Goal: Task Accomplishment & Management: Manage account settings

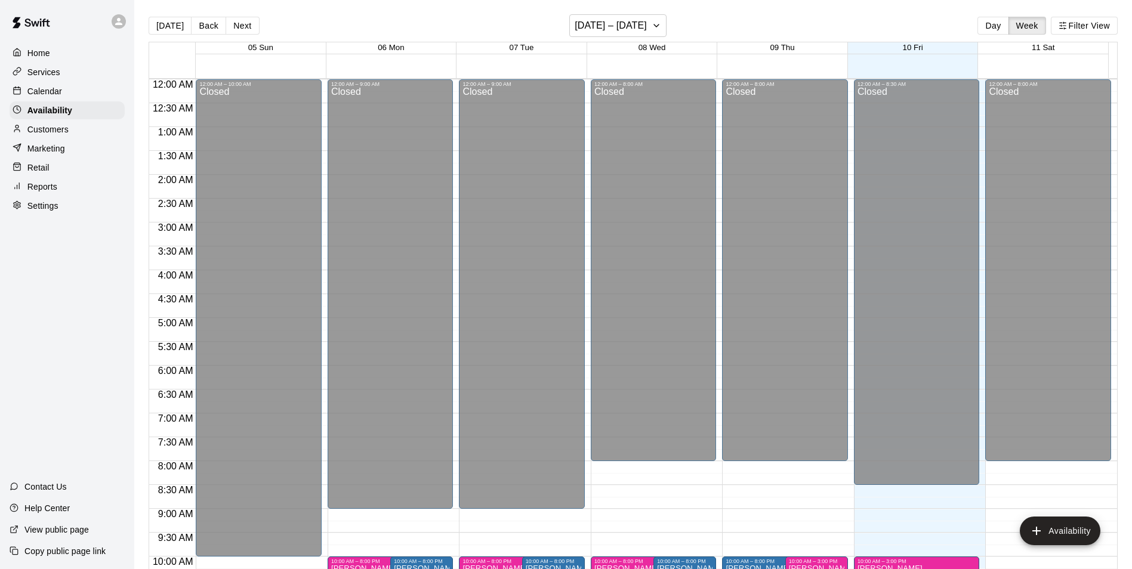
scroll to position [609, 0]
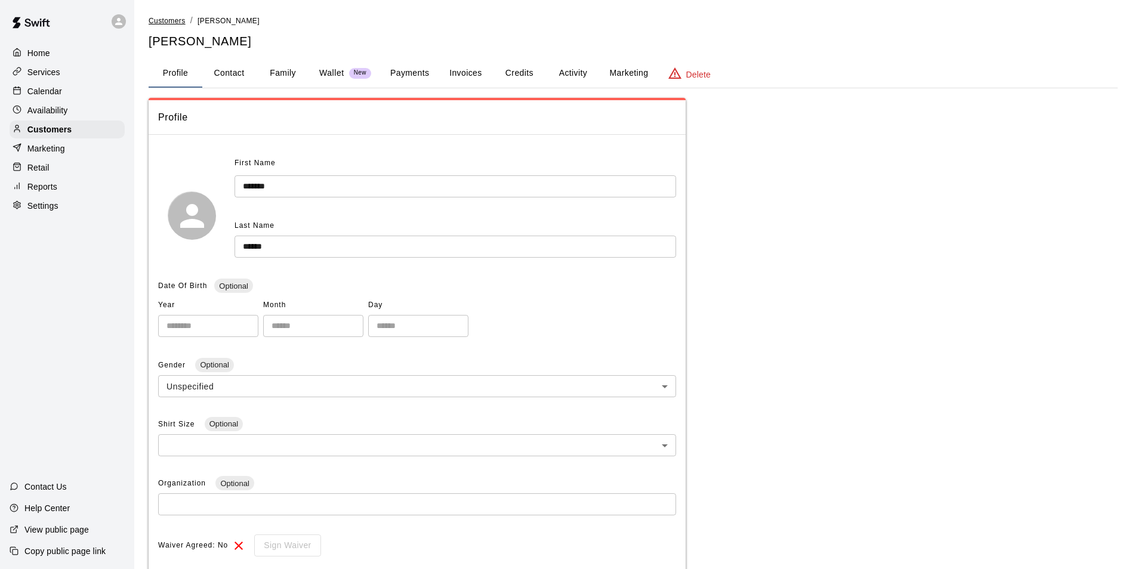
click at [168, 21] on span "Customers" at bounding box center [167, 21] width 37 height 8
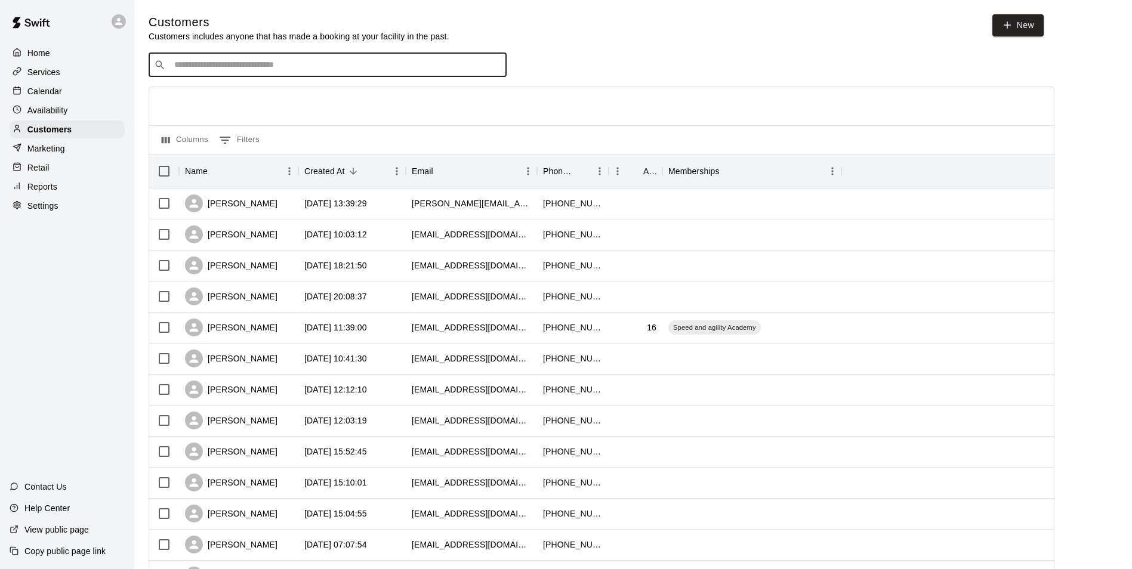
click at [225, 70] on input "Search customers by name or email" at bounding box center [336, 65] width 330 height 12
type input "******"
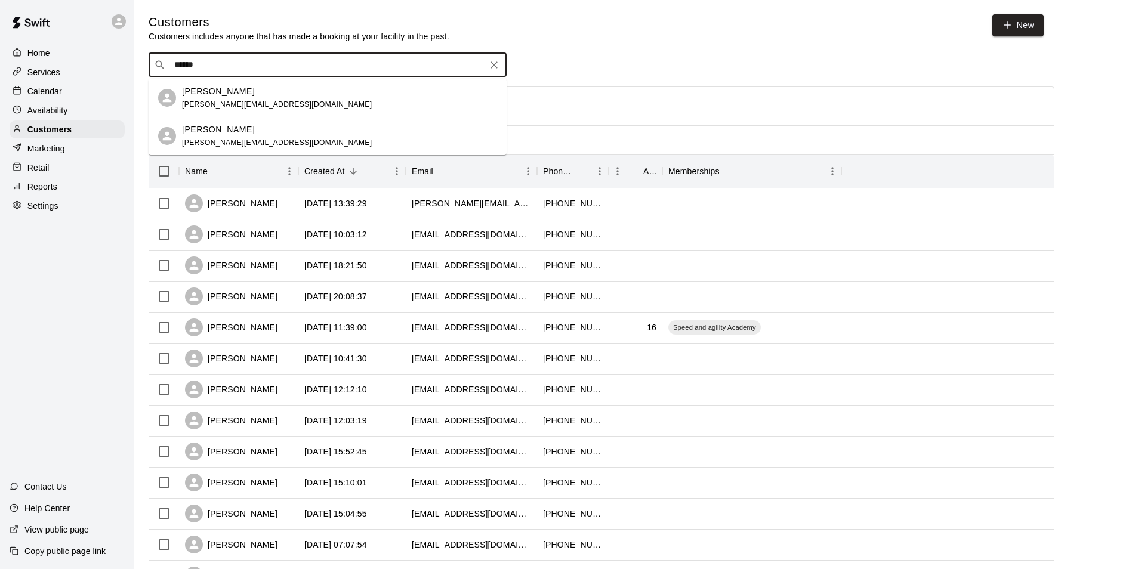
click at [190, 95] on p "George Hutton" at bounding box center [218, 91] width 73 height 13
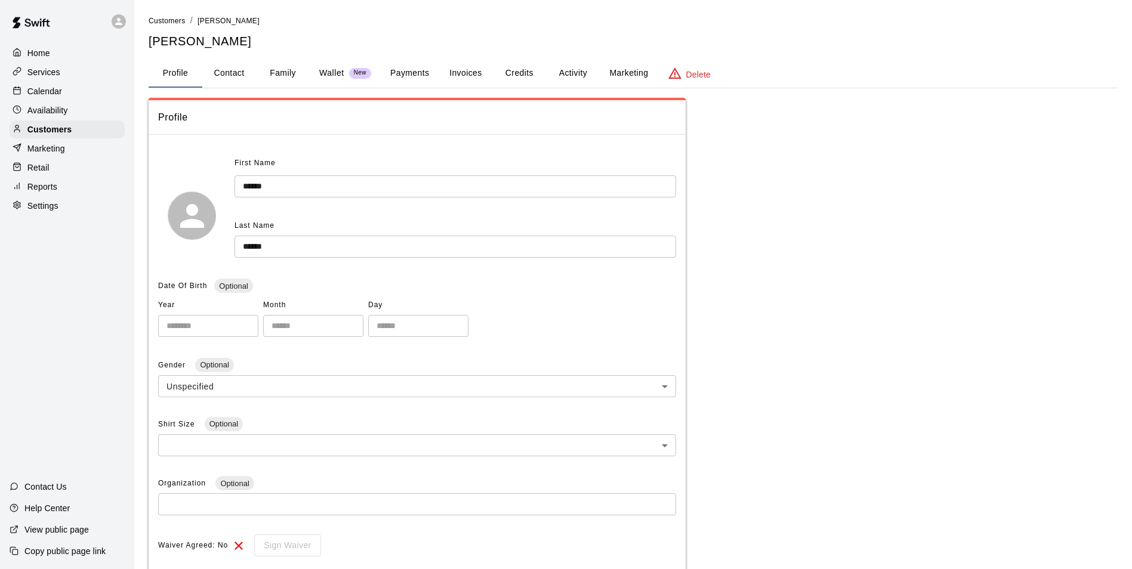
click at [581, 77] on button "Activity" at bounding box center [573, 73] width 54 height 29
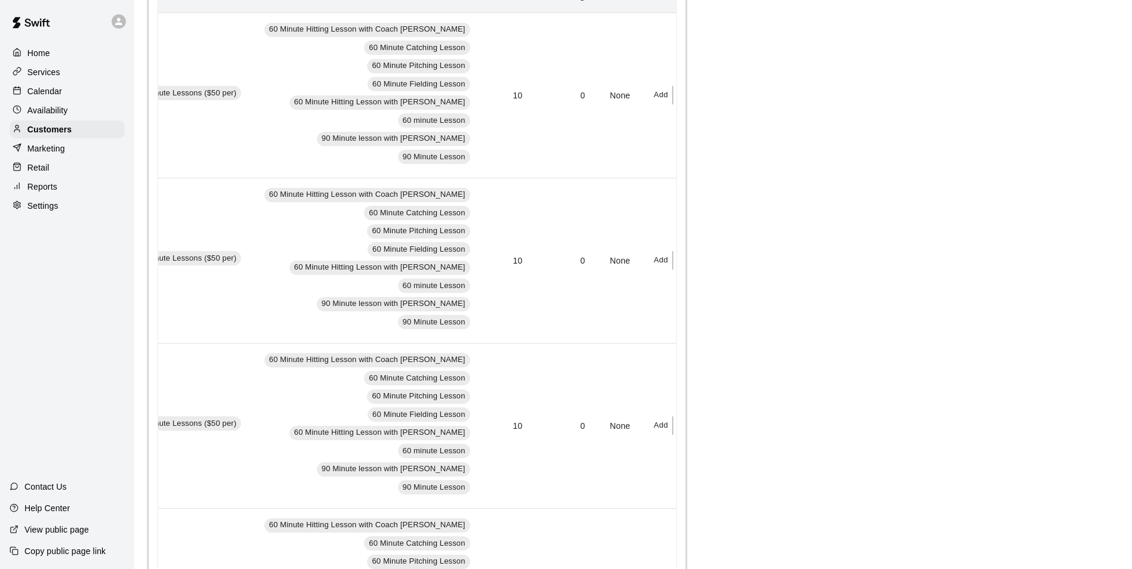
scroll to position [60, 0]
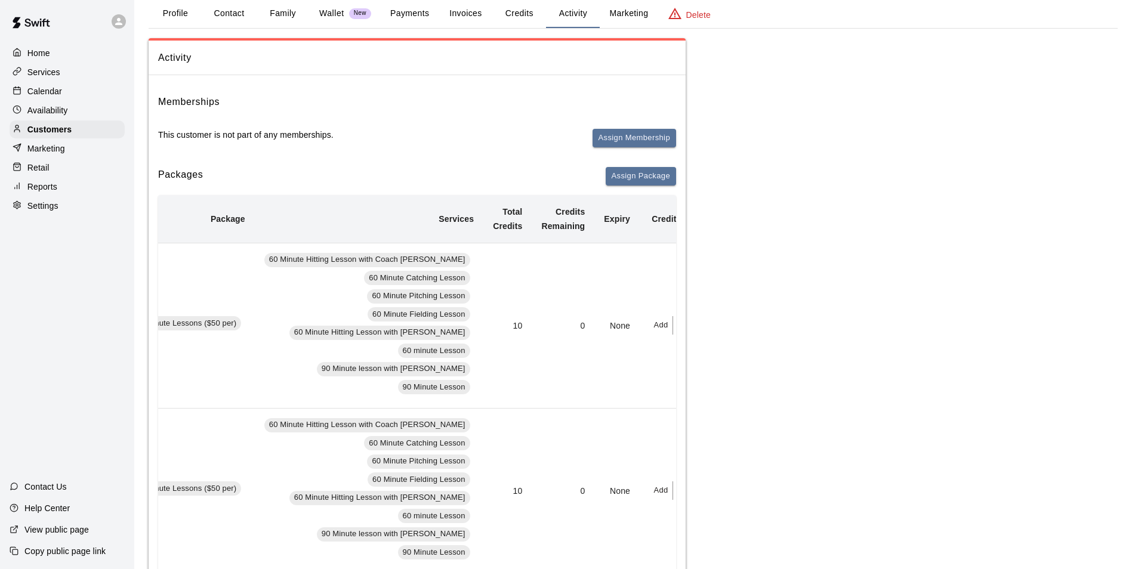
click at [649, 324] on button "Add" at bounding box center [661, 325] width 24 height 18
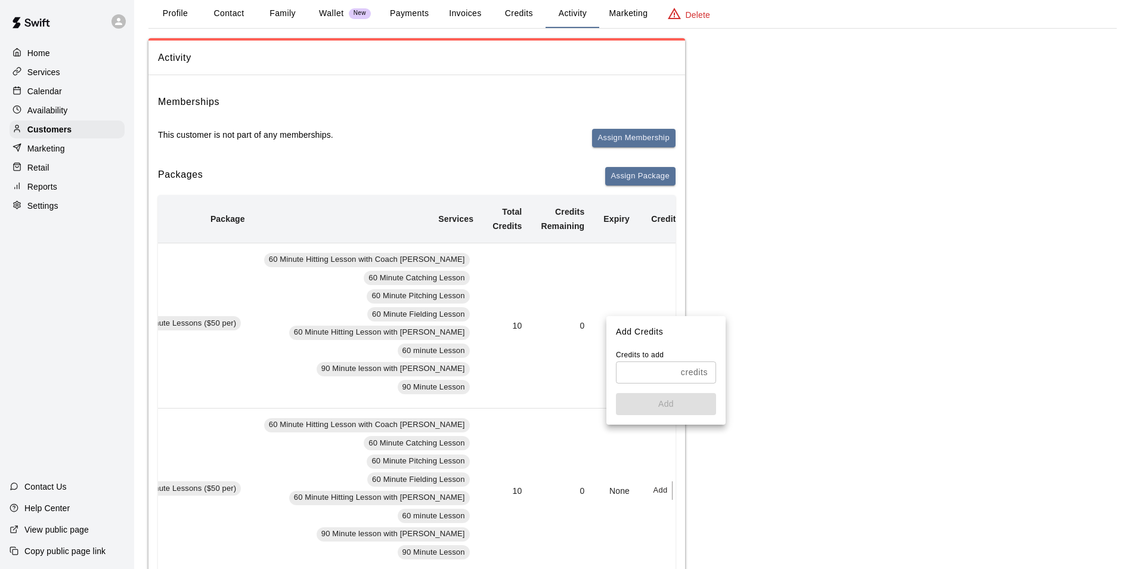
click at [647, 378] on input "text" at bounding box center [646, 372] width 60 height 22
type input "*"
click at [650, 406] on button "Add" at bounding box center [666, 404] width 100 height 22
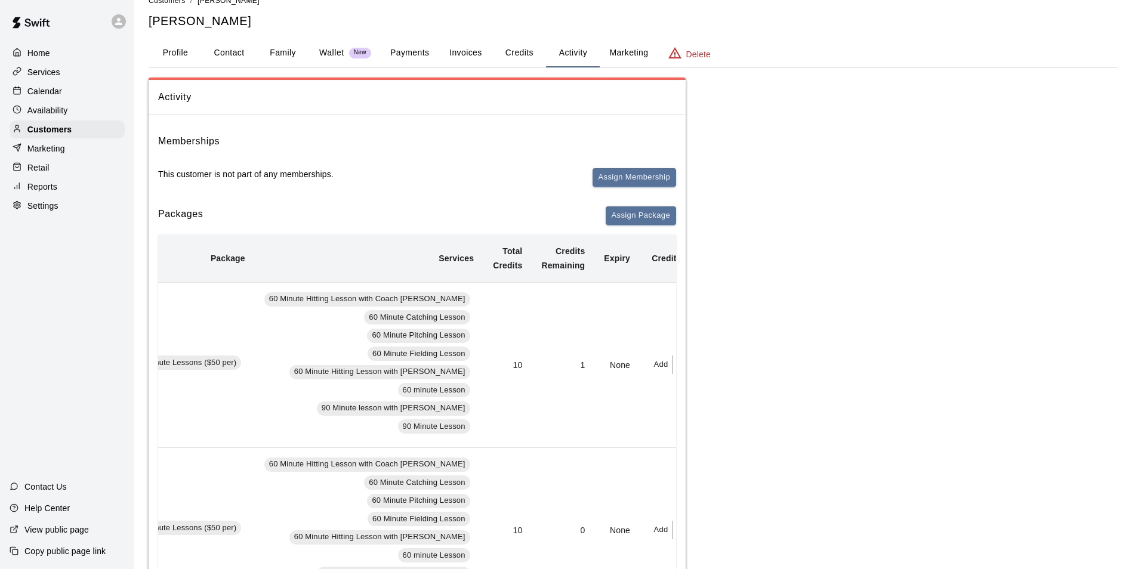
scroll to position [0, 0]
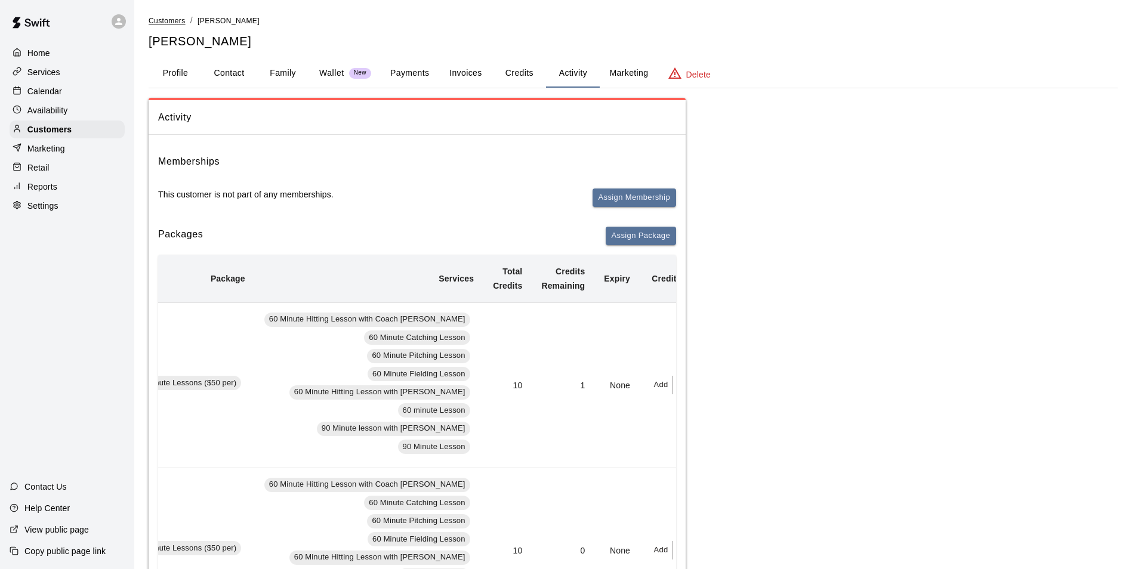
click at [160, 21] on span "Customers" at bounding box center [167, 21] width 37 height 8
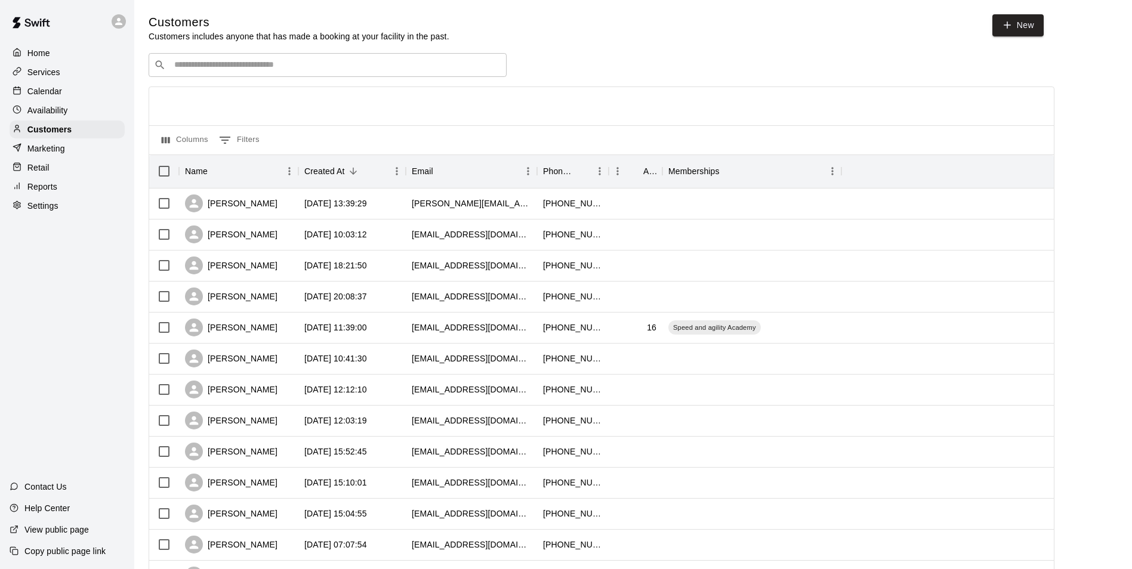
click at [215, 71] on input "Search customers by name or email" at bounding box center [336, 65] width 330 height 12
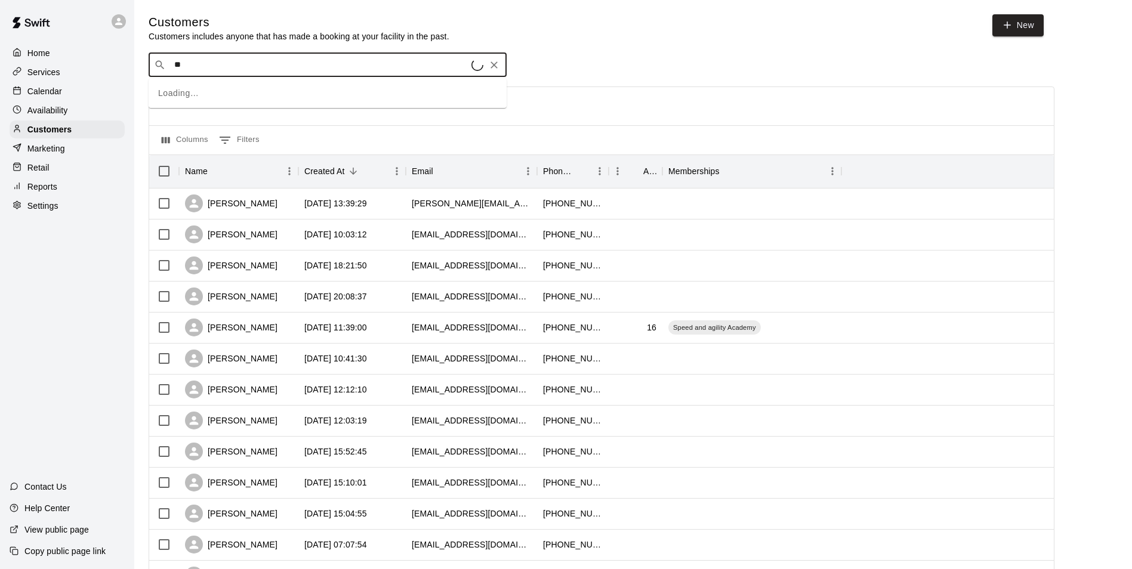
type input "***"
click at [208, 132] on p "[PERSON_NAME]" at bounding box center [218, 129] width 73 height 13
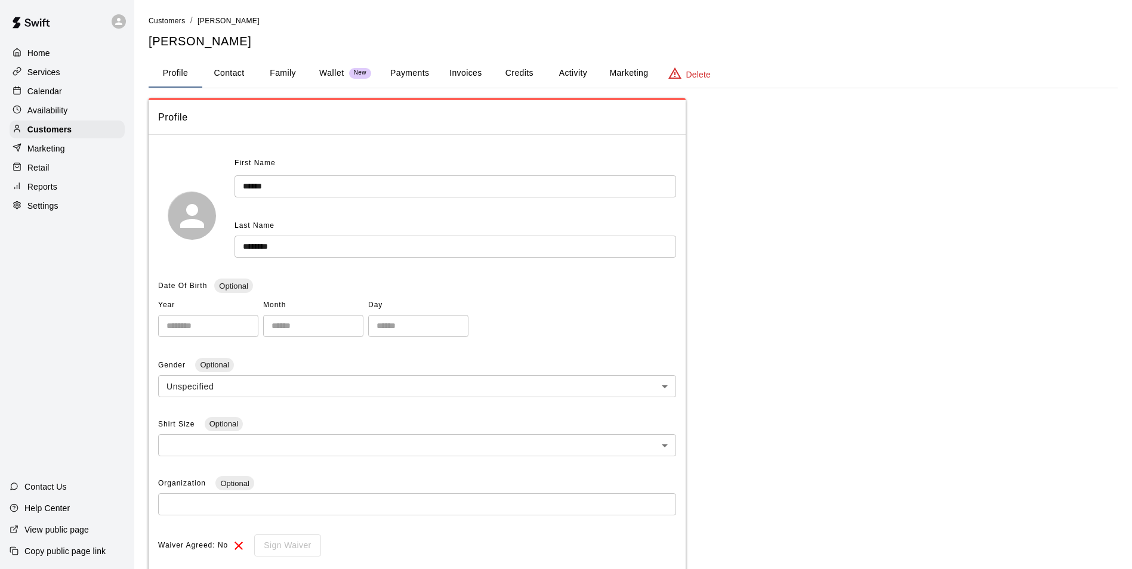
click at [578, 67] on button "Activity" at bounding box center [573, 73] width 54 height 29
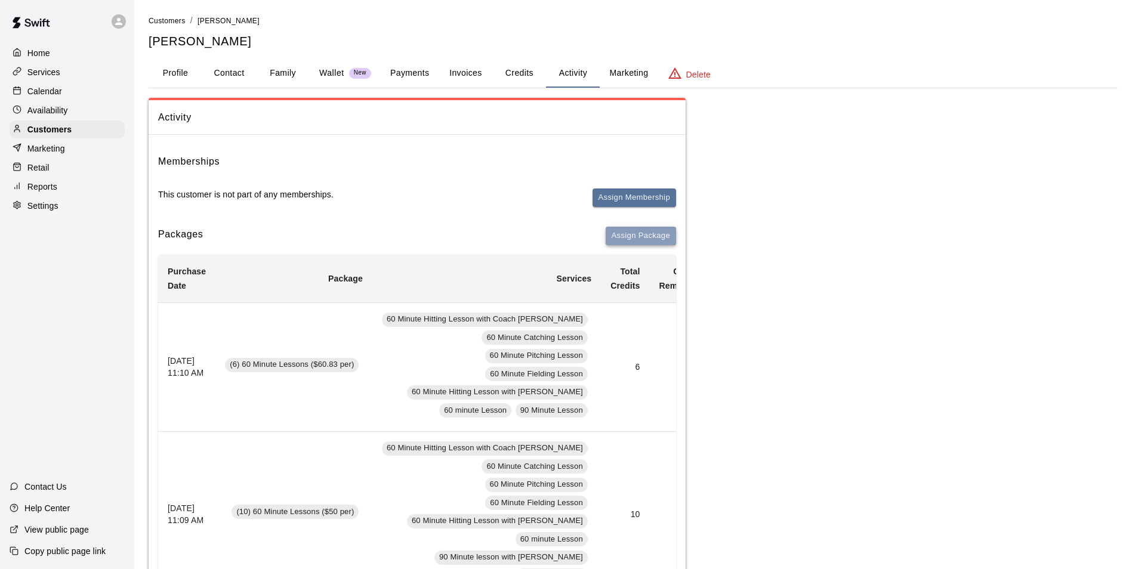
click at [634, 234] on button "Assign Package" at bounding box center [640, 236] width 70 height 18
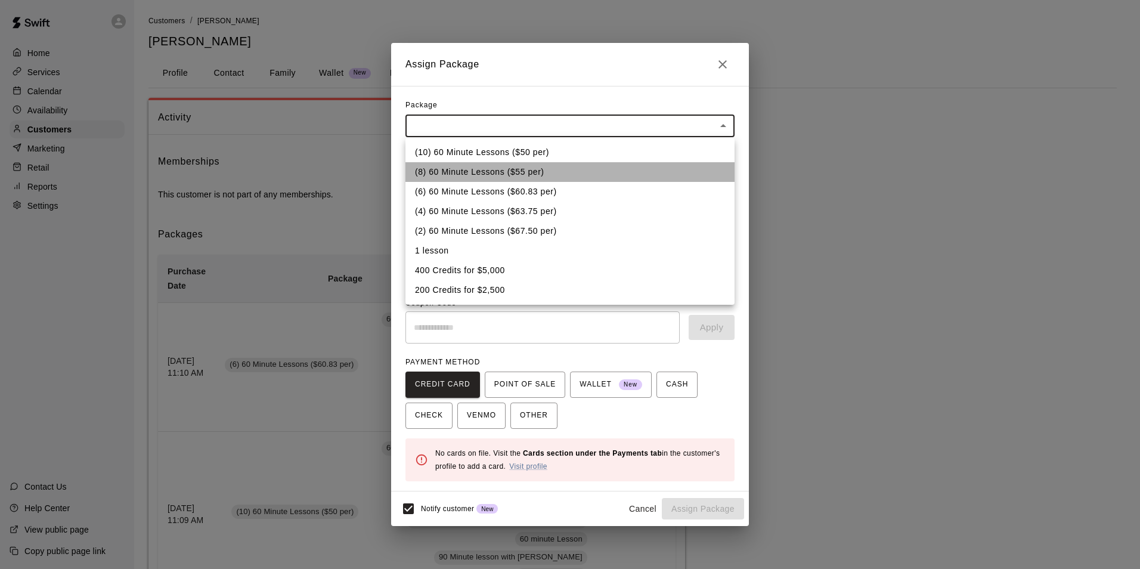
click at [469, 168] on li "(8) 60 Minute Lessons ($55 per)" at bounding box center [570, 172] width 329 height 20
type input "**********"
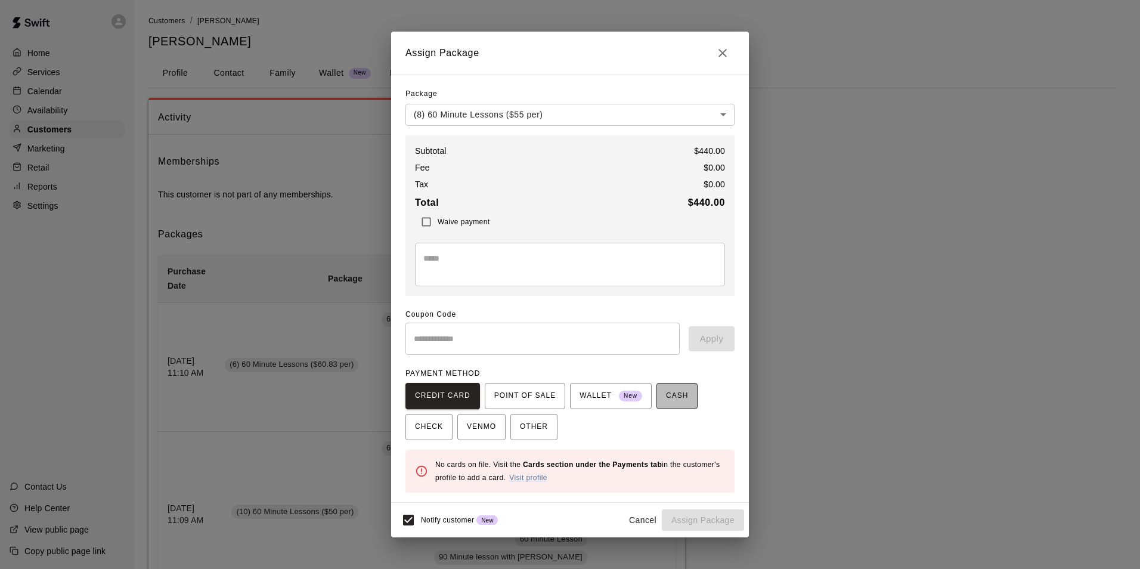
click at [666, 394] on span "CASH" at bounding box center [677, 396] width 22 height 19
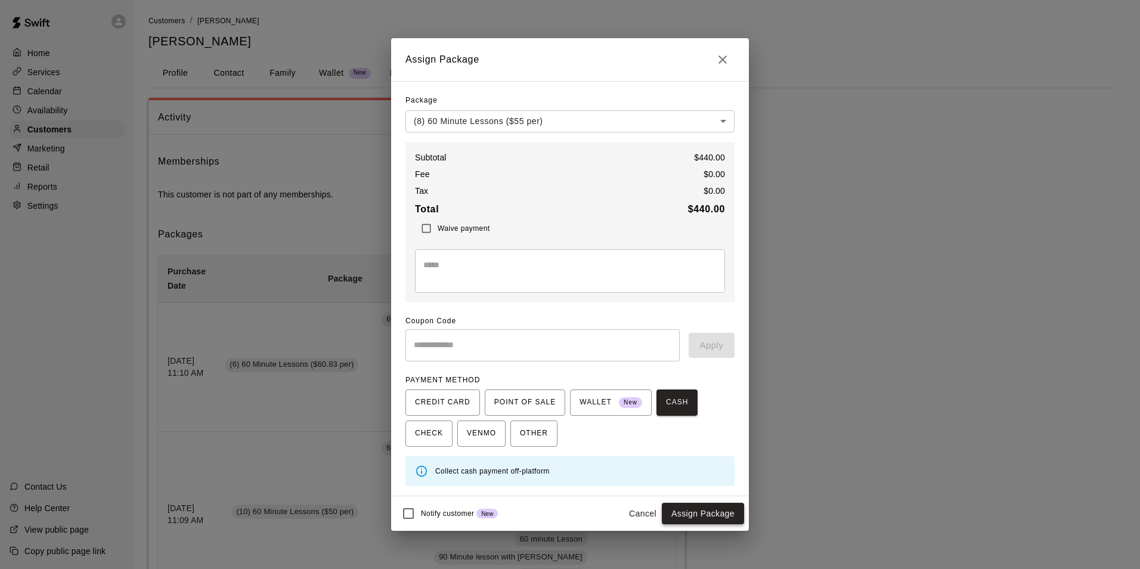
click at [695, 511] on button "Assign Package" at bounding box center [703, 514] width 82 height 22
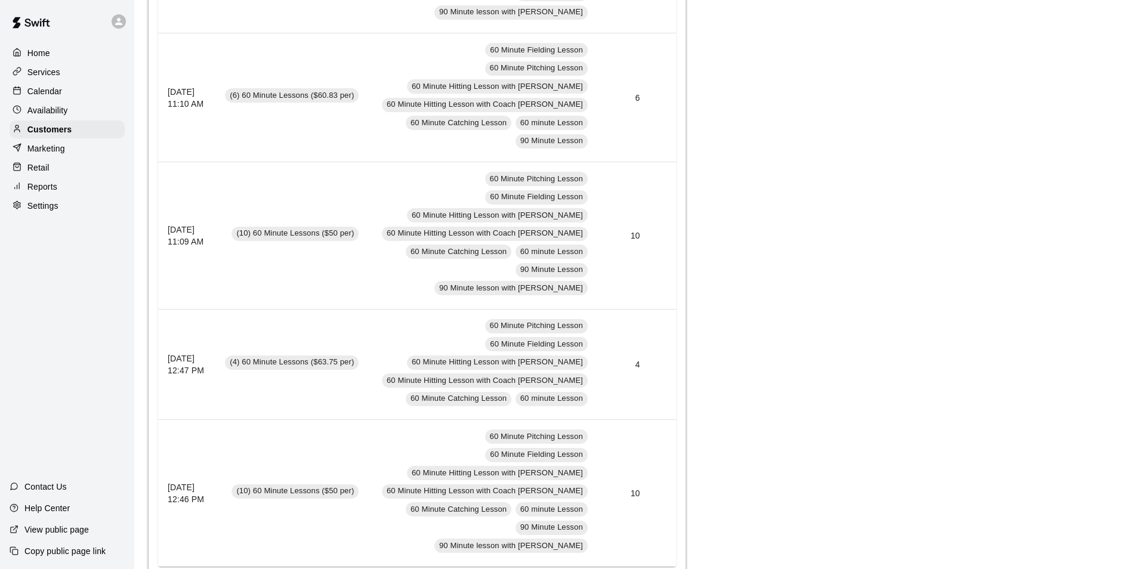
scroll to position [179, 0]
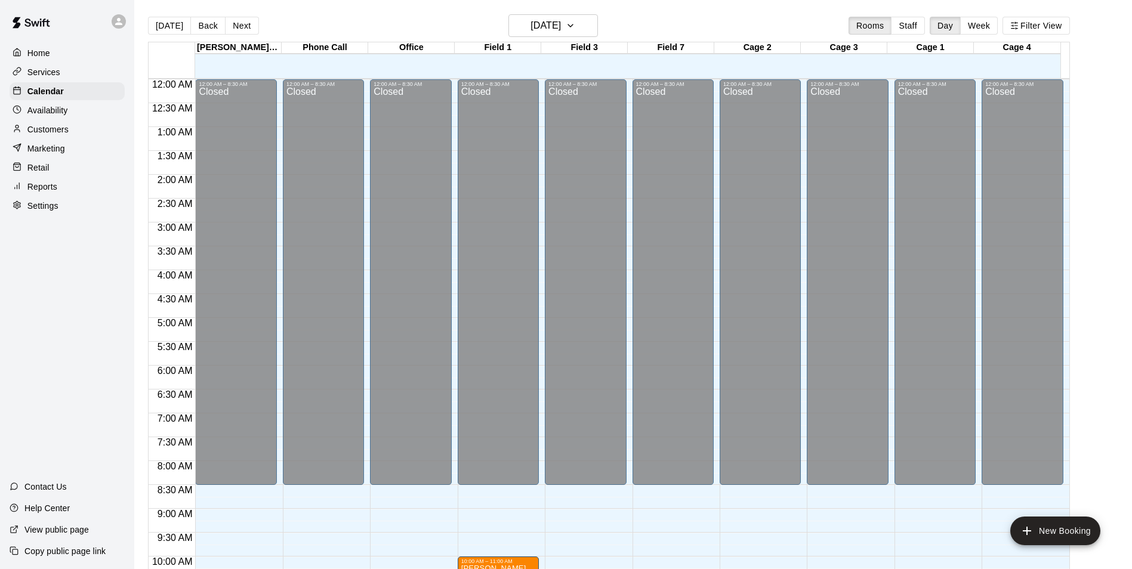
scroll to position [606, 0]
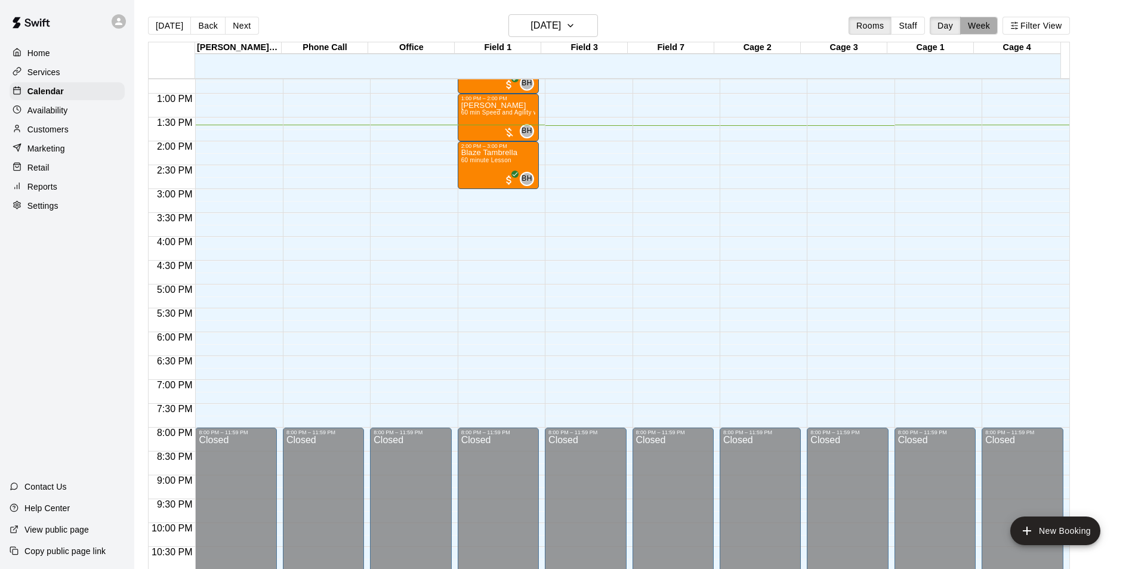
click at [994, 27] on button "Week" at bounding box center [979, 26] width 38 height 18
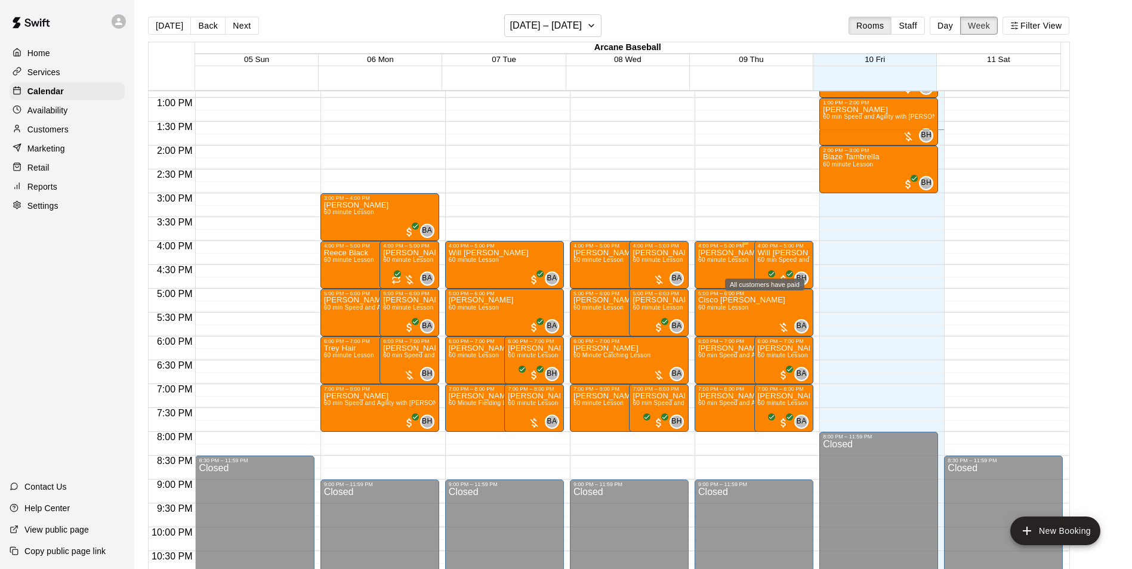
scroll to position [593, 0]
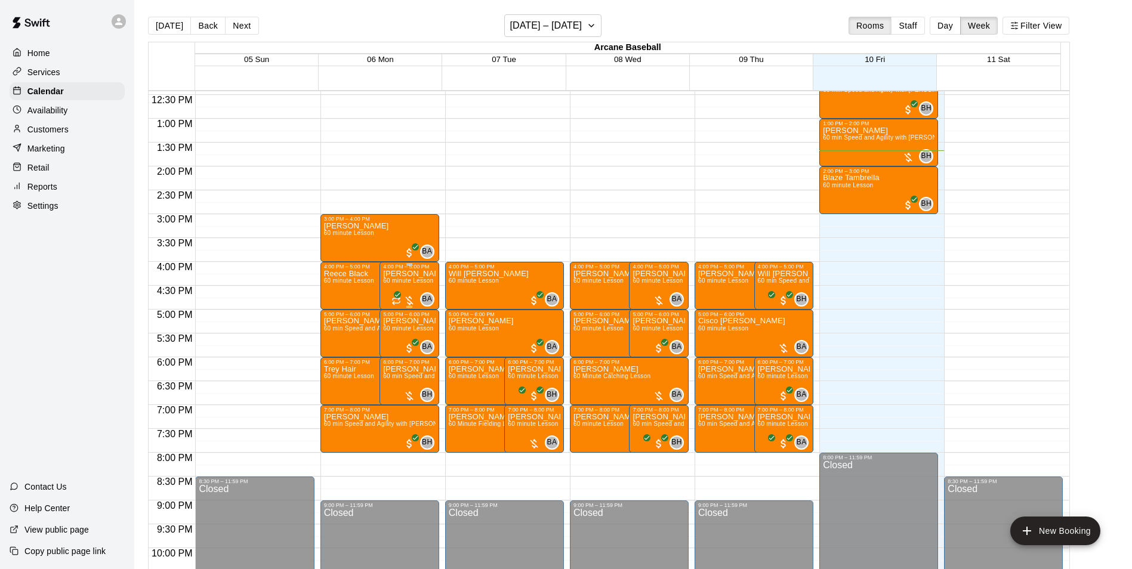
click at [401, 280] on span "60 minute Lesson" at bounding box center [408, 280] width 50 height 7
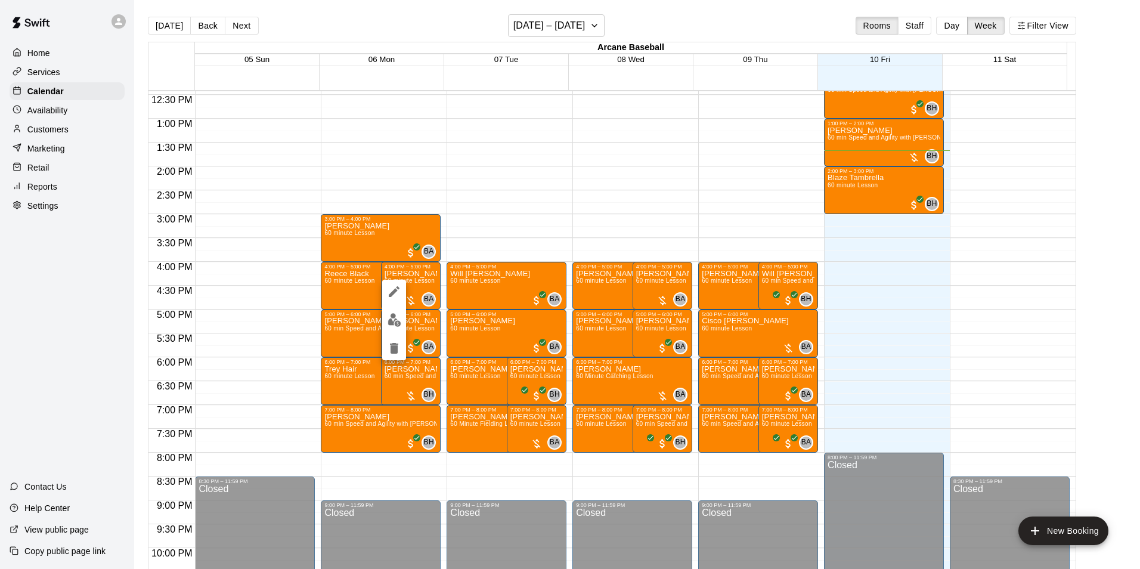
click at [358, 333] on div at bounding box center [570, 284] width 1140 height 569
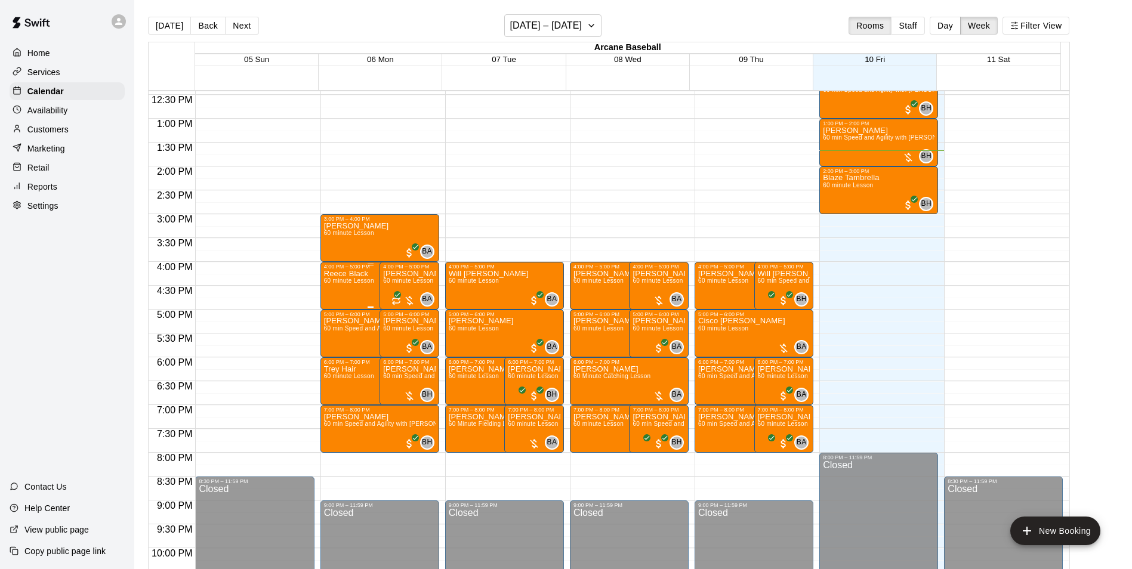
click at [357, 284] on span "60 minute Lesson" at bounding box center [349, 280] width 50 height 7
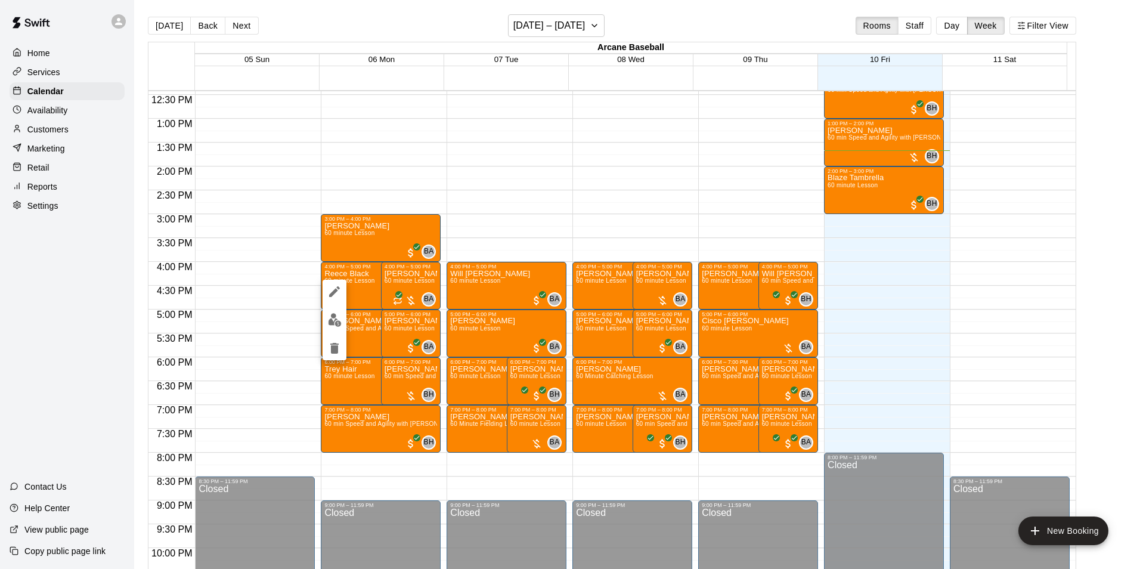
click at [341, 318] on img "edit" at bounding box center [335, 320] width 14 height 14
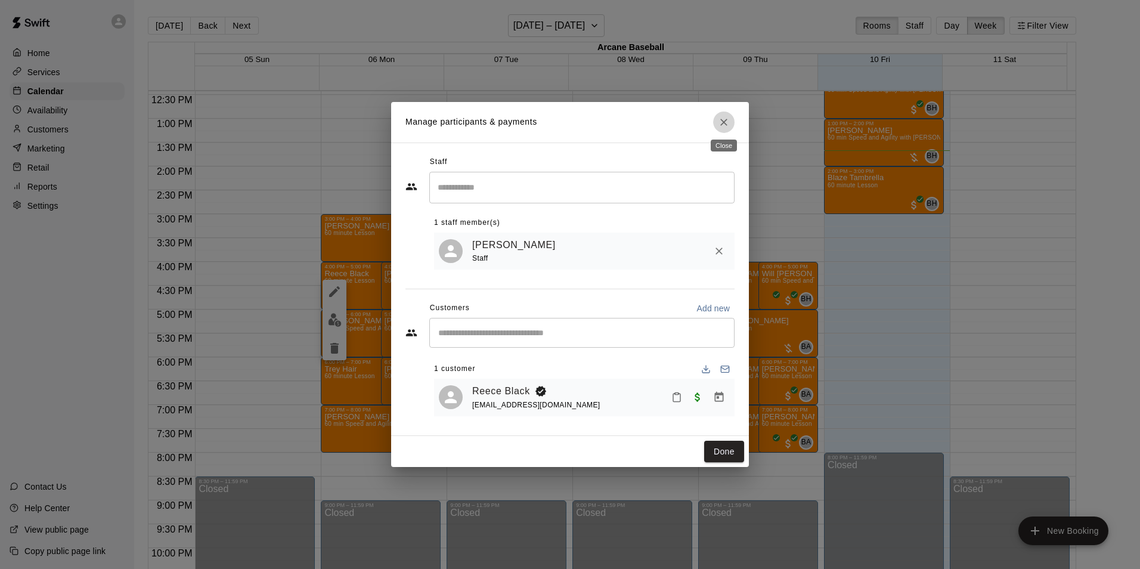
click at [730, 114] on button "Close" at bounding box center [723, 122] width 21 height 21
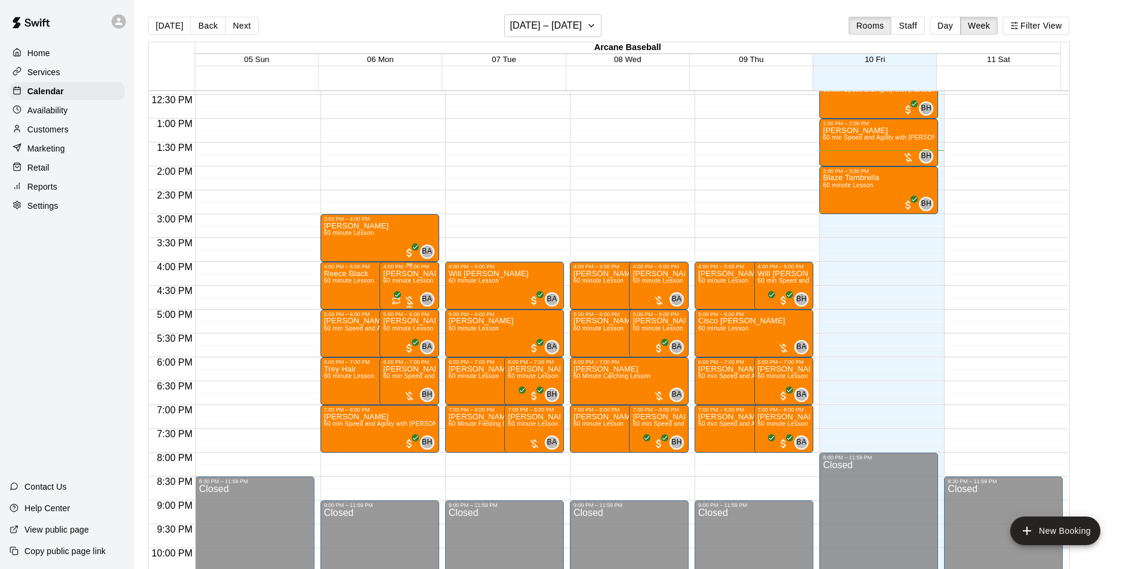
click at [410, 283] on span "60 minute Lesson" at bounding box center [408, 280] width 50 height 7
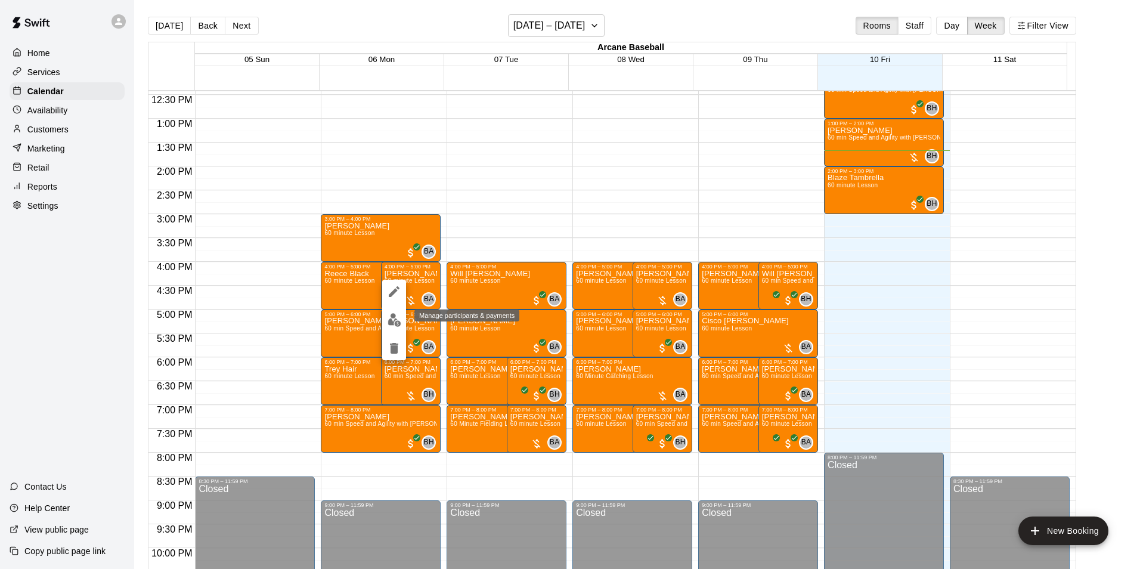
click at [396, 322] on img "edit" at bounding box center [395, 320] width 14 height 14
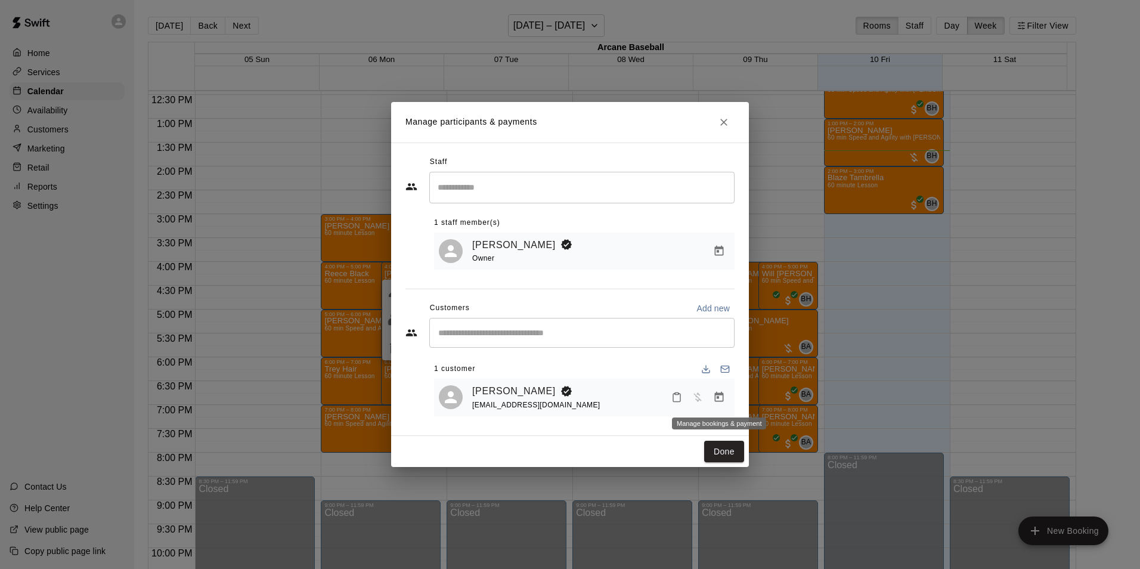
click at [718, 398] on icon "Manage bookings & payment" at bounding box center [719, 397] width 9 height 10
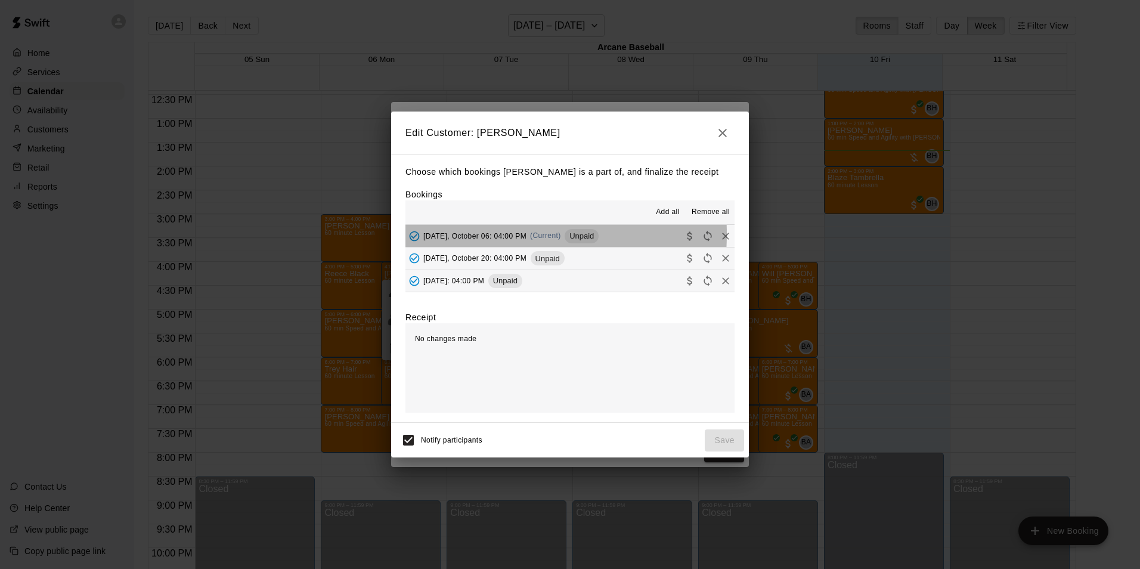
click at [462, 235] on span "[DATE], October 06: 04:00 PM" at bounding box center [475, 235] width 103 height 8
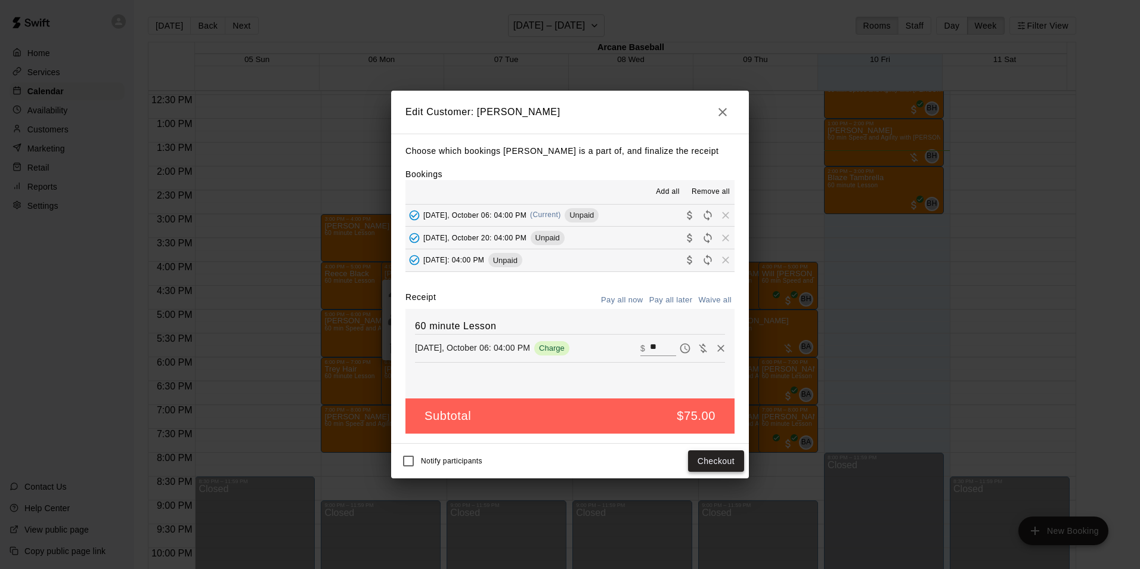
click at [696, 455] on button "Checkout" at bounding box center [716, 461] width 56 height 22
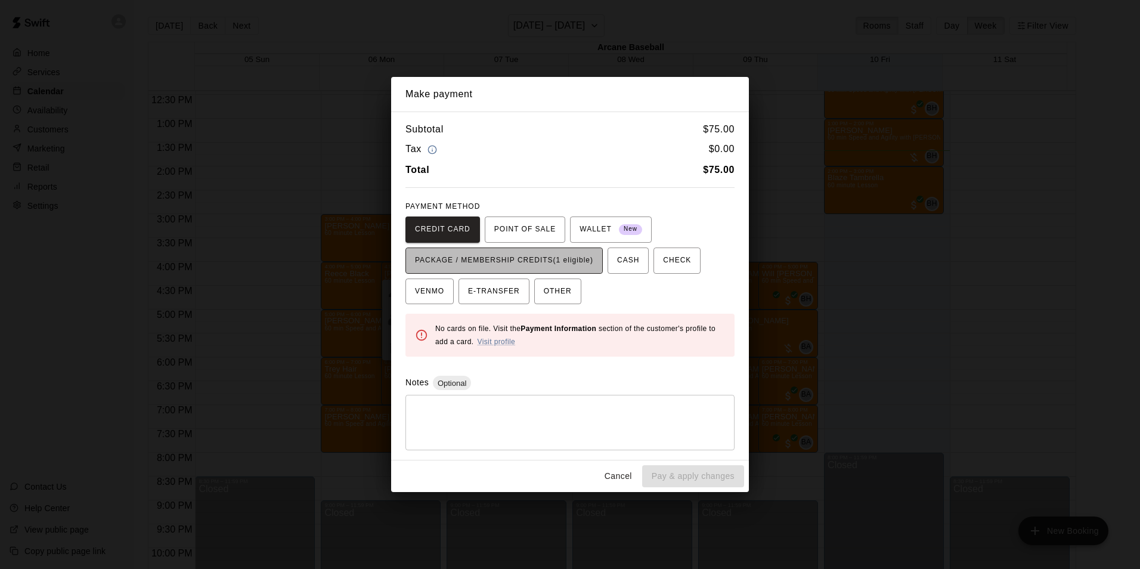
click at [521, 260] on span "PACKAGE / MEMBERSHIP CREDITS (1 eligible)" at bounding box center [504, 260] width 178 height 19
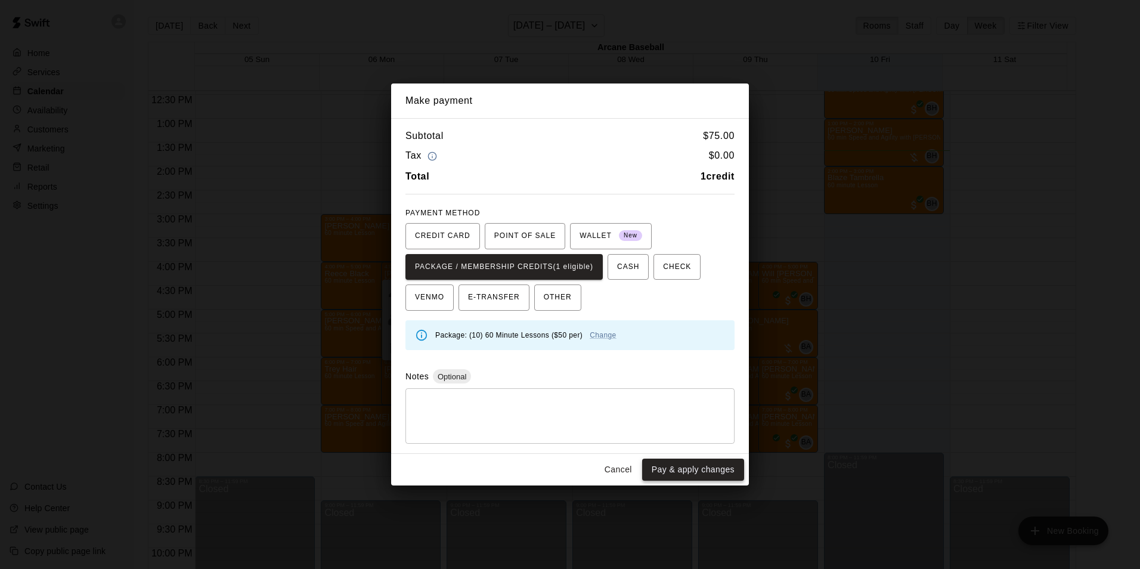
click at [657, 463] on button "Pay & apply changes" at bounding box center [693, 470] width 102 height 22
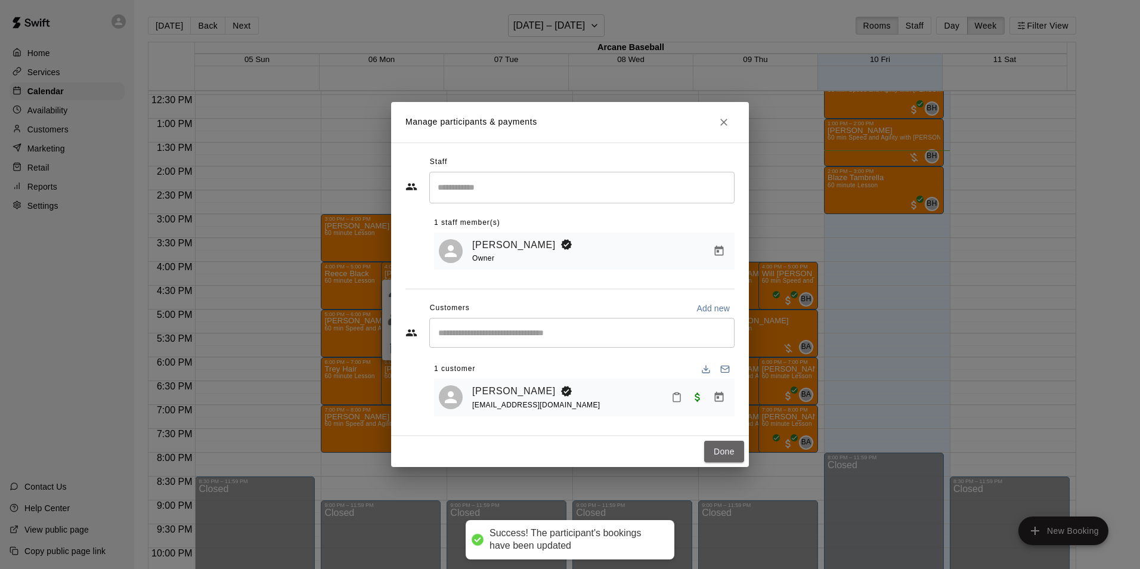
drag, startPoint x: 713, startPoint y: 449, endPoint x: 613, endPoint y: 429, distance: 102.2
click at [713, 450] on button "Done" at bounding box center [724, 452] width 40 height 22
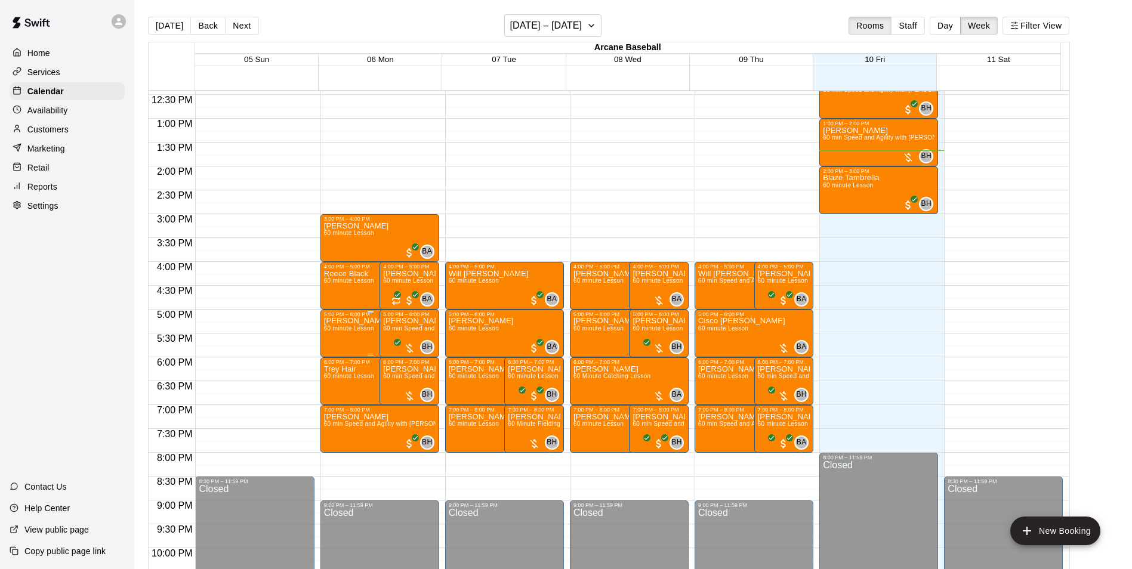
click at [356, 332] on span "60 minute Lesson" at bounding box center [349, 328] width 50 height 7
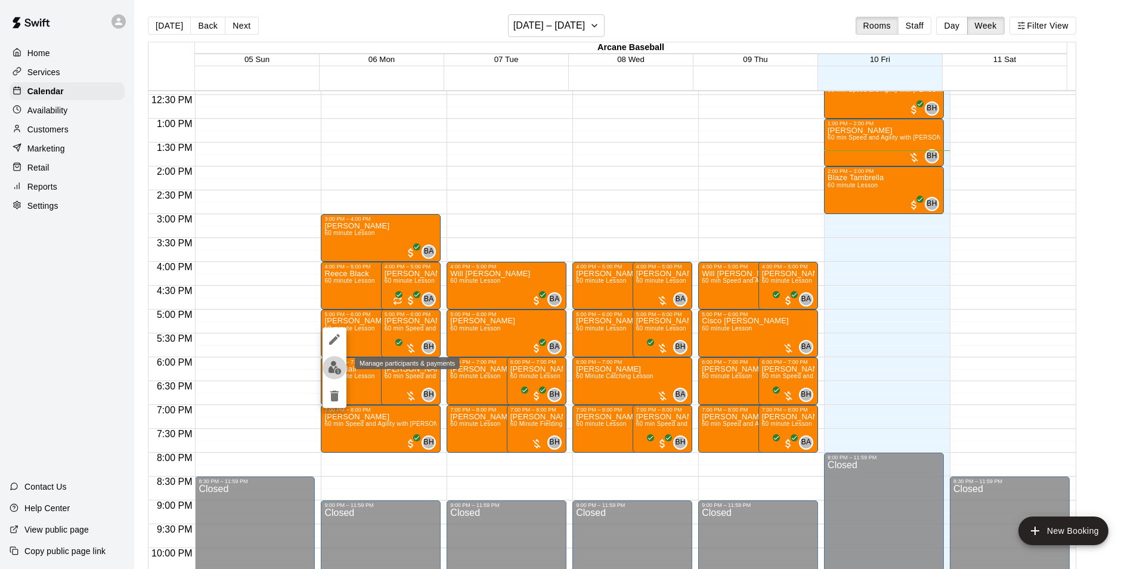
click at [337, 367] on img "edit" at bounding box center [335, 368] width 14 height 14
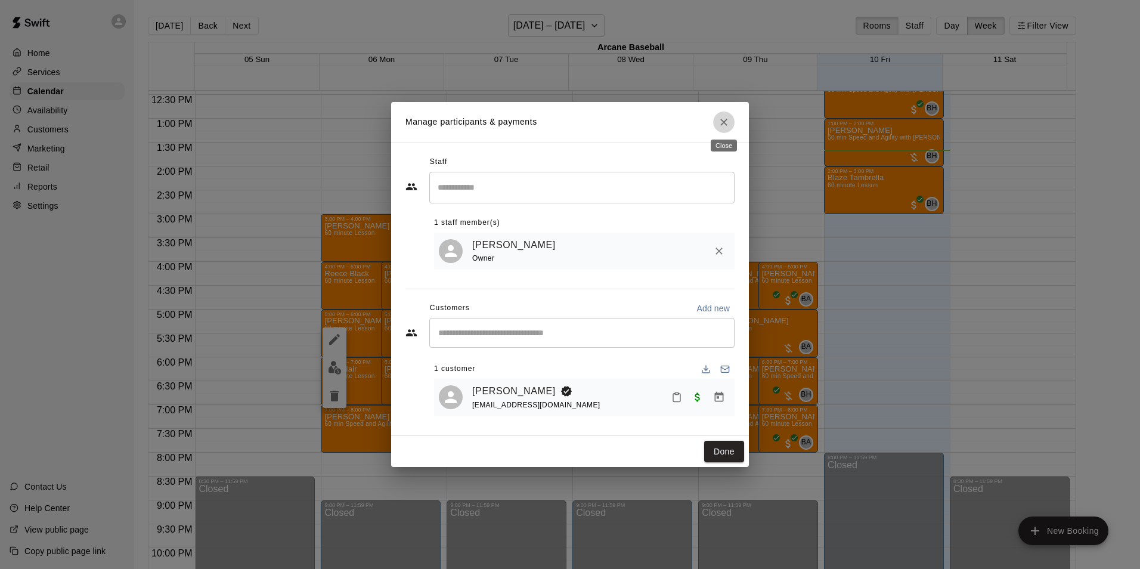
drag, startPoint x: 725, startPoint y: 123, endPoint x: 676, endPoint y: 166, distance: 65.0
click at [724, 123] on icon "Close" at bounding box center [724, 122] width 12 height 12
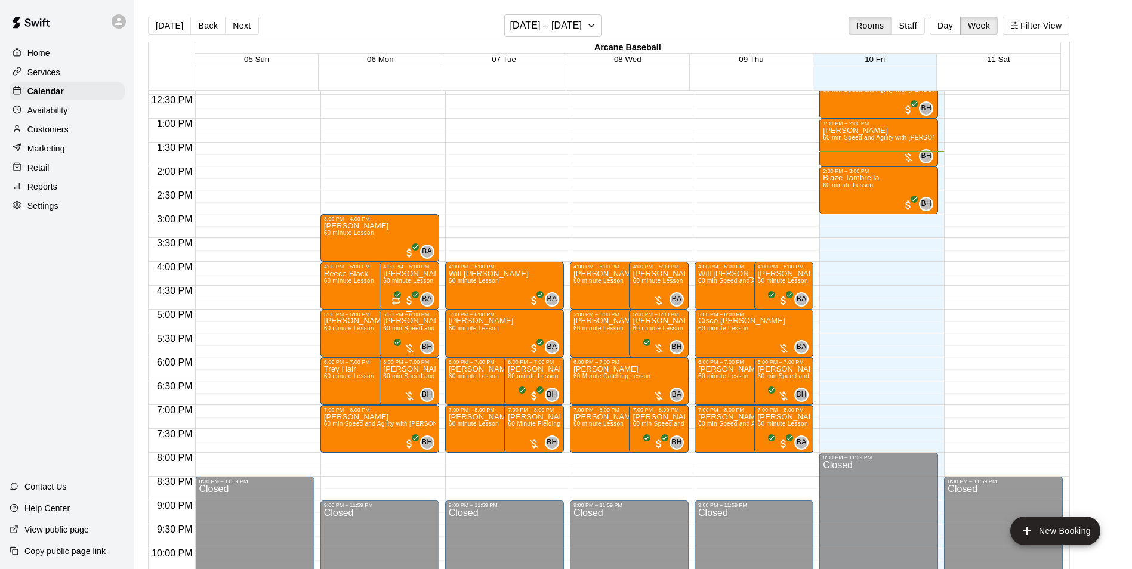
click at [417, 321] on p "[PERSON_NAME]" at bounding box center [409, 321] width 52 height 0
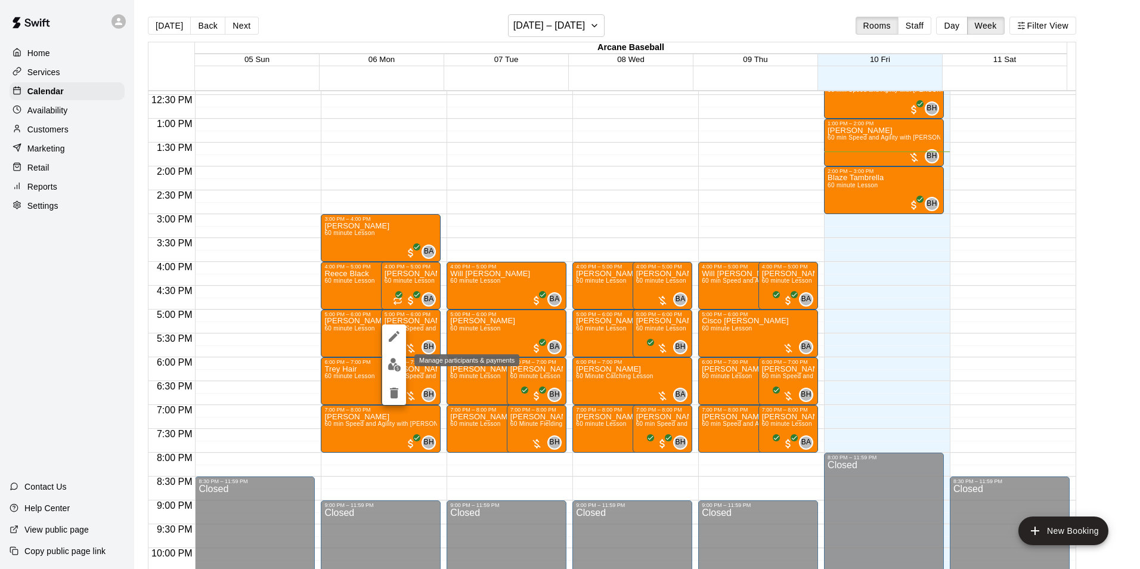
click at [388, 356] on button "edit" at bounding box center [394, 364] width 24 height 23
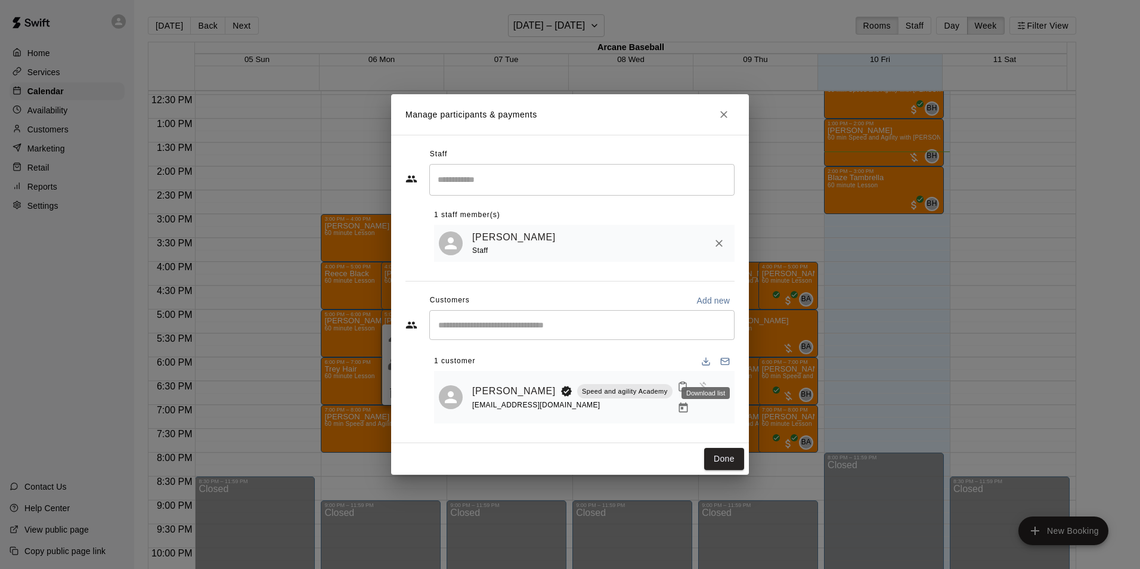
click at [715, 400] on div "Download list" at bounding box center [706, 389] width 51 height 21
click at [690, 403] on icon "Manage bookings & payment" at bounding box center [684, 408] width 12 height 12
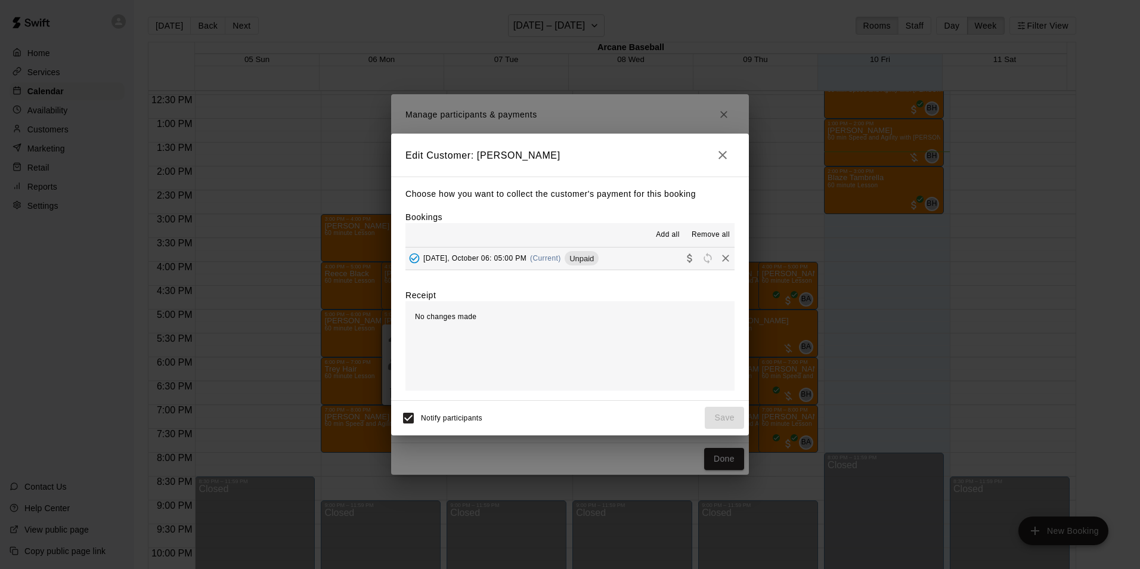
click at [462, 254] on div "[DATE], October 06: 05:00 PM (Current) Unpaid" at bounding box center [502, 258] width 193 height 18
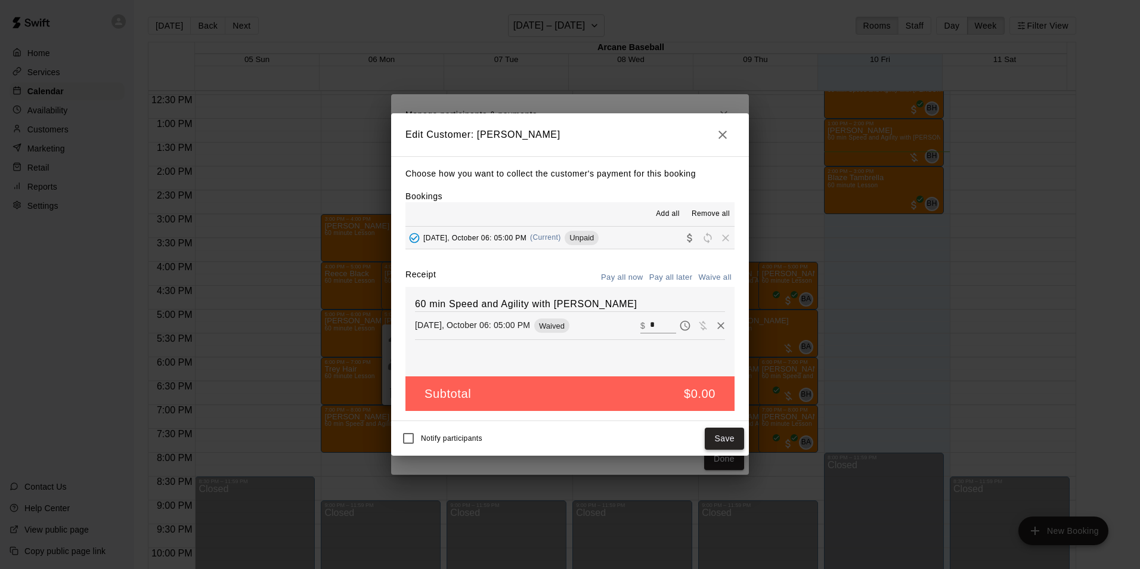
click at [713, 434] on button "Save" at bounding box center [724, 439] width 39 height 22
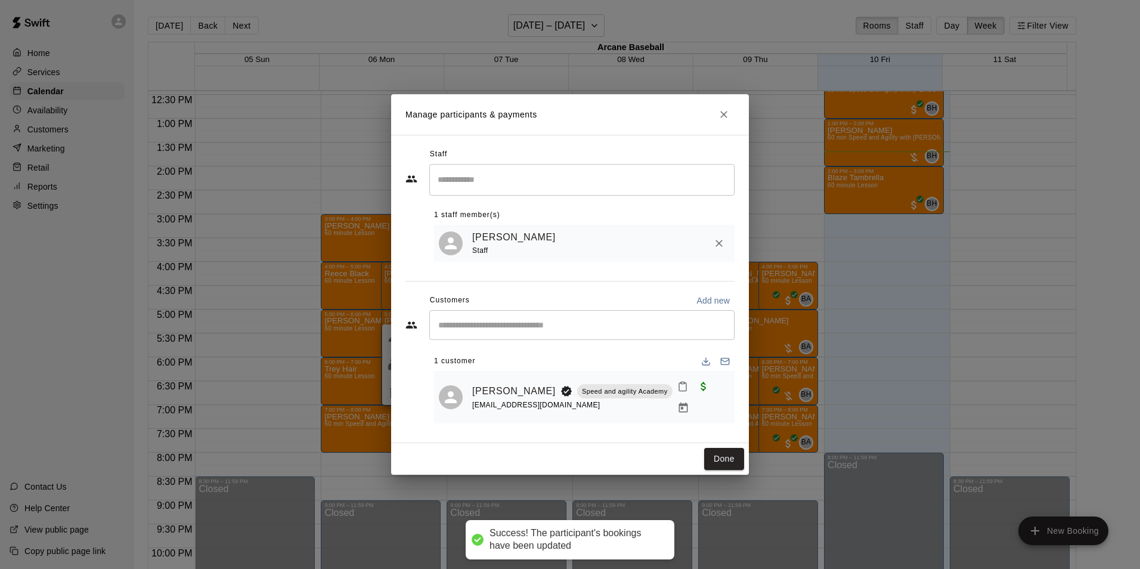
click at [712, 450] on button "Done" at bounding box center [724, 459] width 40 height 22
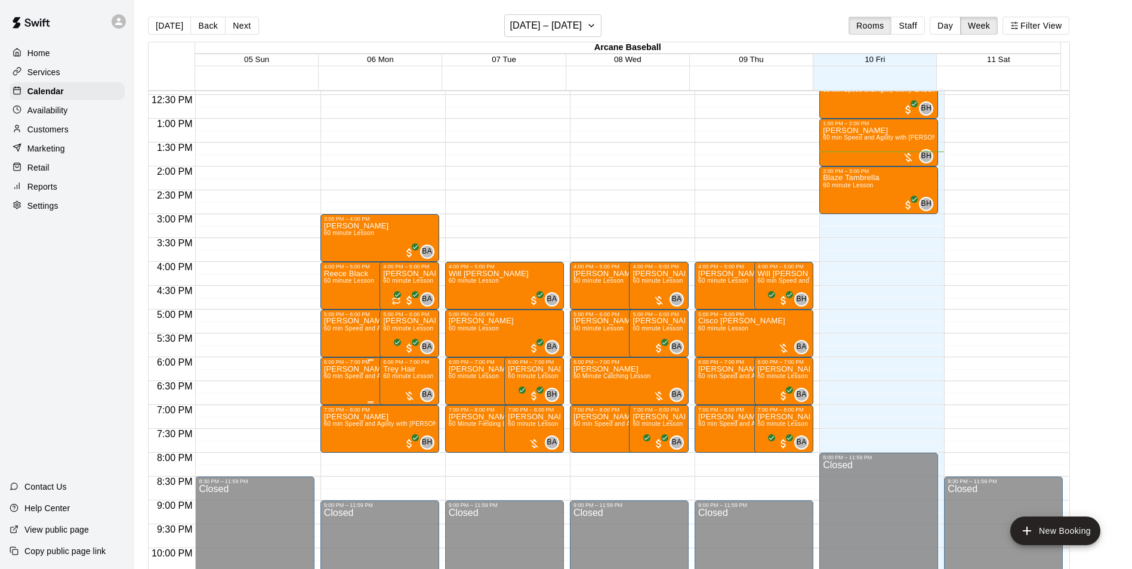
click at [347, 369] on p "[PERSON_NAME]" at bounding box center [371, 369] width 94 height 0
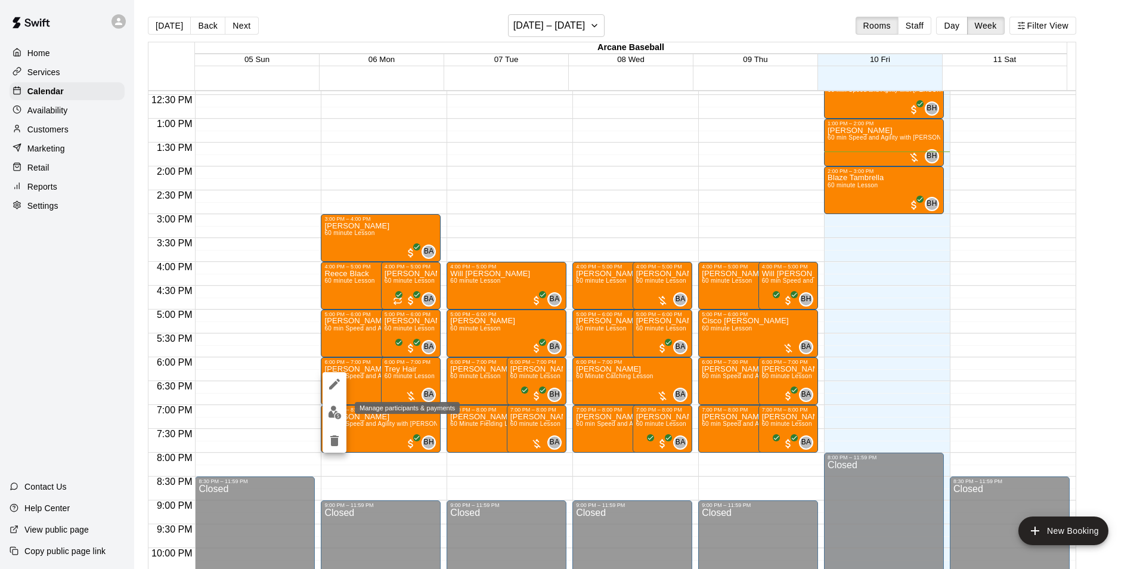
click at [332, 409] on img "edit" at bounding box center [335, 413] width 14 height 14
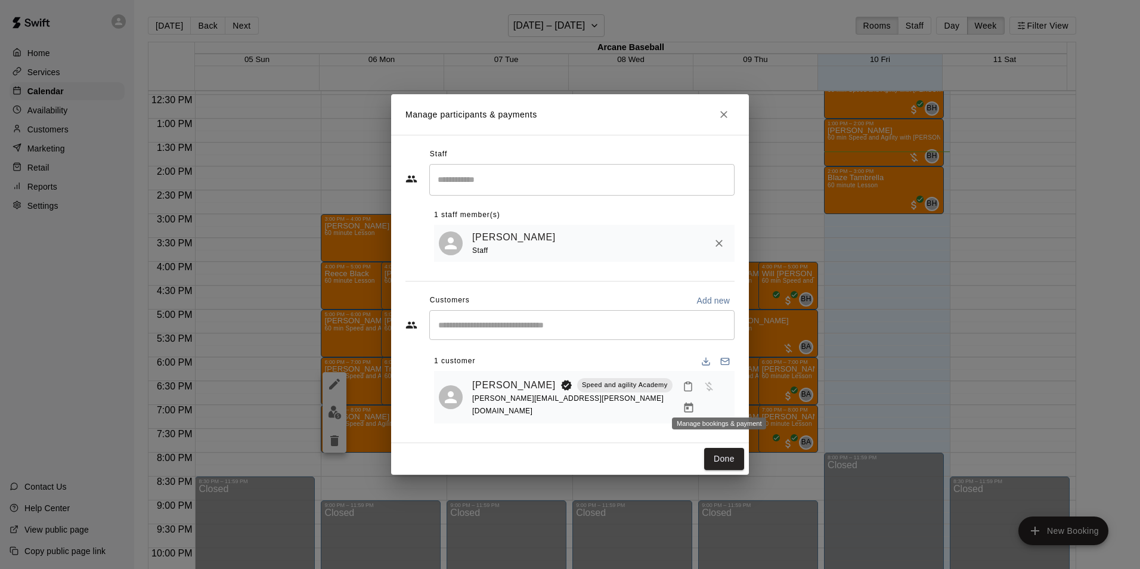
click at [695, 402] on icon "Manage bookings & payment" at bounding box center [689, 408] width 12 height 12
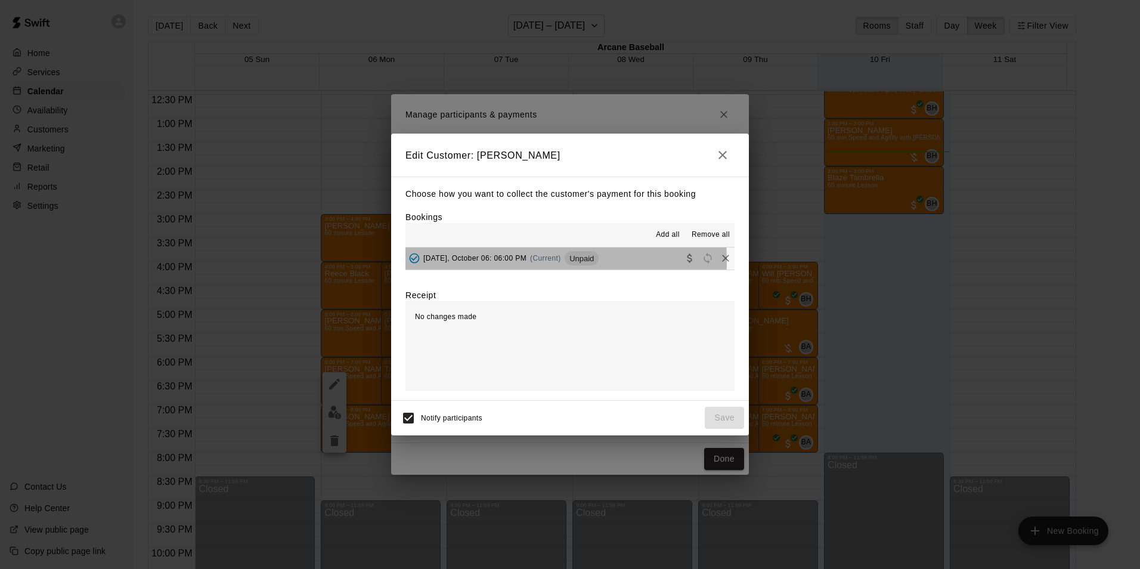
click at [509, 261] on span "[DATE], October 06: 06:00 PM" at bounding box center [475, 258] width 103 height 8
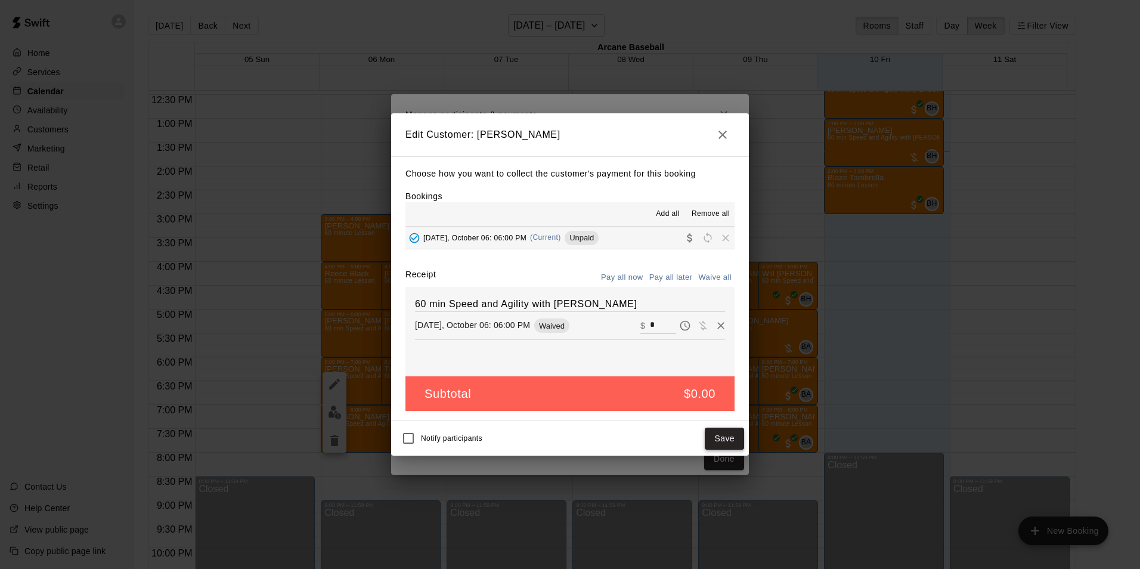
drag, startPoint x: 741, startPoint y: 441, endPoint x: 729, endPoint y: 444, distance: 11.7
click at [740, 441] on button "Save" at bounding box center [724, 439] width 39 height 22
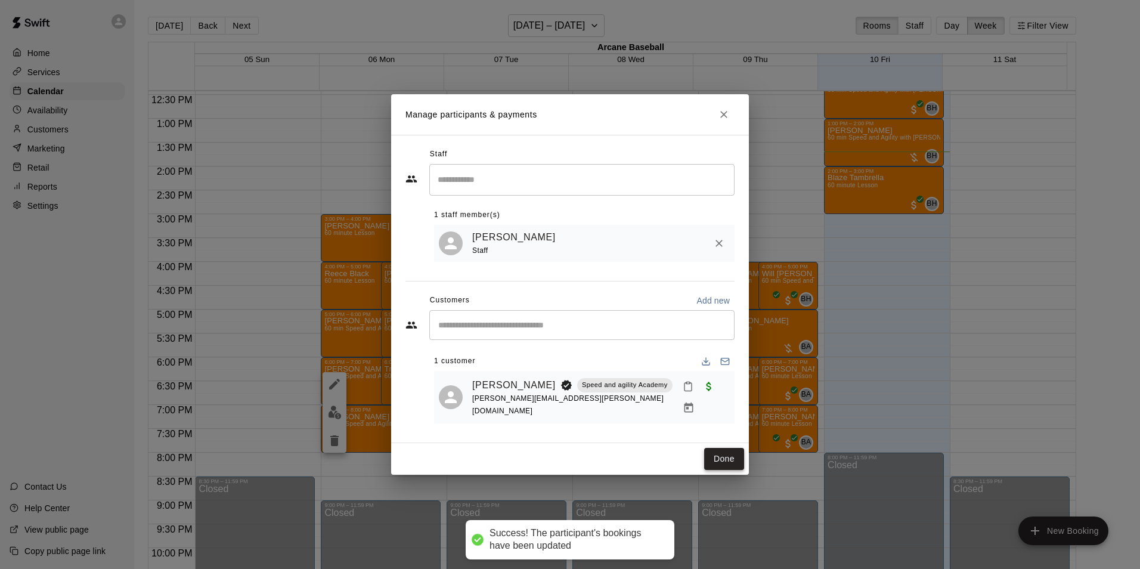
click at [731, 448] on button "Done" at bounding box center [724, 459] width 40 height 22
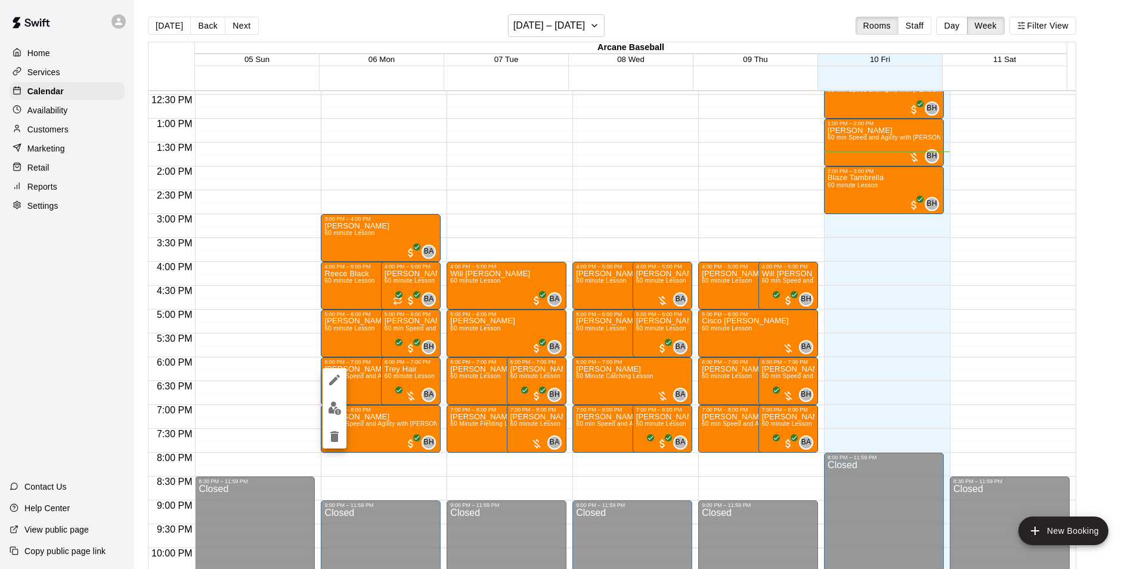
click at [420, 373] on div at bounding box center [570, 284] width 1140 height 569
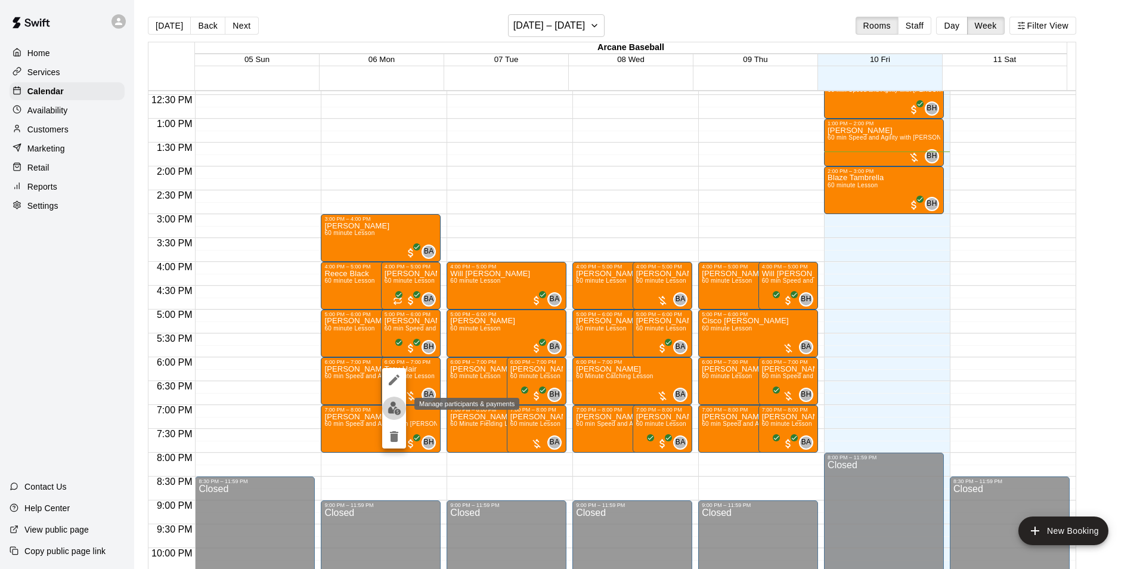
click at [391, 403] on img "edit" at bounding box center [395, 408] width 14 height 14
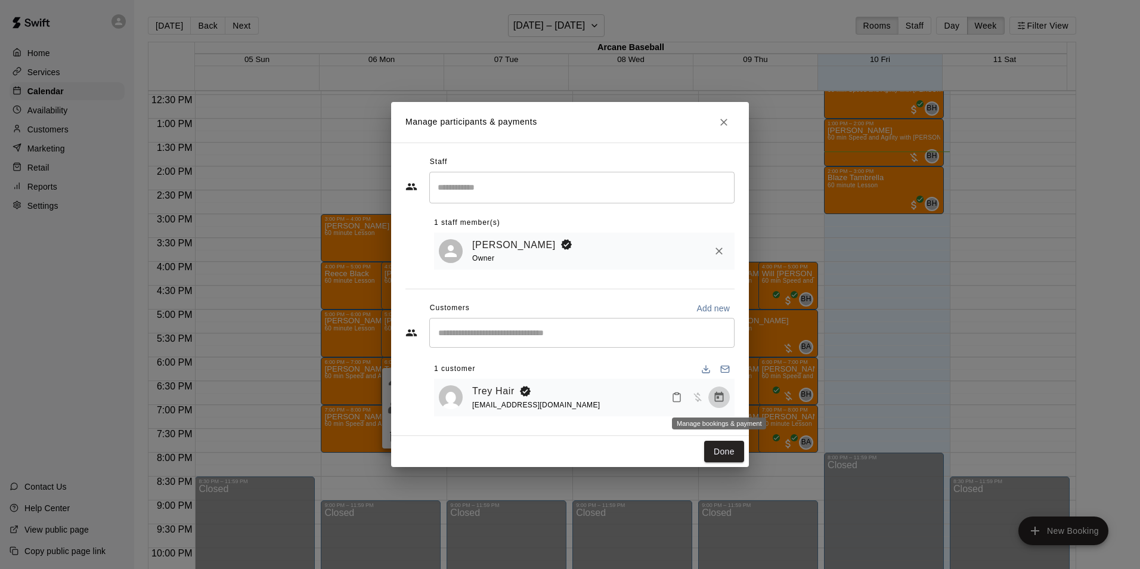
click at [713, 397] on button "Manage bookings & payment" at bounding box center [719, 397] width 21 height 21
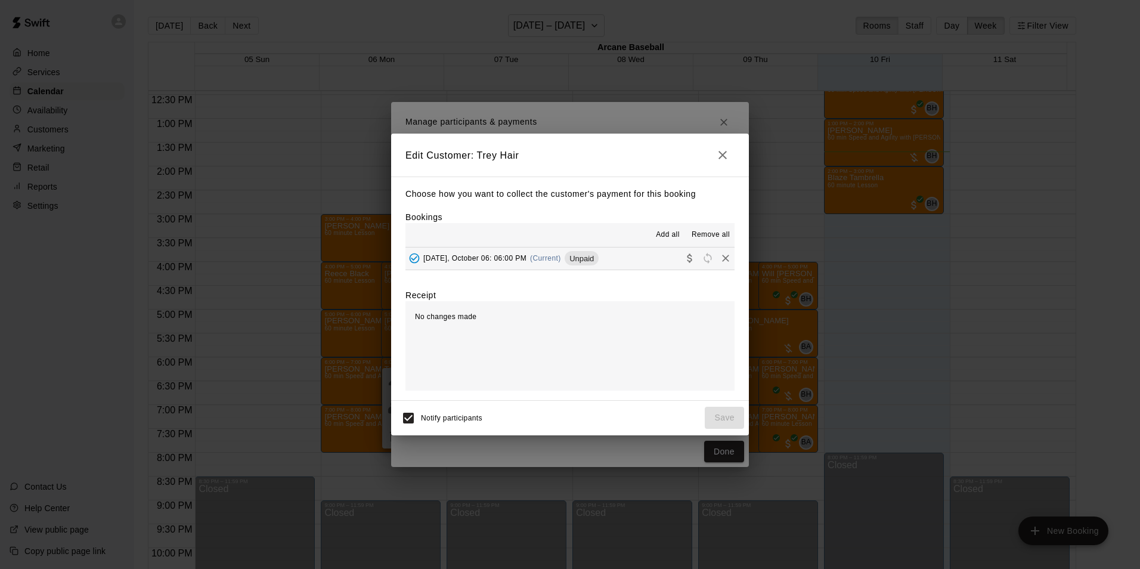
click at [489, 256] on span "[DATE], October 06: 06:00 PM" at bounding box center [475, 258] width 103 height 8
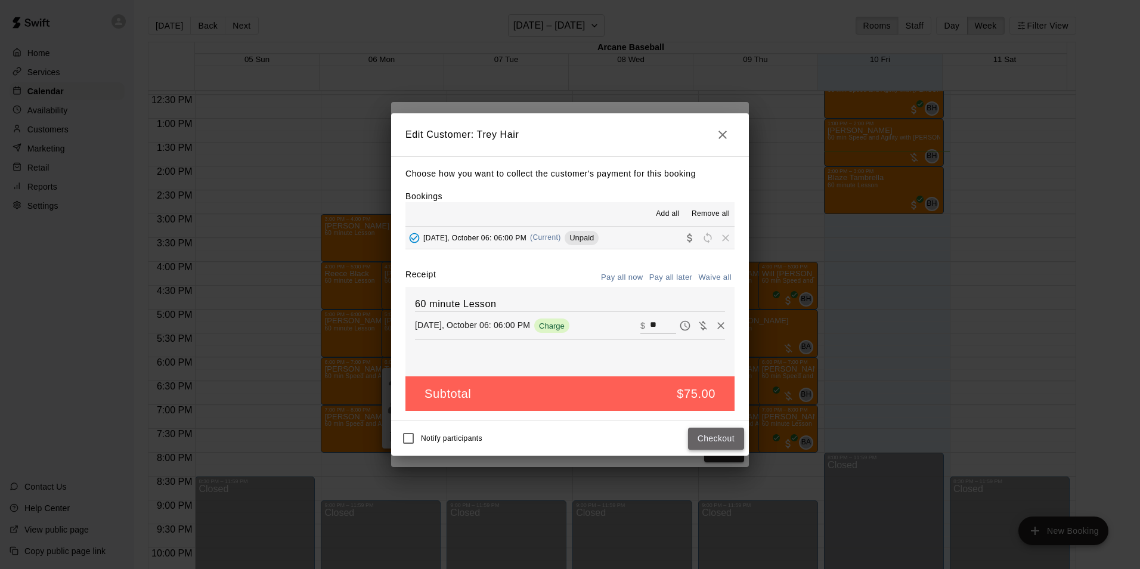
click at [705, 431] on button "Checkout" at bounding box center [716, 439] width 56 height 22
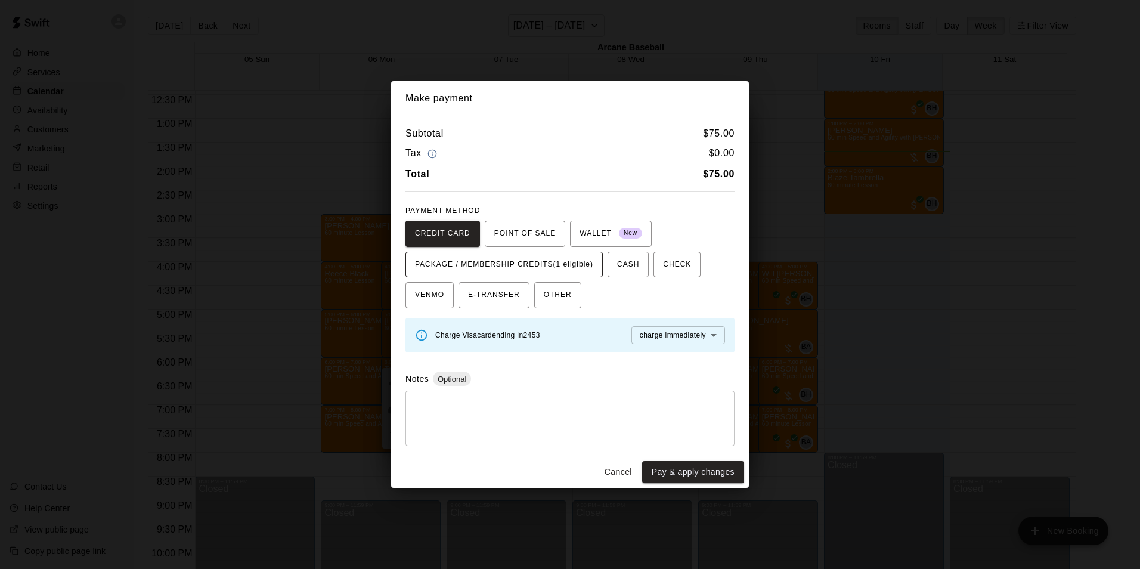
click at [502, 262] on span "PACKAGE / MEMBERSHIP CREDITS (1 eligible)" at bounding box center [504, 264] width 178 height 19
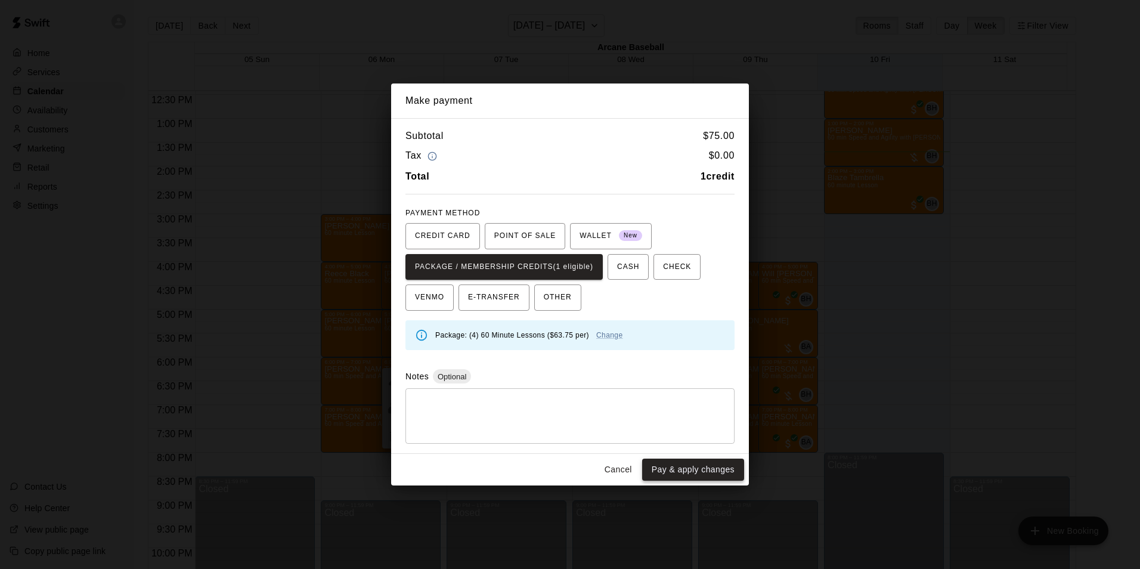
click at [665, 469] on button "Pay & apply changes" at bounding box center [693, 470] width 102 height 22
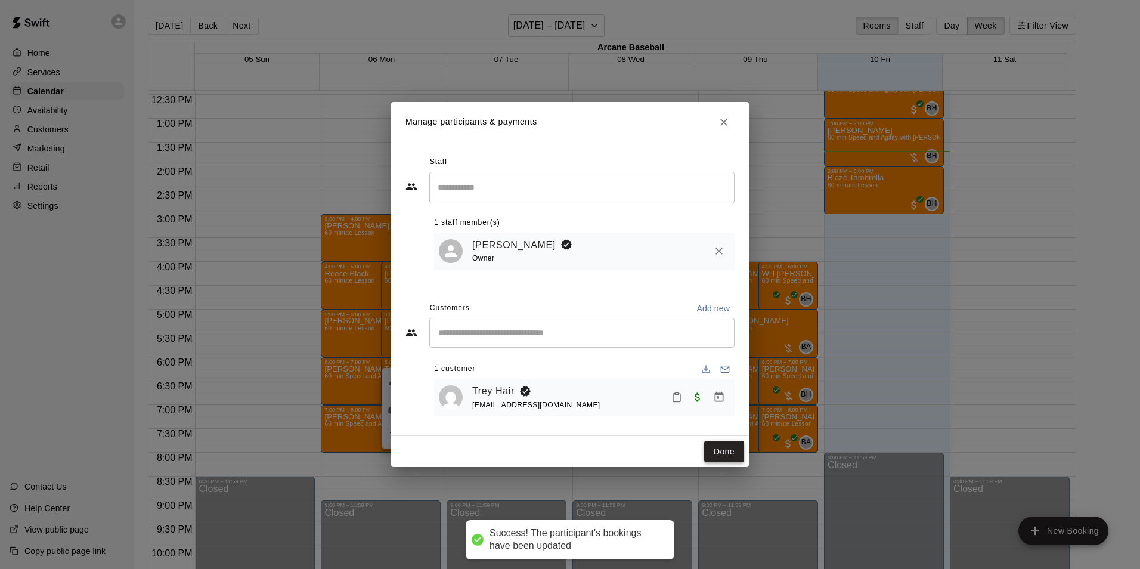
click at [736, 453] on button "Done" at bounding box center [724, 452] width 40 height 22
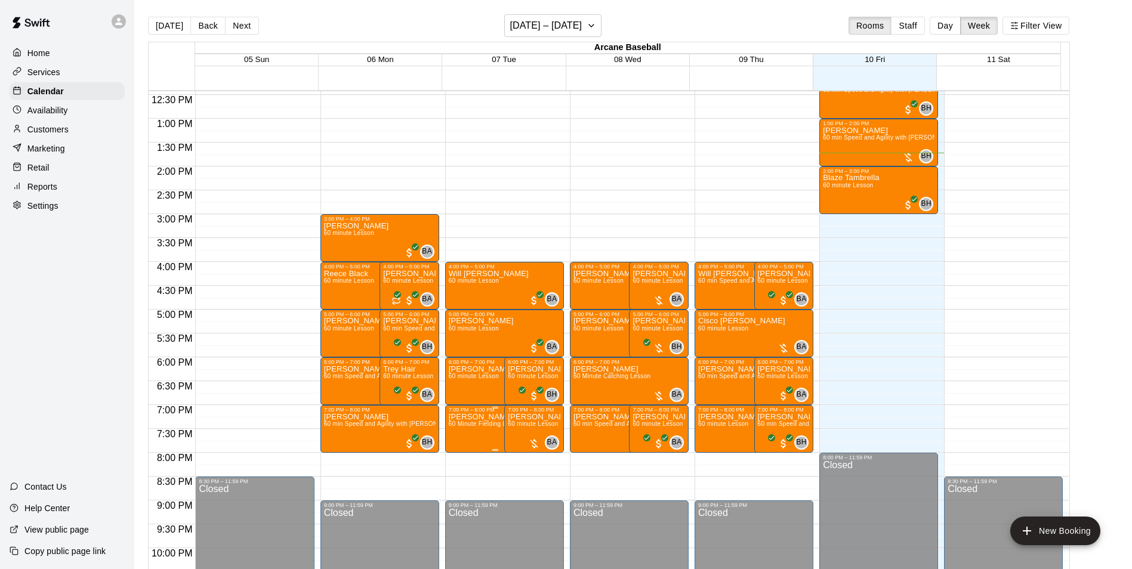
click at [477, 427] on span "60 Minute Fielding Lesson" at bounding box center [486, 424] width 75 height 7
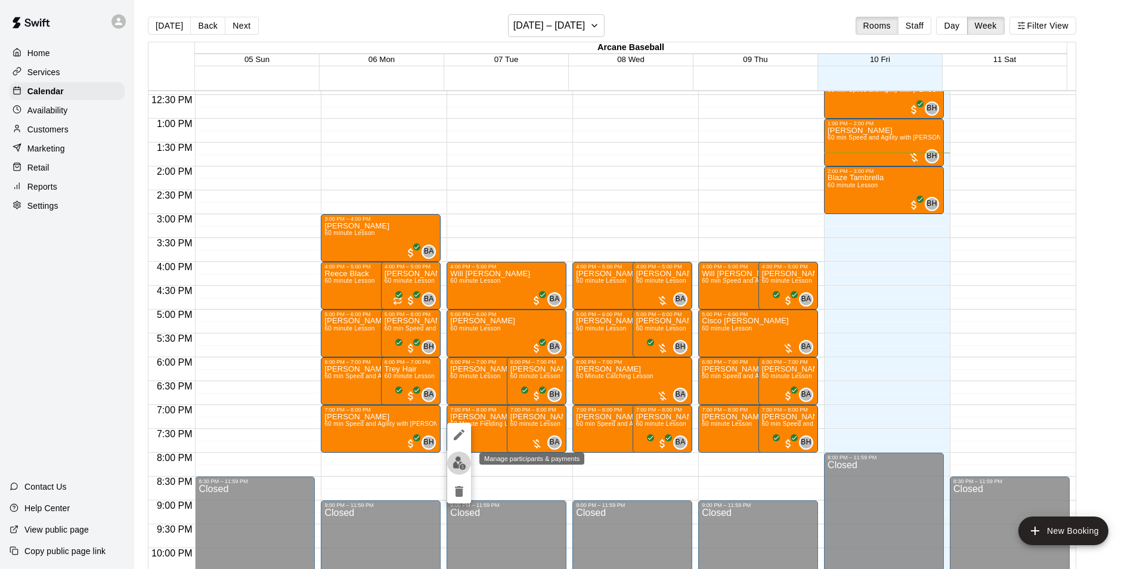
click at [457, 462] on img "edit" at bounding box center [460, 463] width 14 height 14
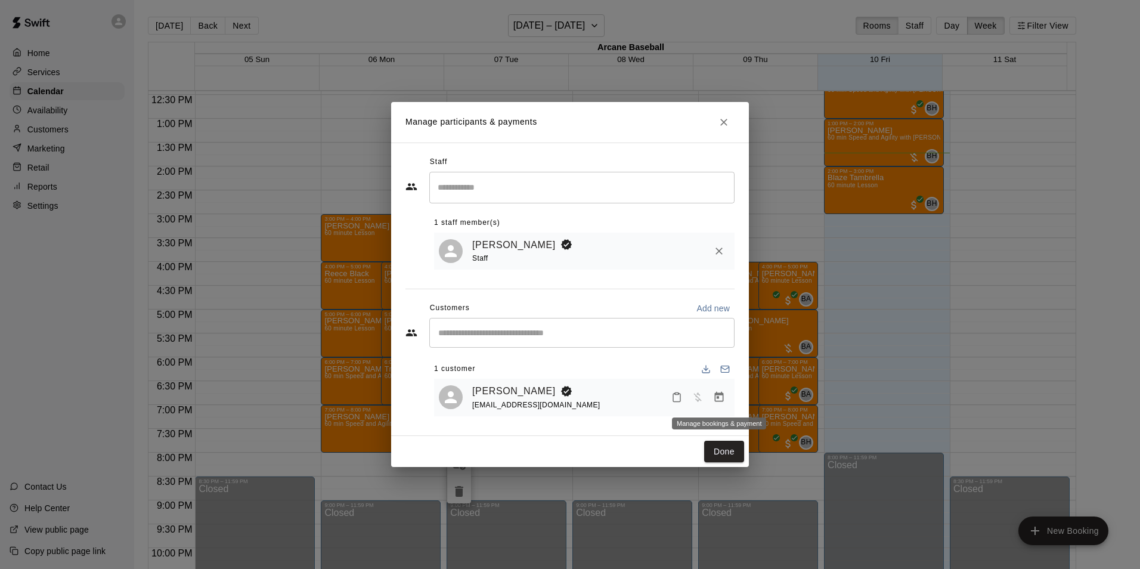
click at [715, 399] on icon "Manage bookings & payment" at bounding box center [719, 397] width 12 height 12
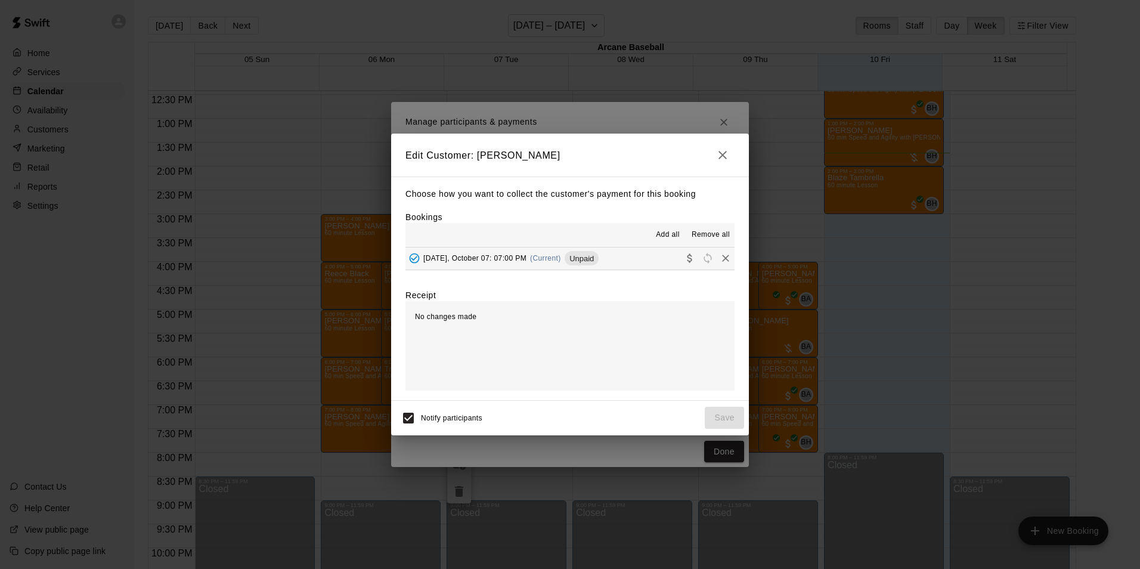
click at [492, 262] on span "[DATE], October 07: 07:00 PM" at bounding box center [475, 258] width 103 height 8
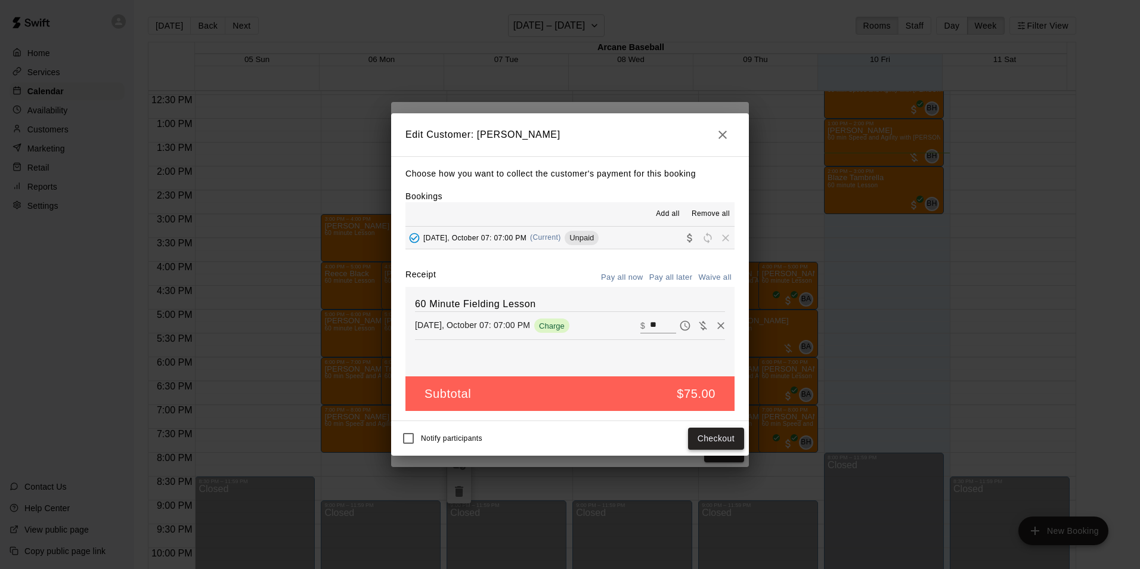
click at [713, 439] on button "Checkout" at bounding box center [716, 439] width 56 height 22
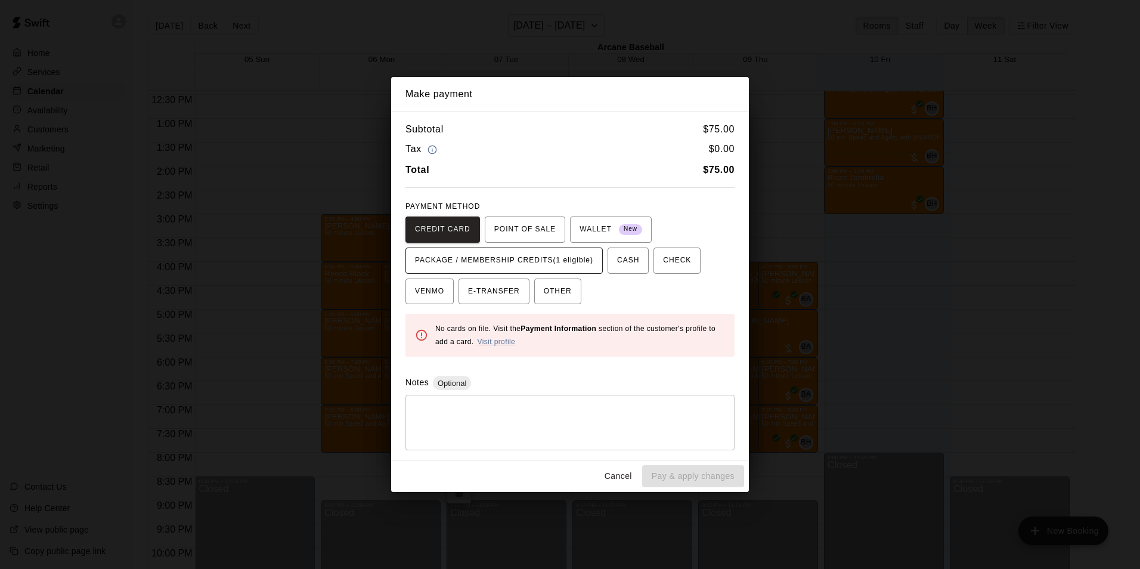
click at [473, 254] on span "PACKAGE / MEMBERSHIP CREDITS (1 eligible)" at bounding box center [504, 260] width 178 height 19
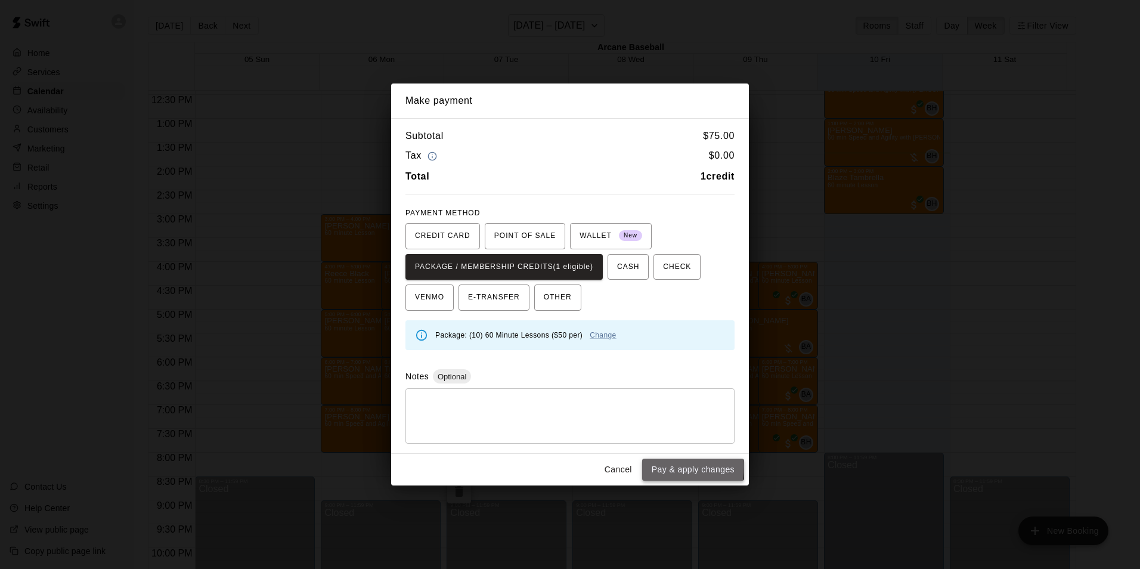
click at [656, 466] on button "Pay & apply changes" at bounding box center [693, 470] width 102 height 22
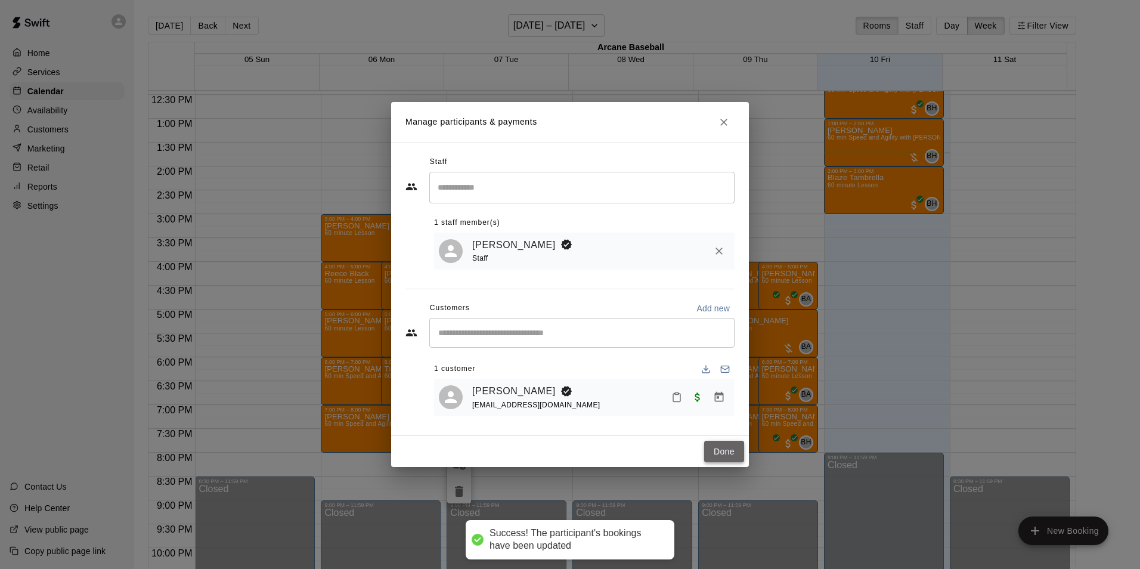
click at [737, 455] on button "Done" at bounding box center [724, 452] width 40 height 22
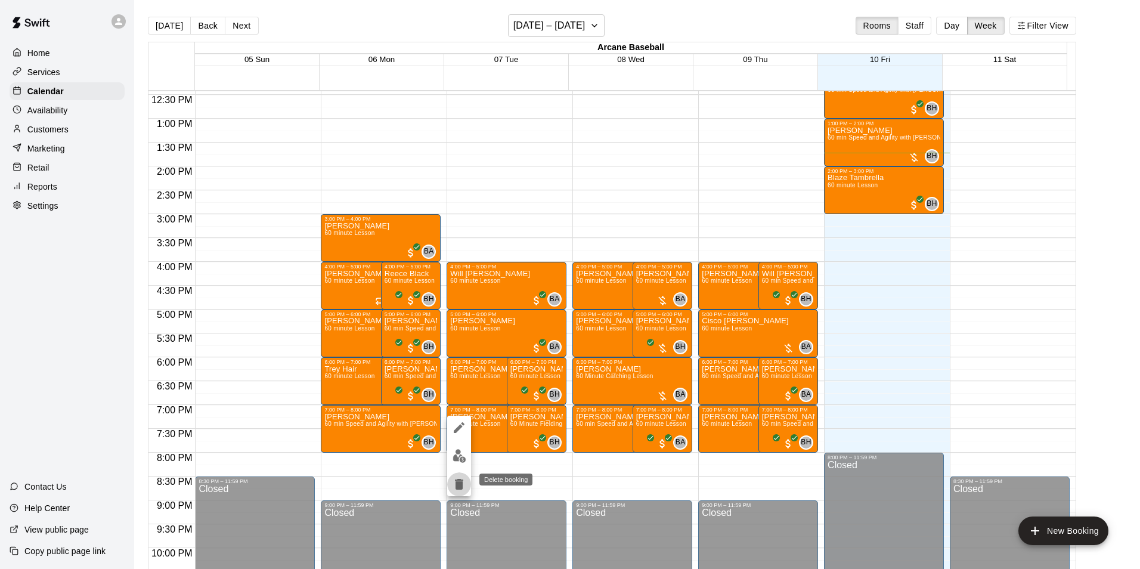
click at [449, 485] on button "delete" at bounding box center [459, 484] width 24 height 24
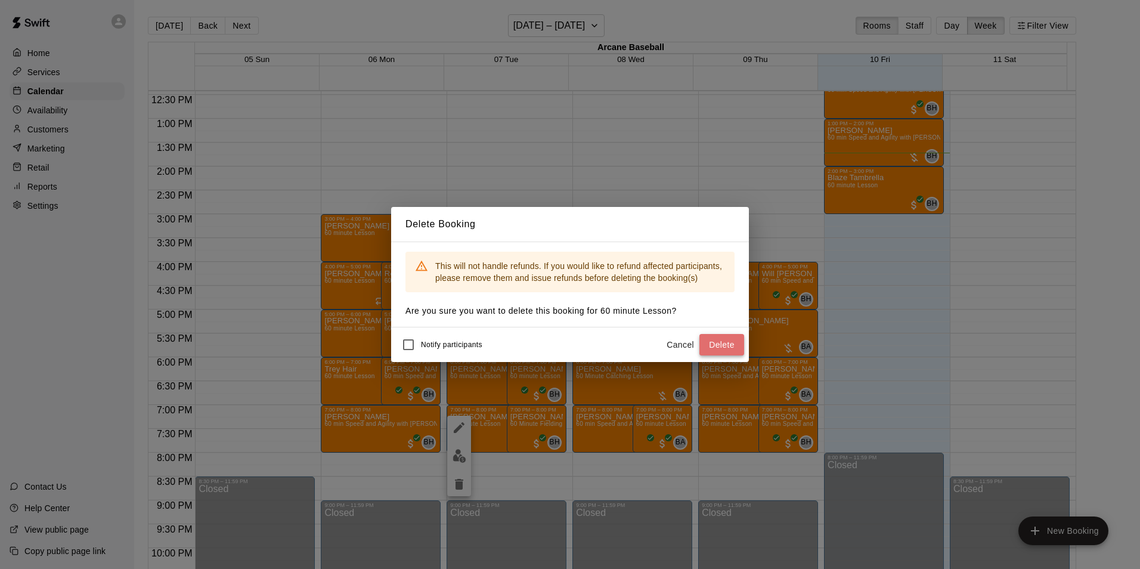
click at [728, 344] on button "Delete" at bounding box center [722, 345] width 45 height 22
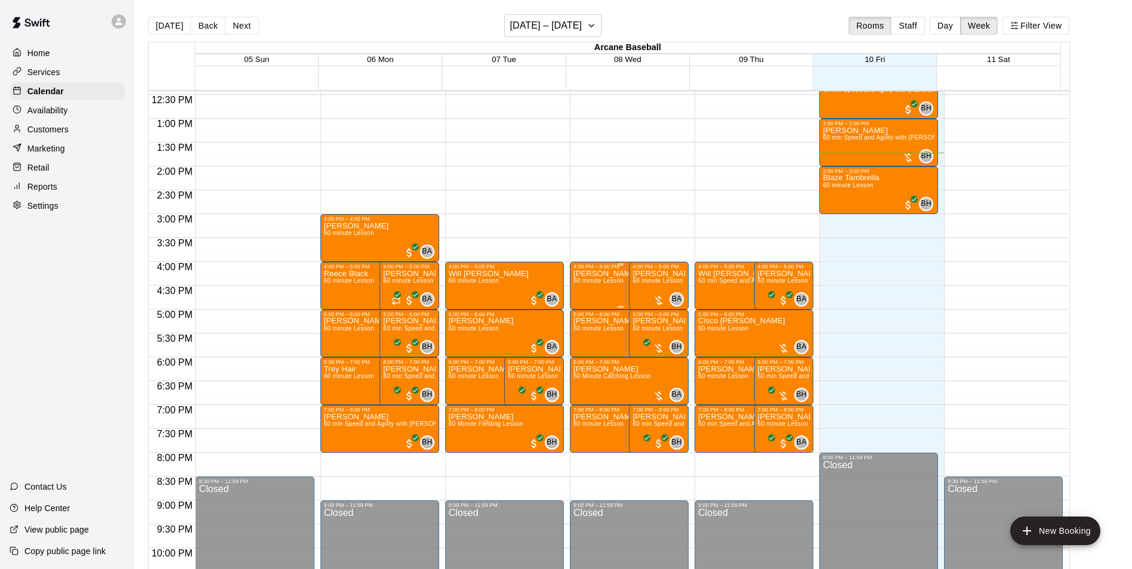
click at [598, 284] on span "60 minute Lesson" at bounding box center [598, 280] width 50 height 7
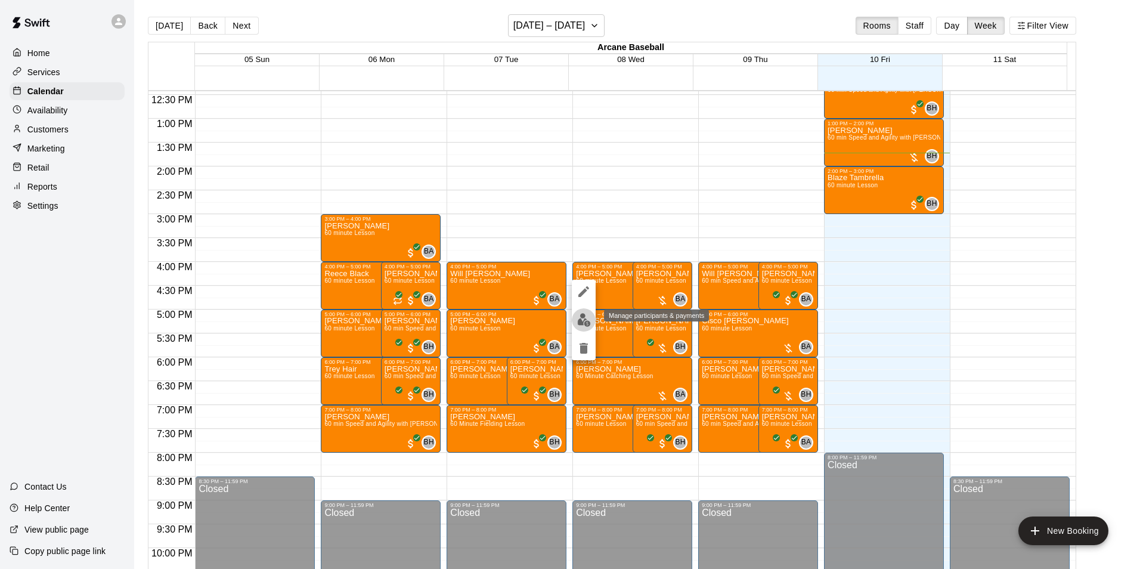
click at [583, 321] on img "edit" at bounding box center [584, 320] width 14 height 14
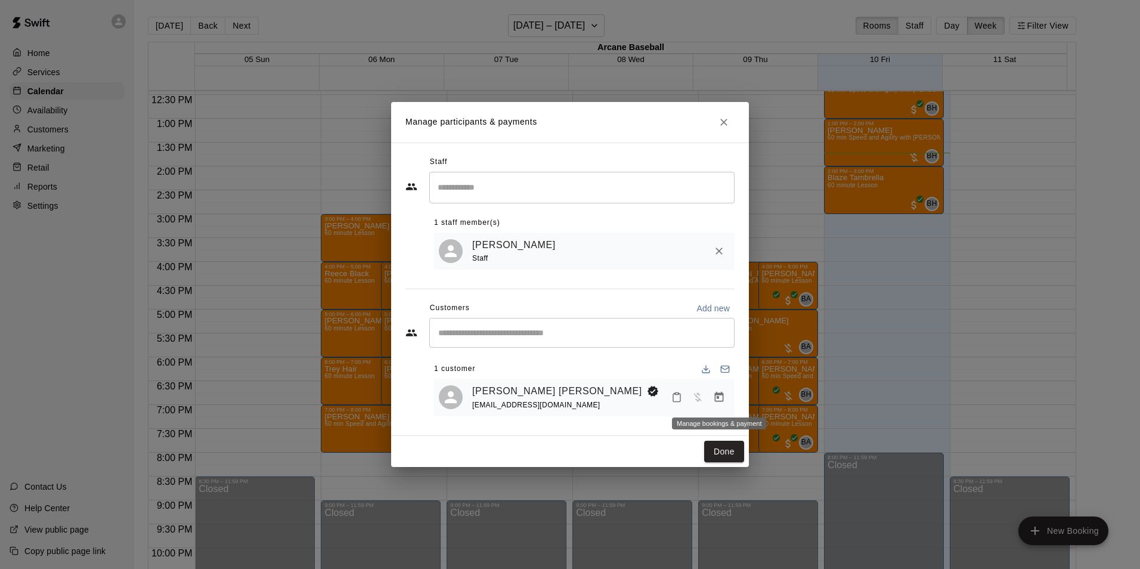
click at [719, 398] on icon "Manage bookings & payment" at bounding box center [719, 397] width 12 height 12
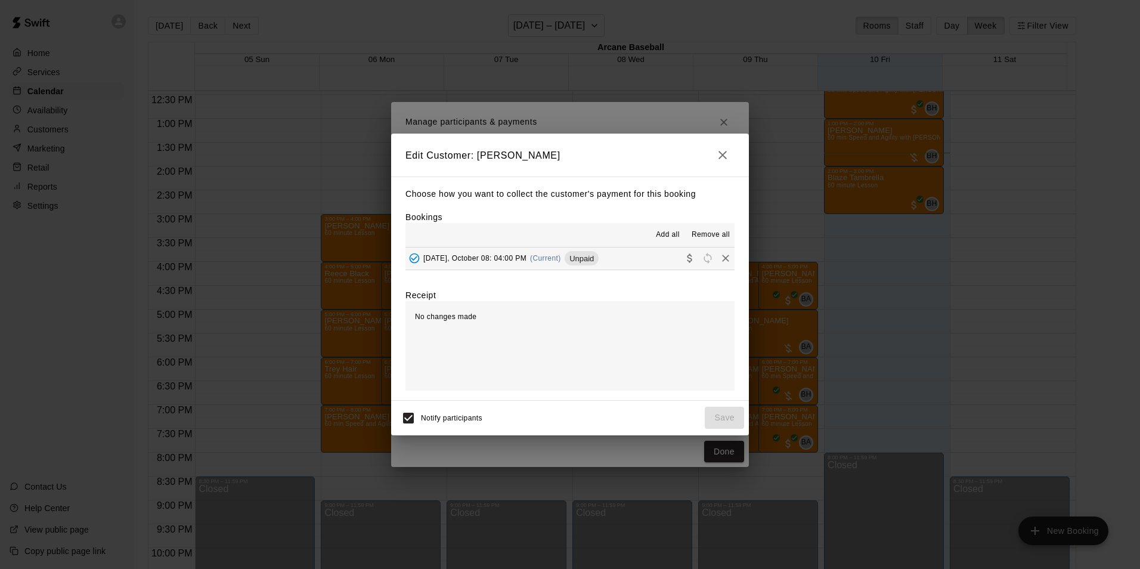
click at [515, 260] on span "[DATE], October 08: 04:00 PM" at bounding box center [475, 258] width 103 height 8
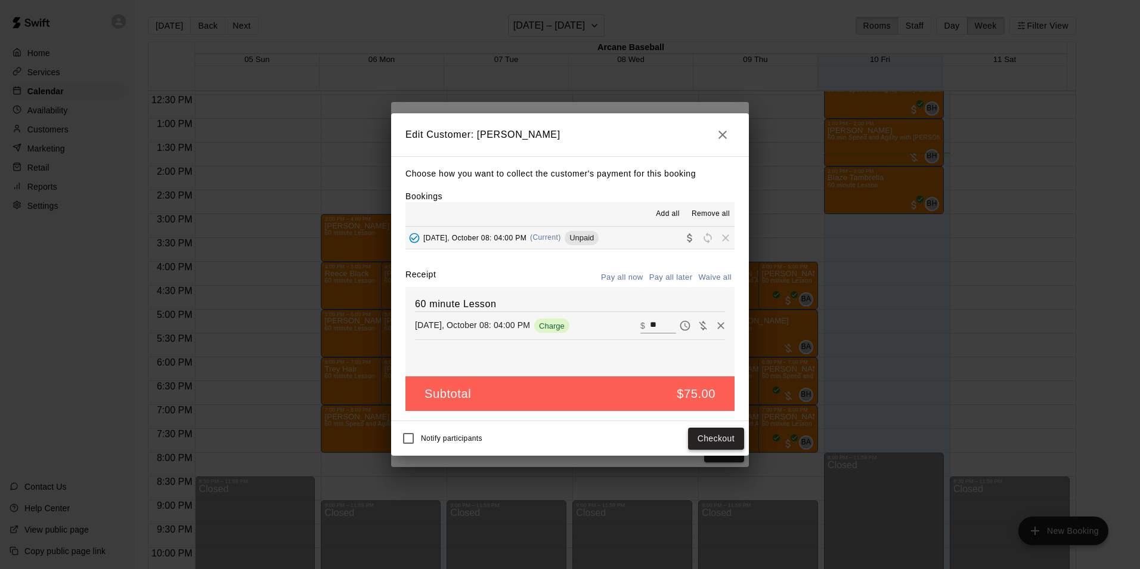
click at [706, 435] on button "Checkout" at bounding box center [716, 439] width 56 height 22
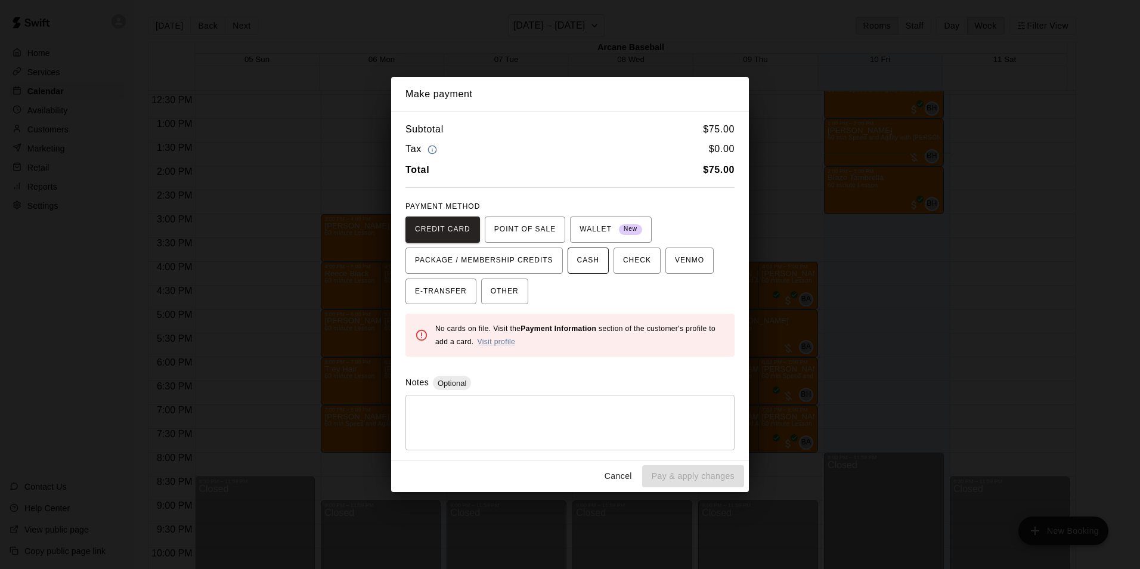
click at [568, 258] on button "CASH" at bounding box center [588, 261] width 41 height 26
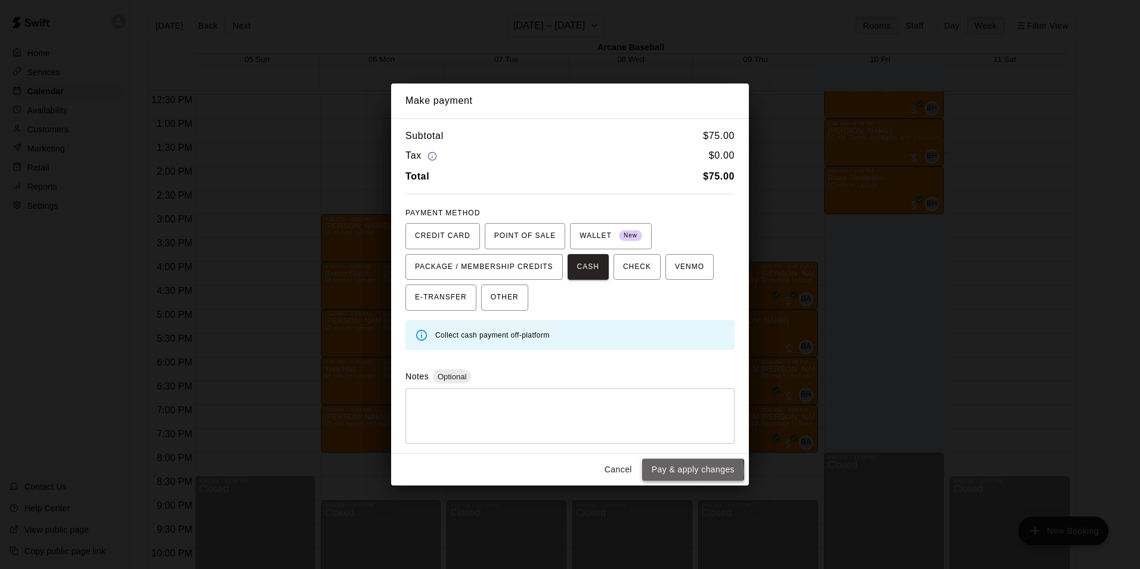
click at [686, 471] on button "Pay & apply changes" at bounding box center [693, 470] width 102 height 22
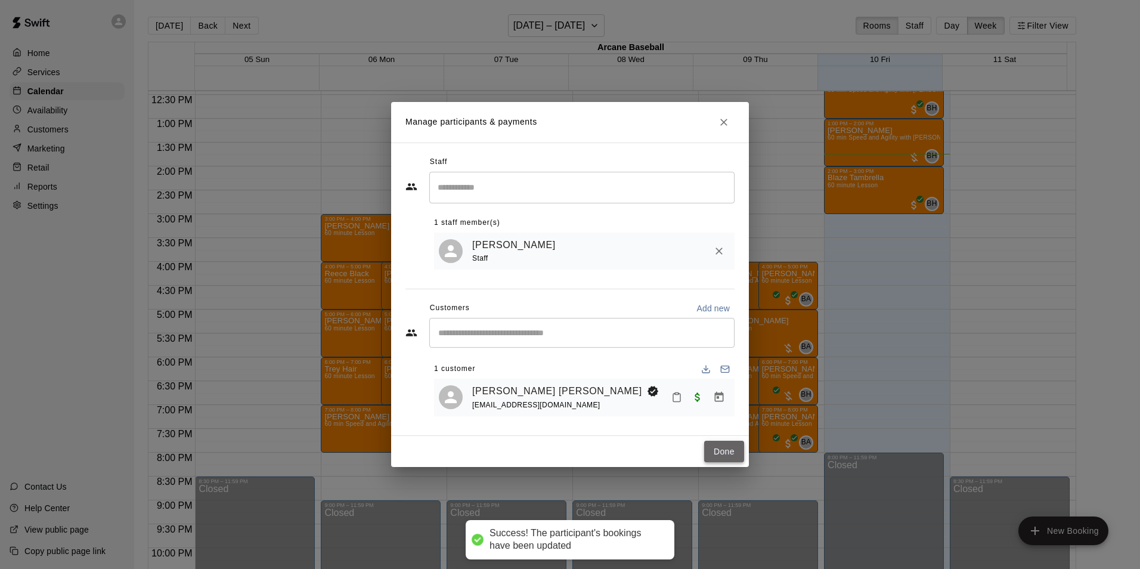
click at [722, 449] on button "Done" at bounding box center [724, 452] width 40 height 22
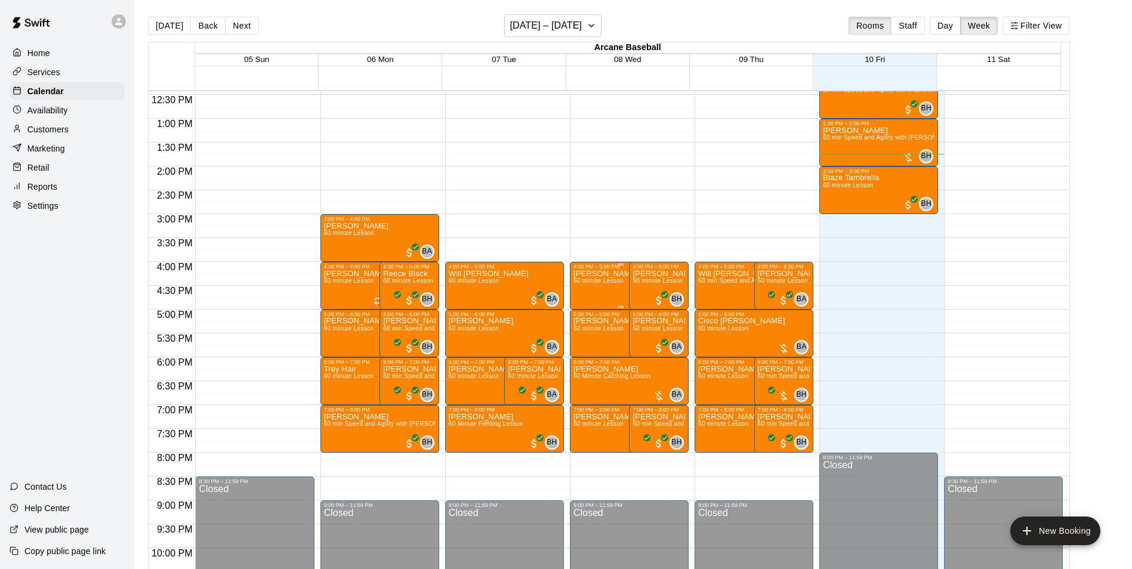
click at [602, 291] on div "[PERSON_NAME] 60 minute Lesson" at bounding box center [605, 554] width 65 height 569
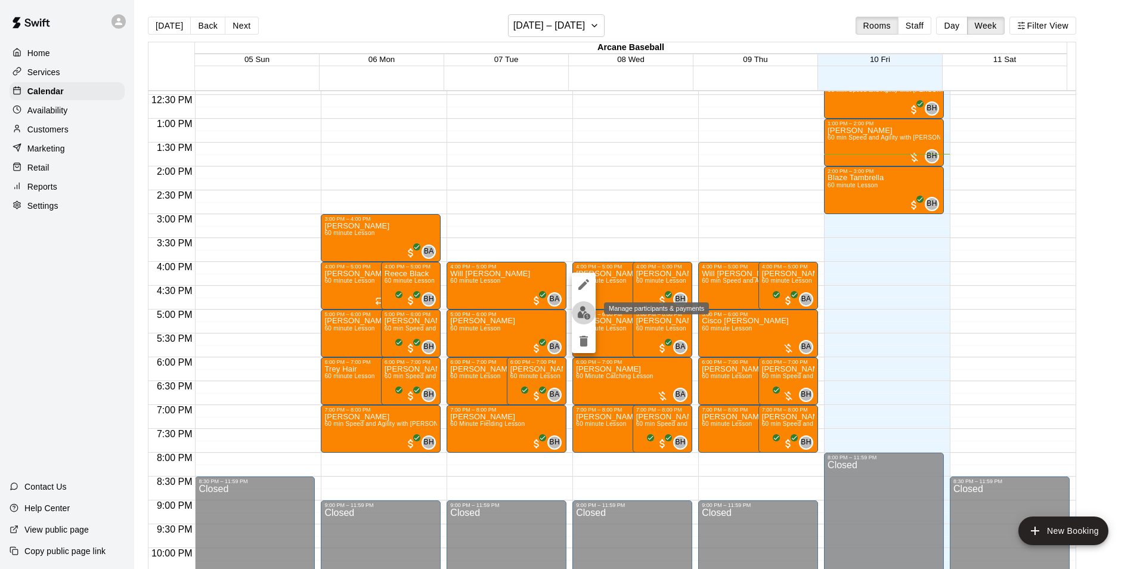
click at [581, 310] on img "edit" at bounding box center [584, 313] width 14 height 14
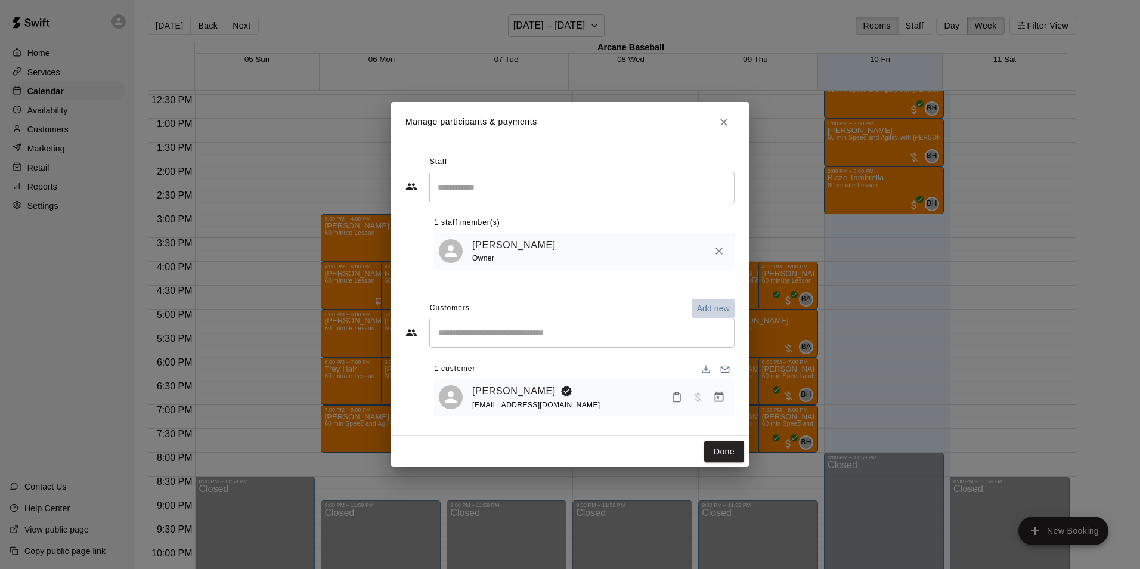
click at [712, 309] on p "Add new" at bounding box center [713, 308] width 33 height 12
select select "**"
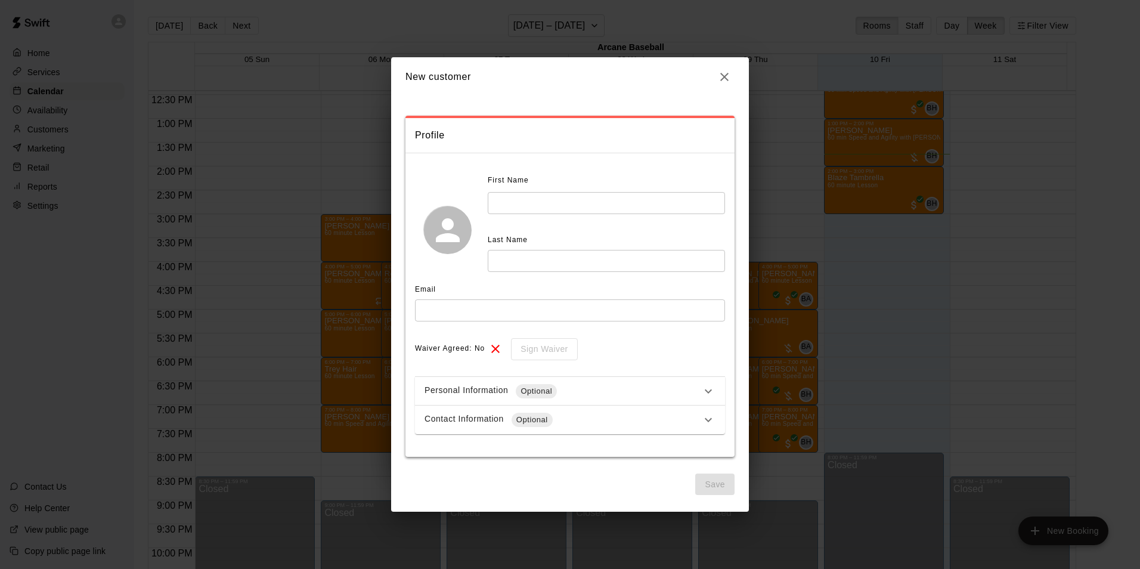
click at [534, 198] on input "text" at bounding box center [606, 203] width 237 height 22
click at [728, 72] on icon "button" at bounding box center [725, 77] width 14 height 14
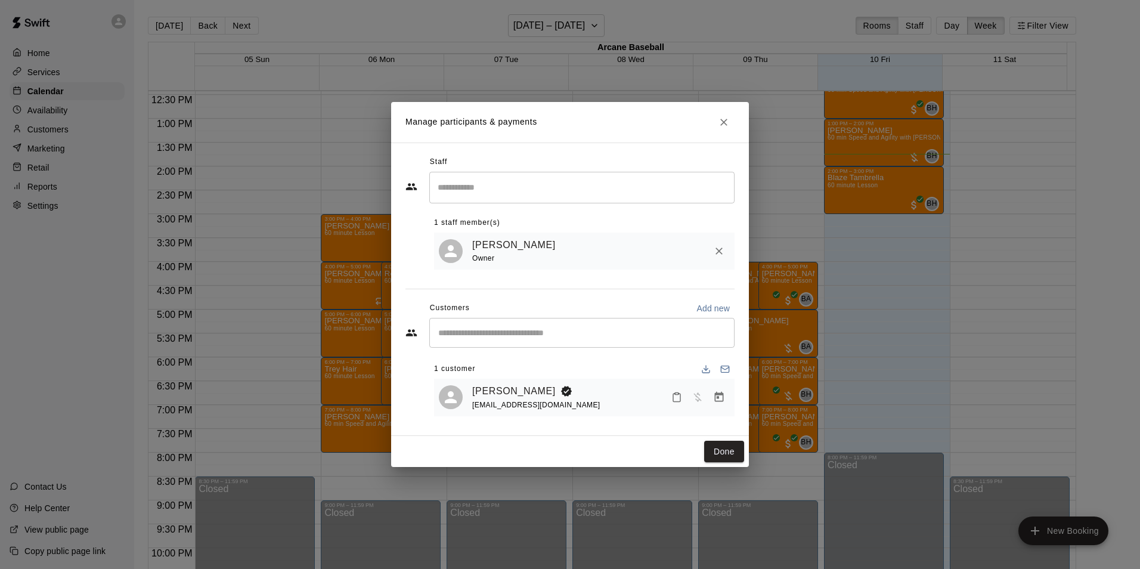
click at [547, 323] on div "​" at bounding box center [581, 333] width 305 height 30
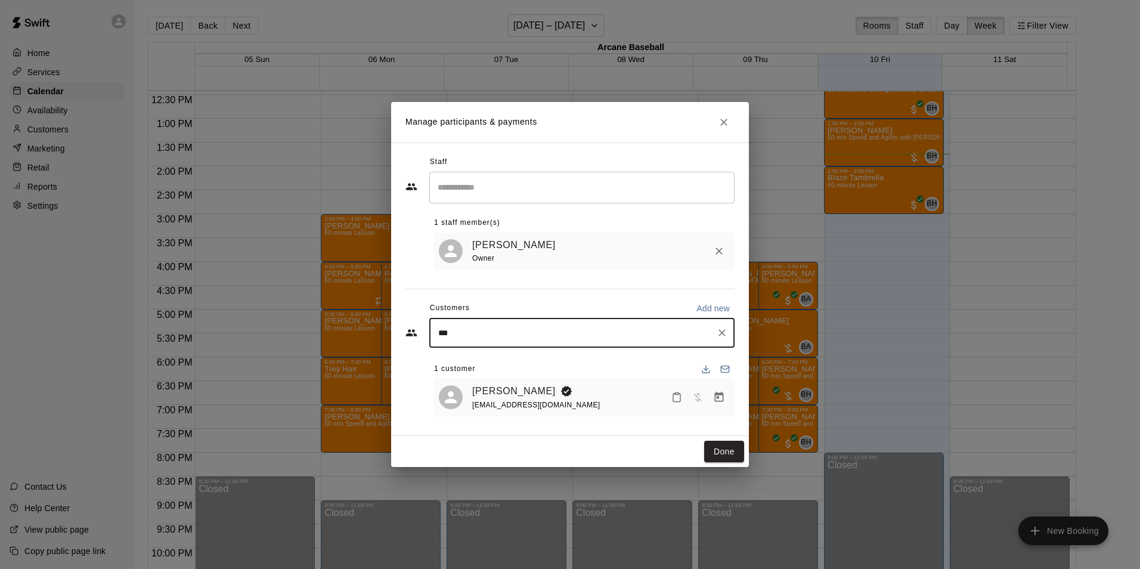
type input "****"
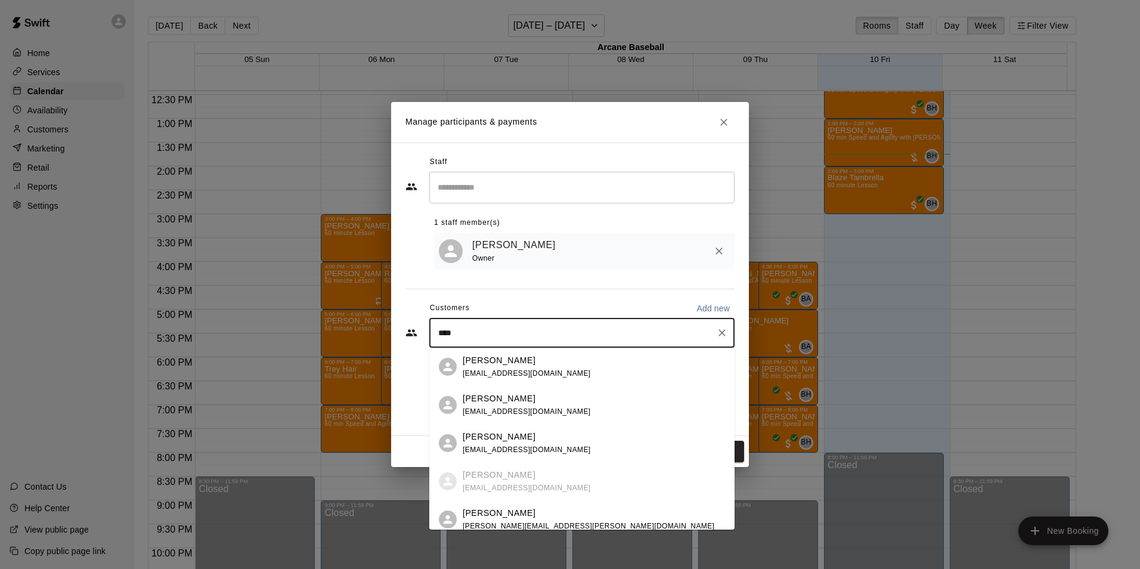
click at [517, 435] on p "[PERSON_NAME]" at bounding box center [499, 437] width 73 height 13
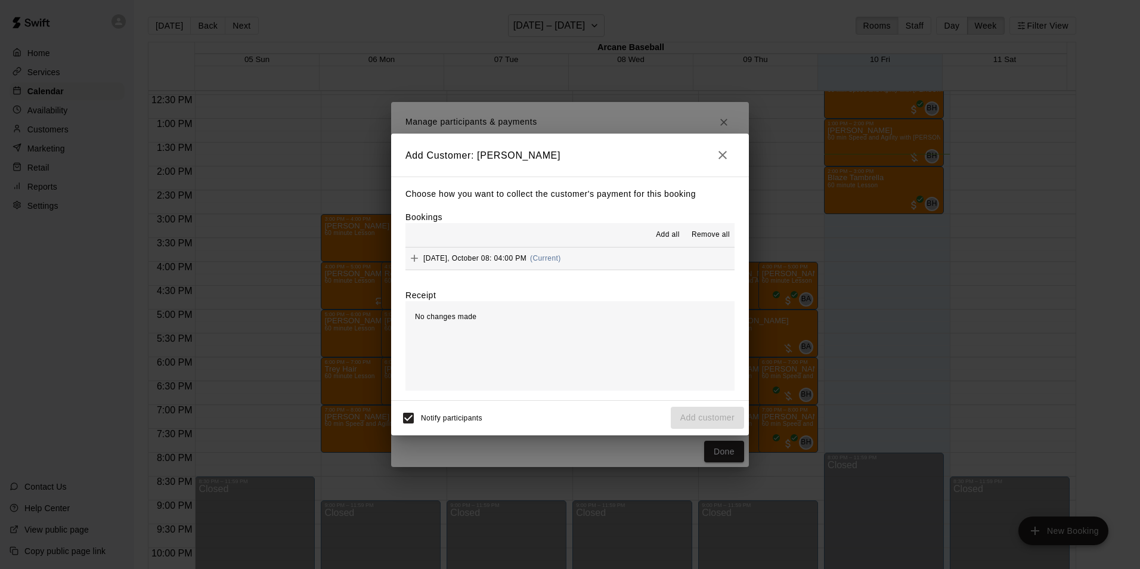
click at [498, 255] on span "[DATE], October 08: 04:00 PM" at bounding box center [475, 258] width 103 height 8
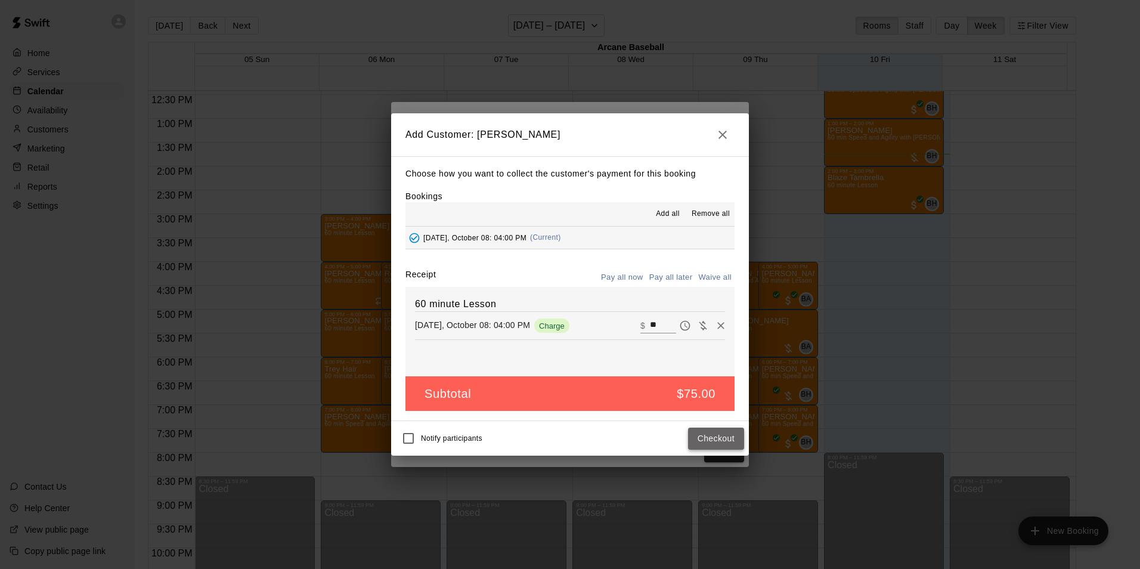
click at [727, 440] on button "Checkout" at bounding box center [716, 439] width 56 height 22
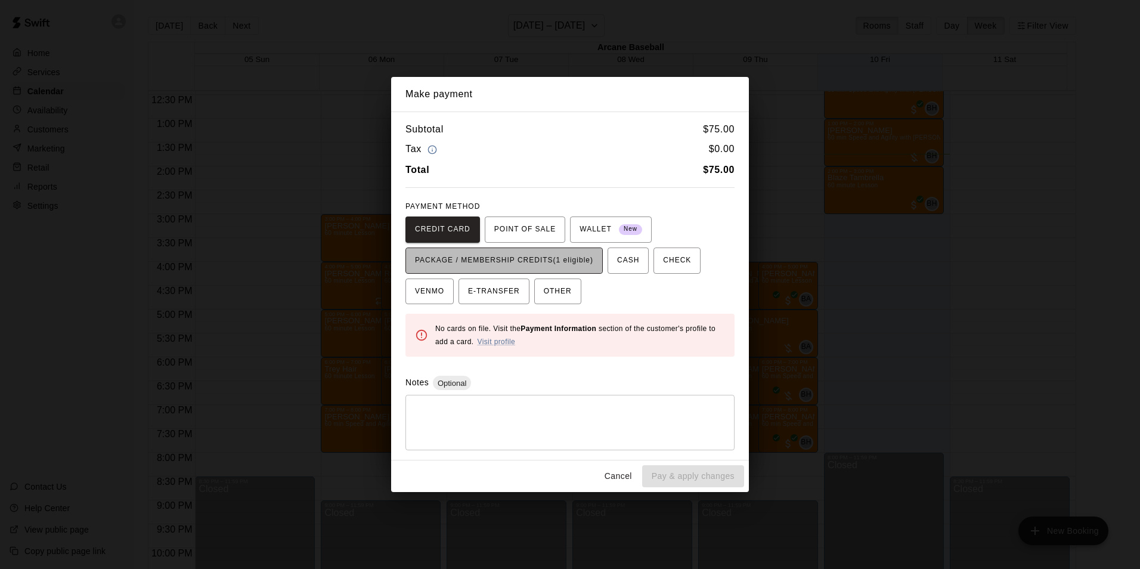
click at [519, 258] on span "PACKAGE / MEMBERSHIP CREDITS (1 eligible)" at bounding box center [504, 260] width 178 height 19
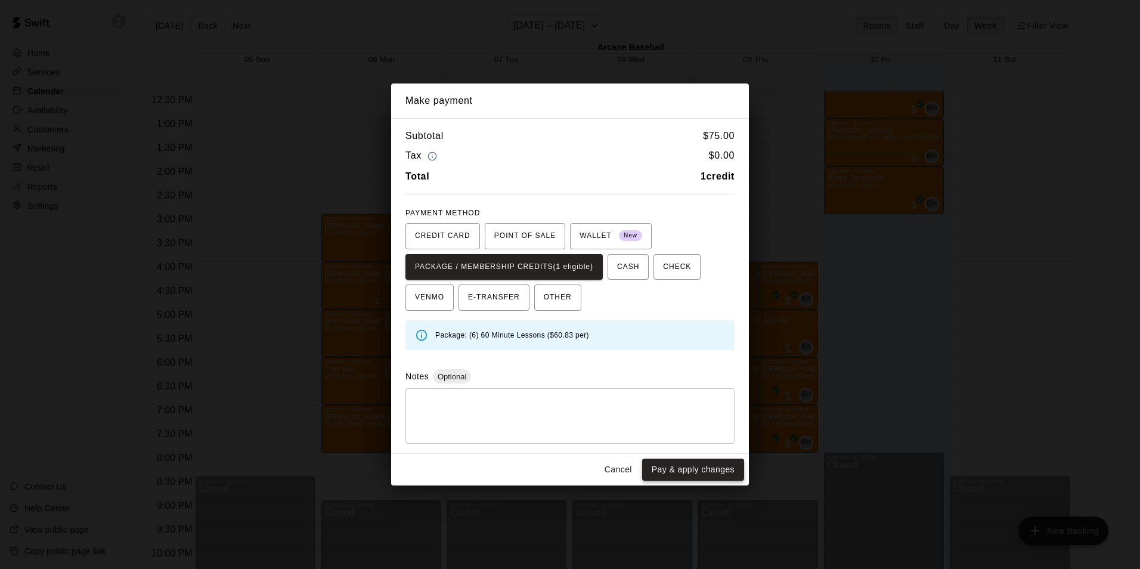
click at [679, 469] on button "Pay & apply changes" at bounding box center [693, 470] width 102 height 22
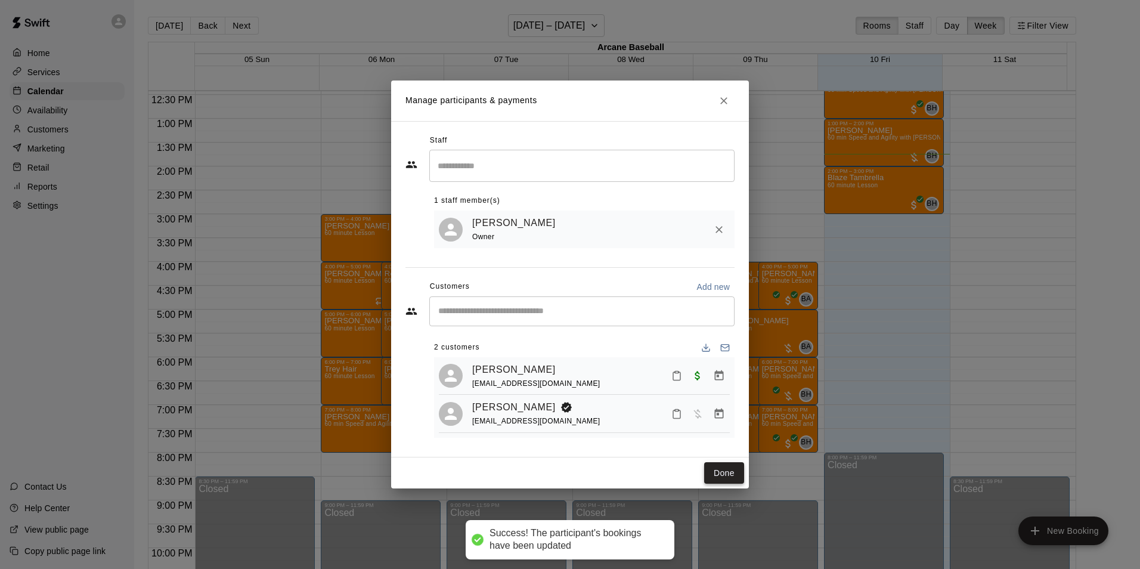
click at [721, 463] on div "Done" at bounding box center [570, 474] width 358 height 32
click at [721, 476] on button "Done" at bounding box center [724, 473] width 40 height 22
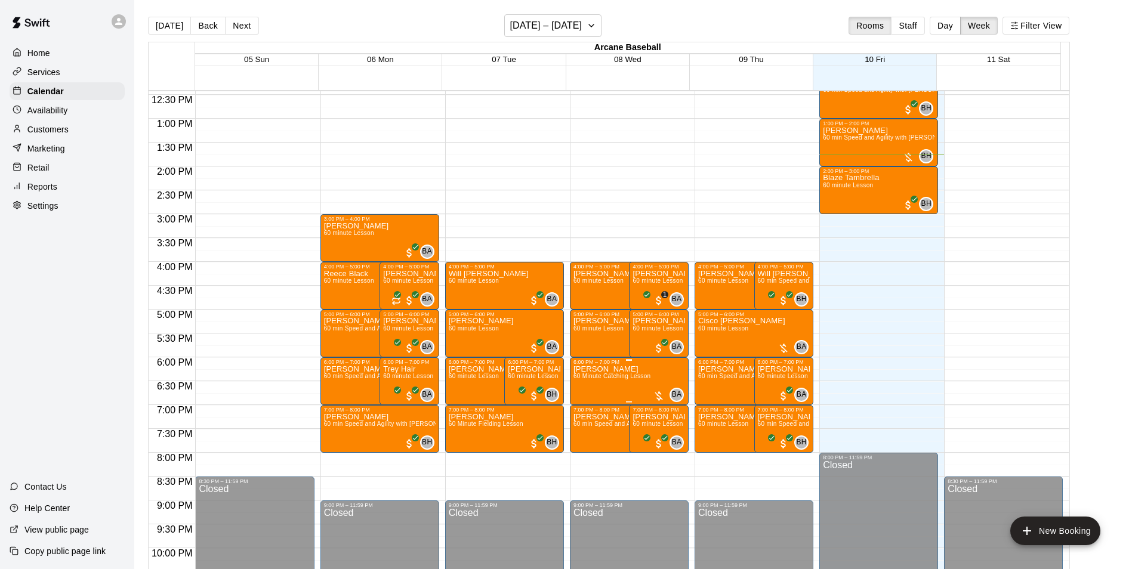
click at [602, 377] on span "60 Minute Catching Lesson" at bounding box center [612, 376] width 78 height 7
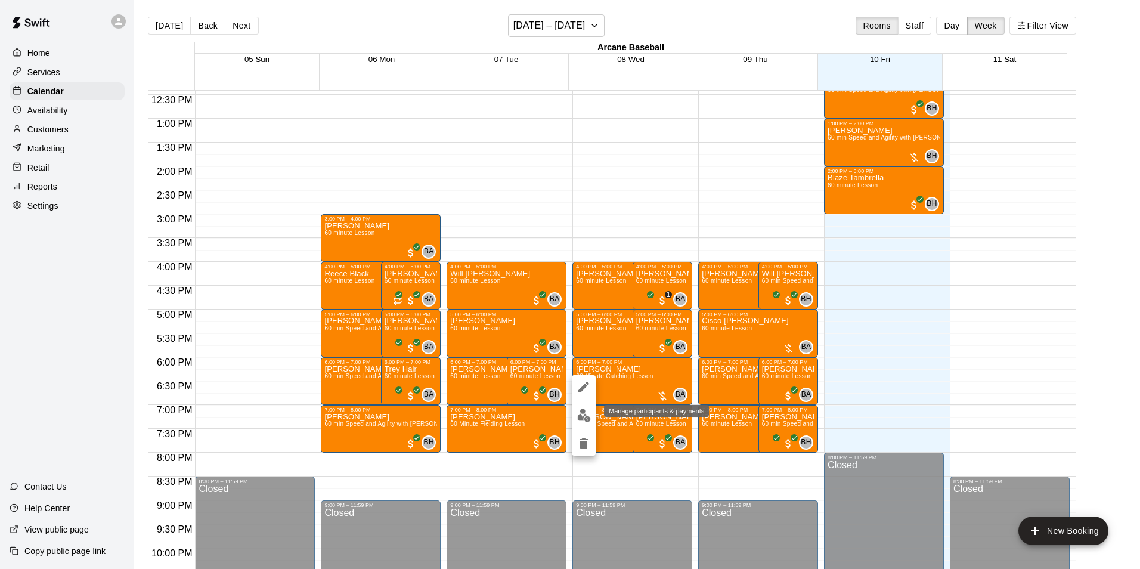
click at [581, 408] on button "edit" at bounding box center [584, 415] width 24 height 23
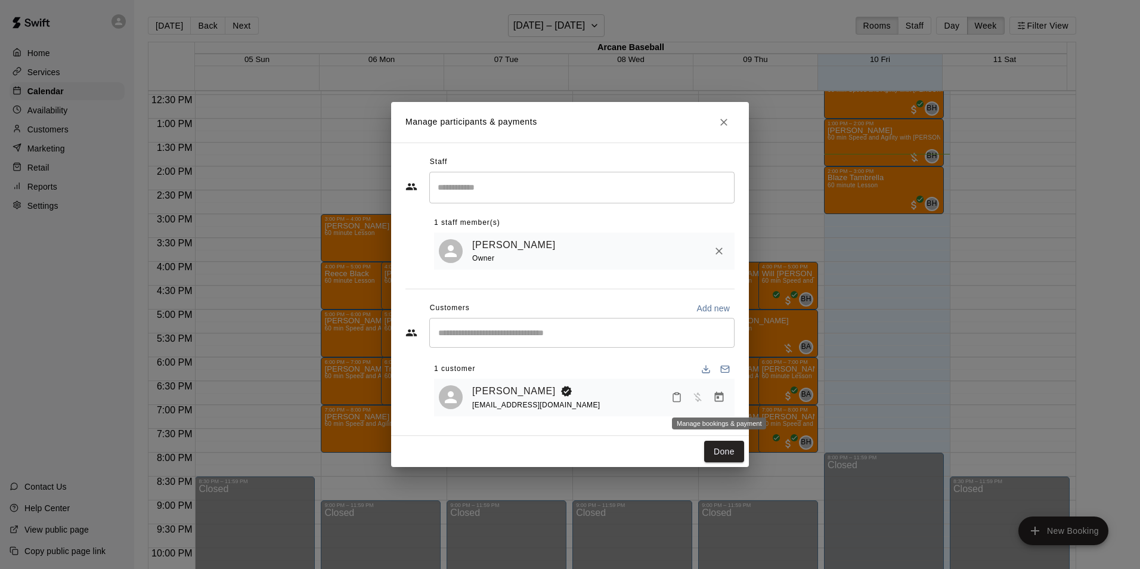
click at [717, 395] on icon "Manage bookings & payment" at bounding box center [719, 397] width 9 height 10
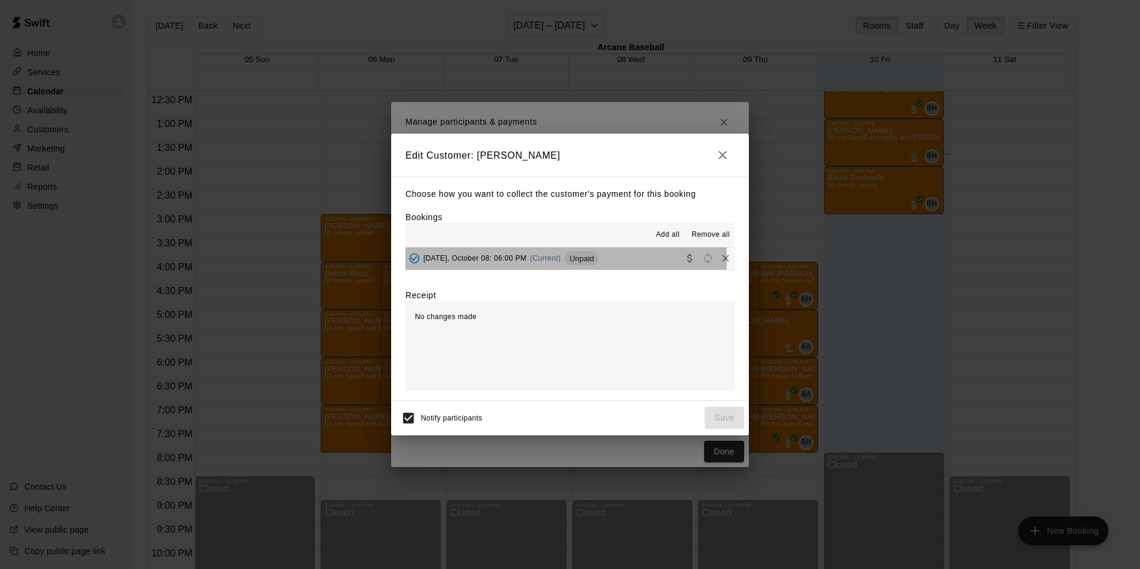
click at [517, 262] on span "[DATE], October 08: 06:00 PM" at bounding box center [475, 258] width 103 height 8
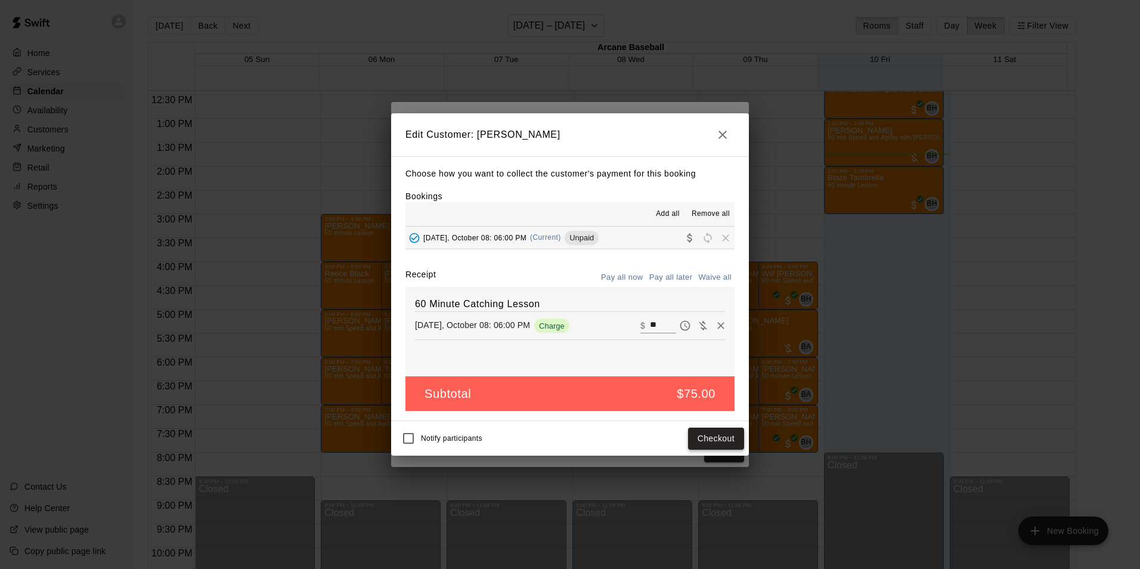
click at [697, 434] on button "Checkout" at bounding box center [716, 439] width 56 height 22
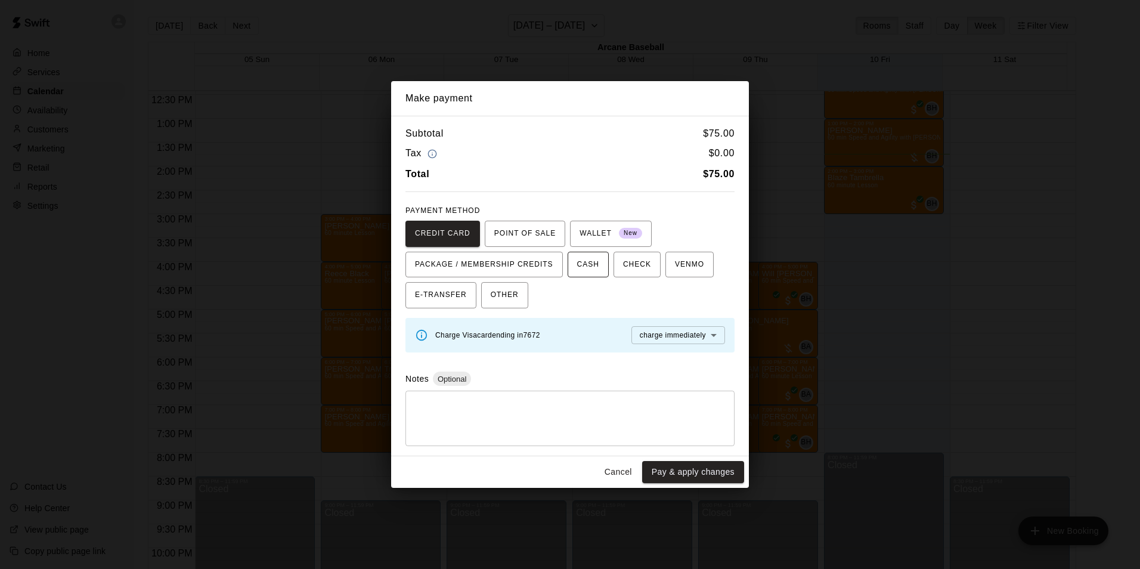
click at [577, 268] on span "CASH" at bounding box center [588, 264] width 22 height 19
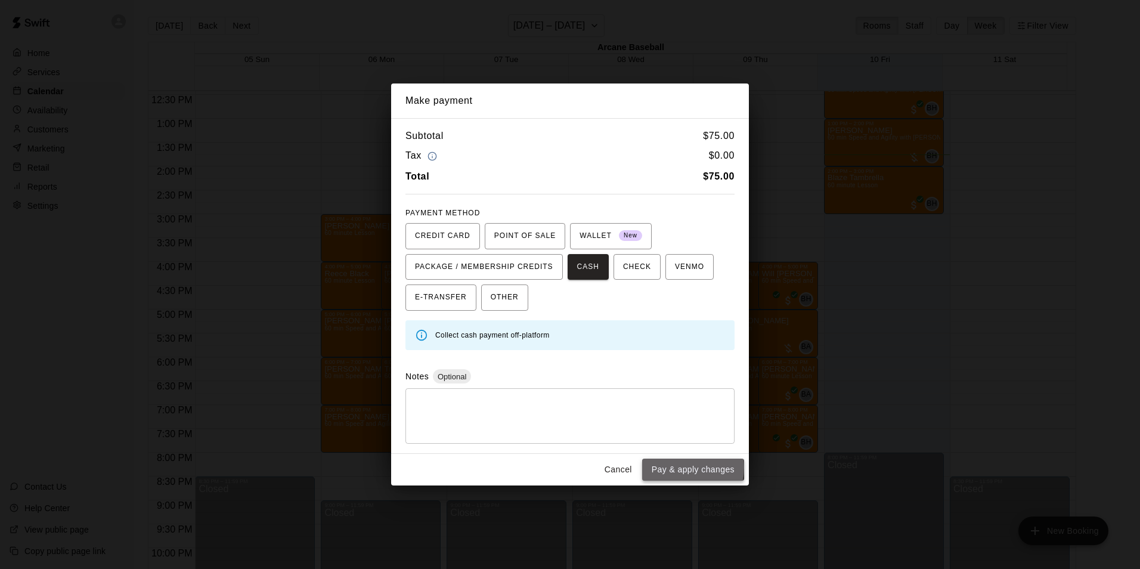
click at [667, 467] on button "Pay & apply changes" at bounding box center [693, 470] width 102 height 22
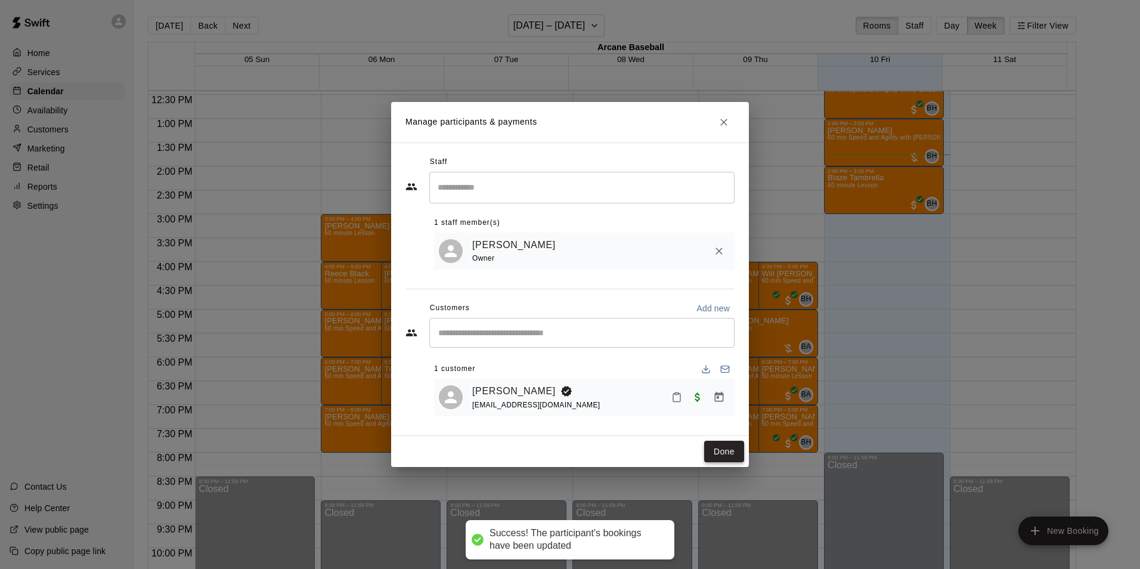
click at [719, 454] on button "Done" at bounding box center [724, 452] width 40 height 22
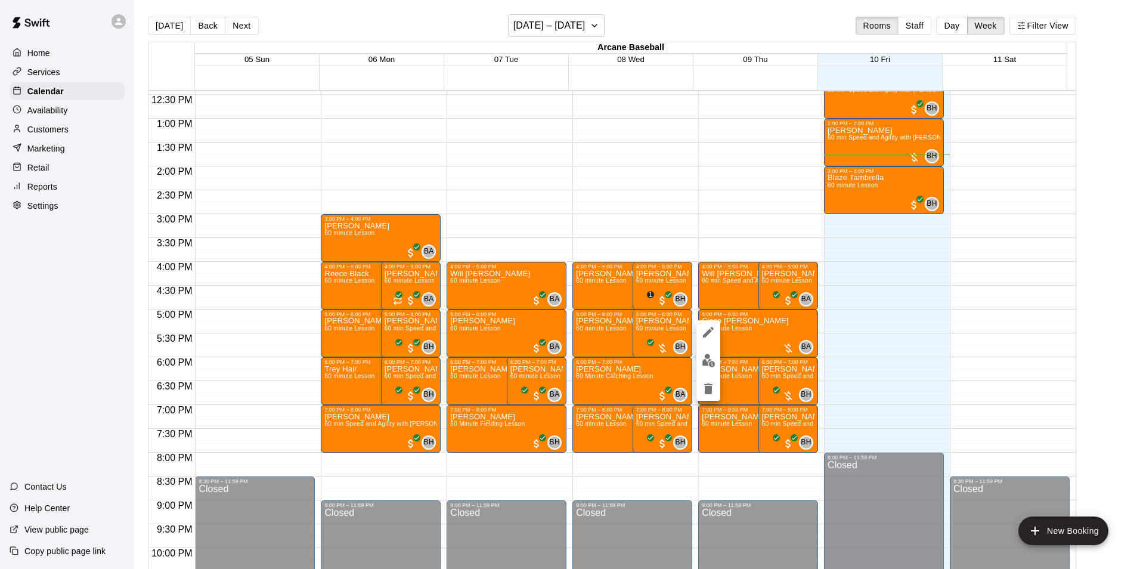
click at [834, 365] on div at bounding box center [570, 284] width 1140 height 569
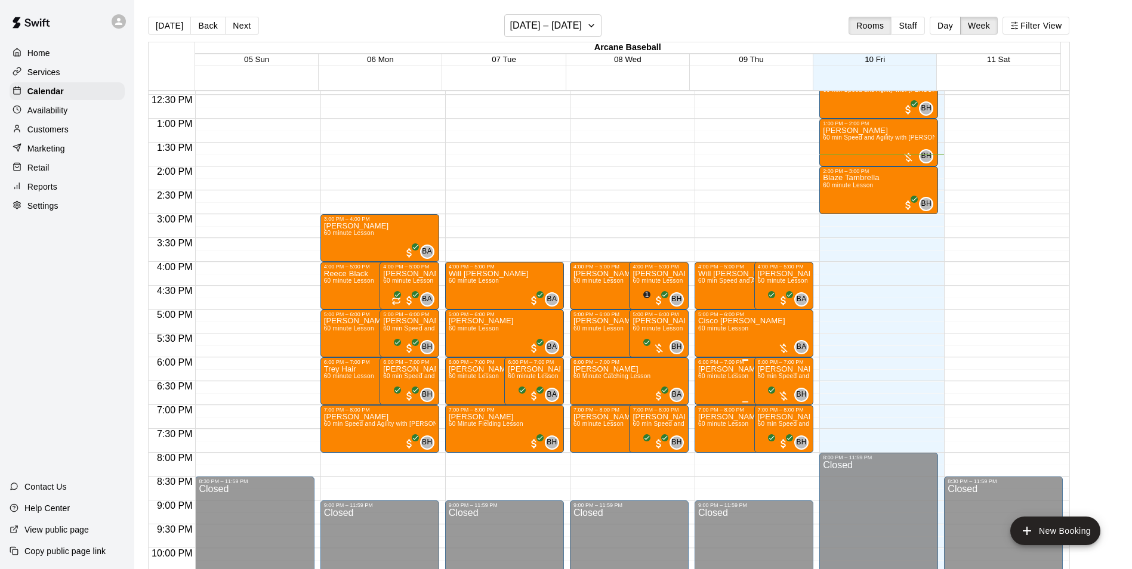
click at [728, 379] on span "60 minute Lesson" at bounding box center [723, 376] width 50 height 7
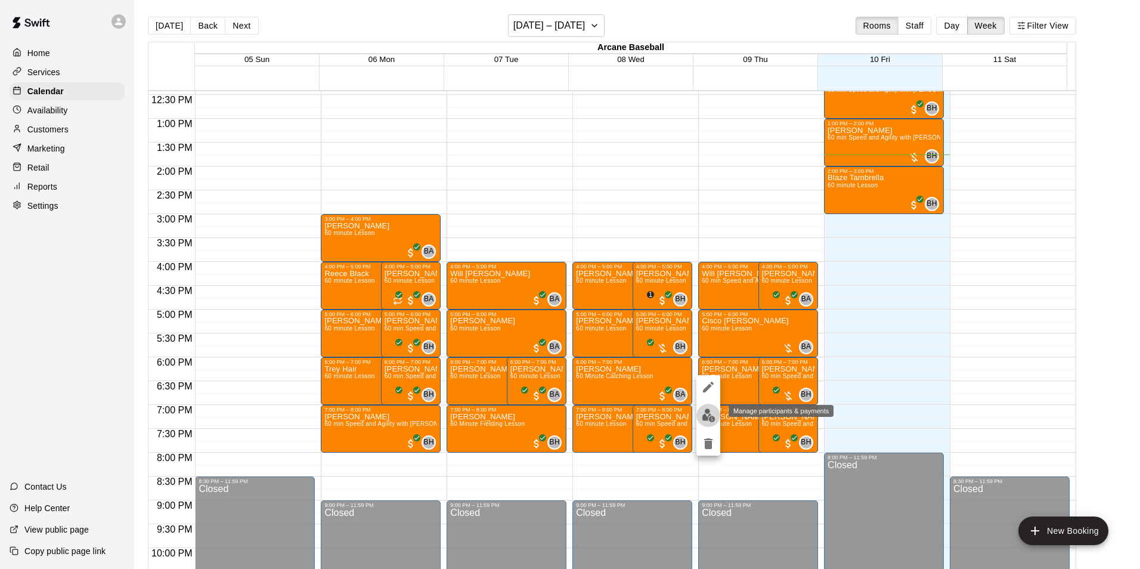
click at [708, 412] on img "edit" at bounding box center [709, 416] width 14 height 14
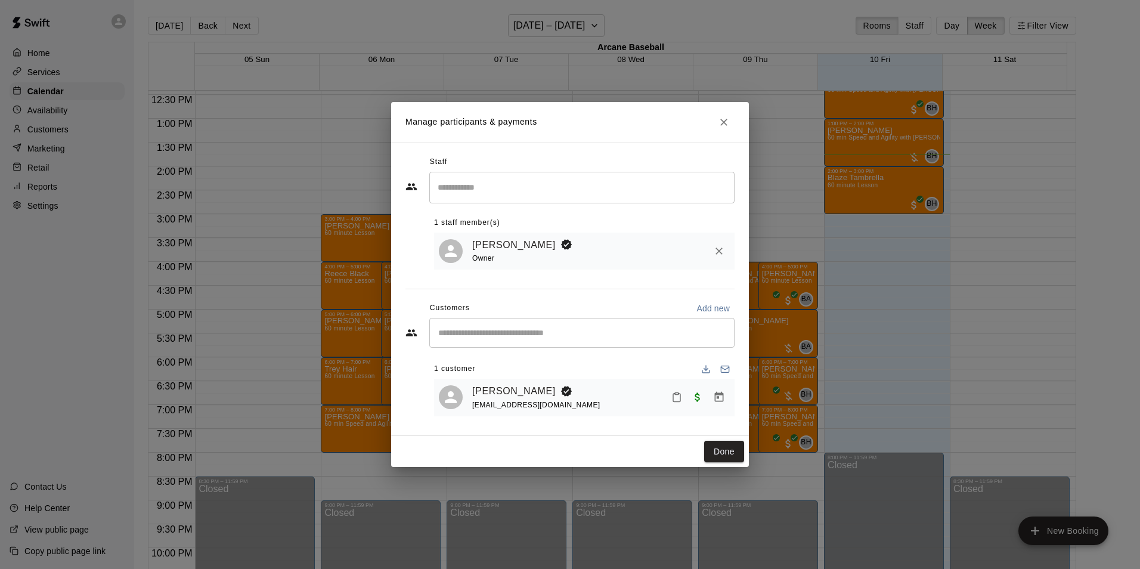
click at [859, 372] on div "Manage participants & payments Staff ​ 1 staff member(s) [PERSON_NAME] Owner Cu…" at bounding box center [570, 284] width 1140 height 569
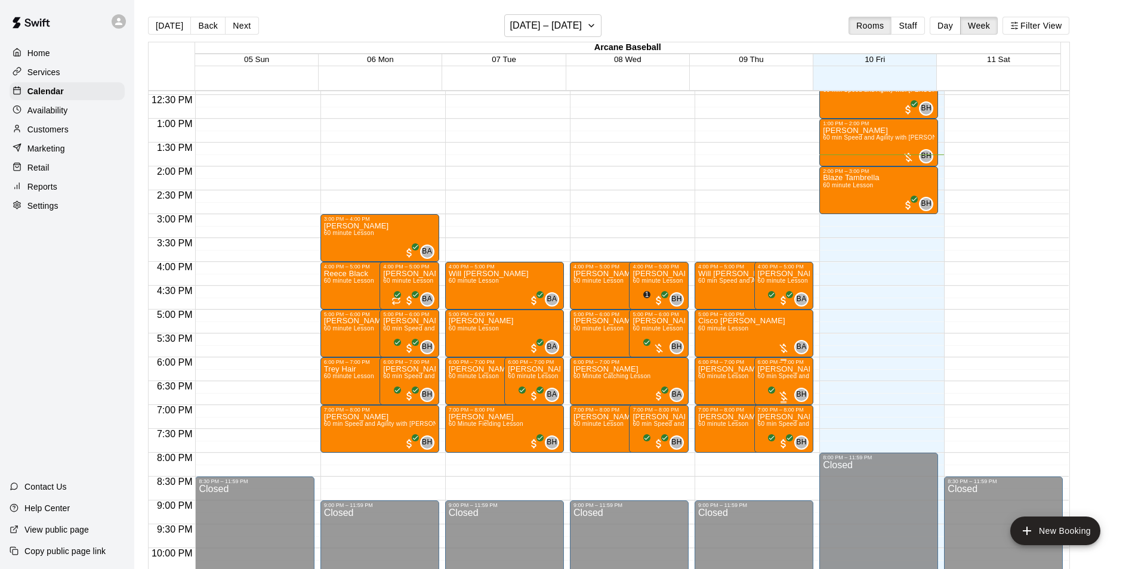
click at [786, 376] on span "60 min Speed and Agility with [PERSON_NAME]" at bounding box center [826, 376] width 137 height 7
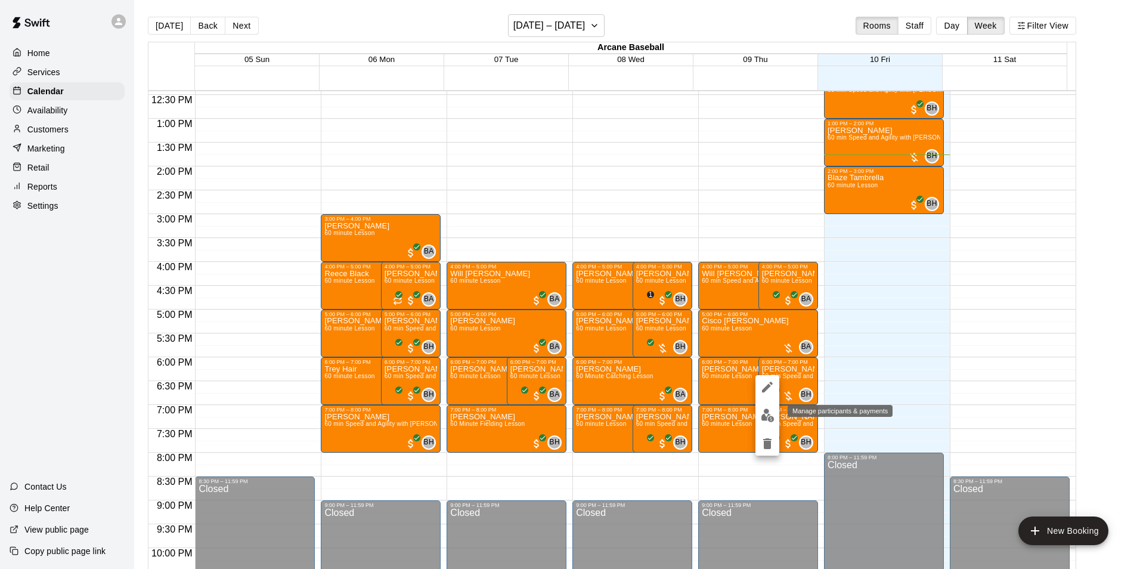
click at [769, 407] on button "edit" at bounding box center [768, 415] width 24 height 23
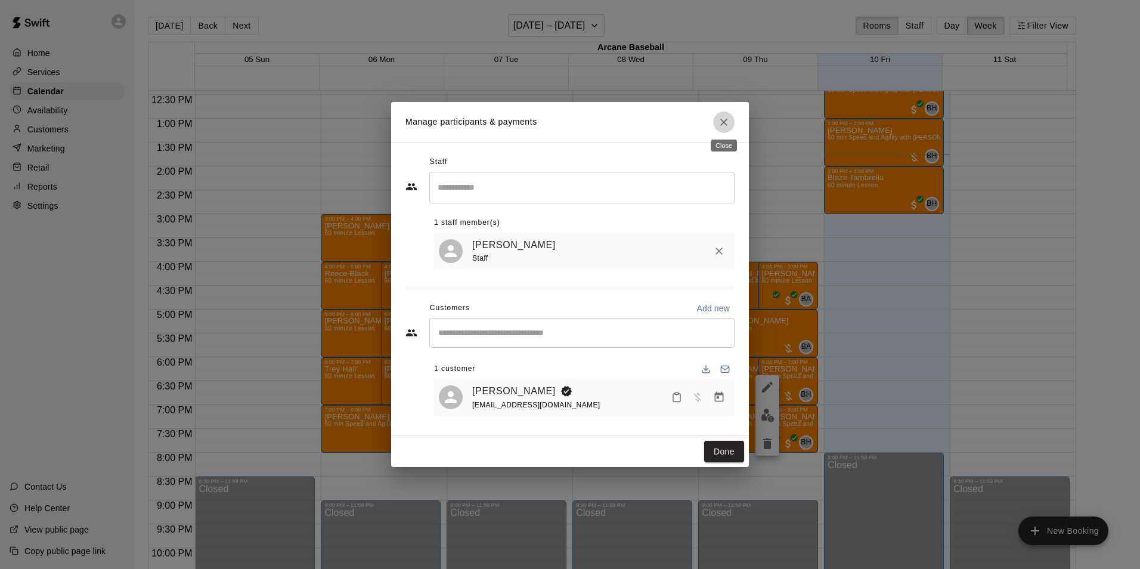
click at [715, 122] on button "Close" at bounding box center [723, 122] width 21 height 21
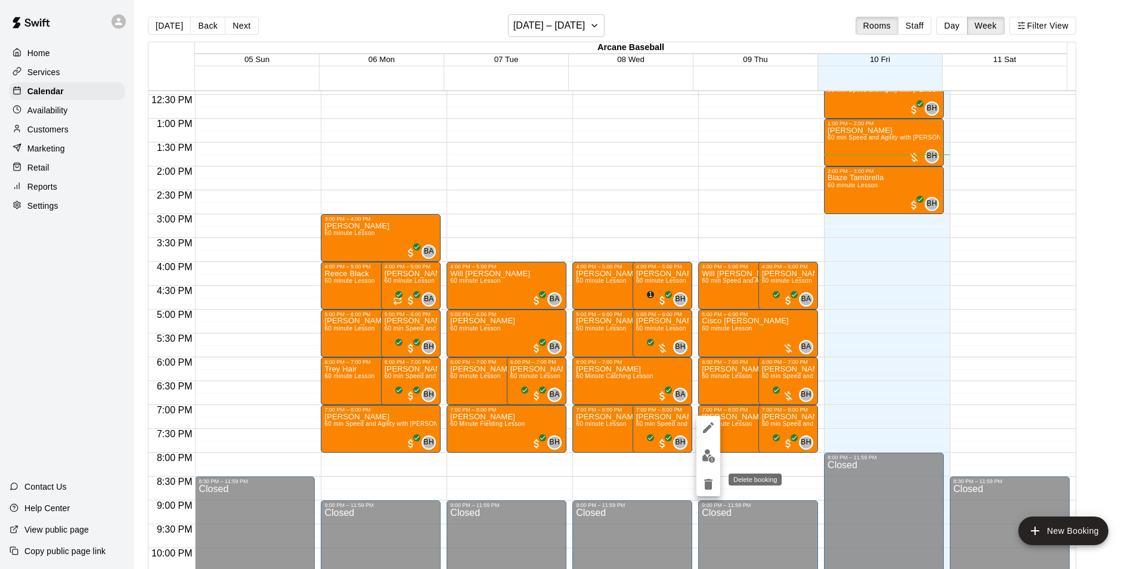
click at [706, 483] on icon "delete" at bounding box center [708, 484] width 8 height 11
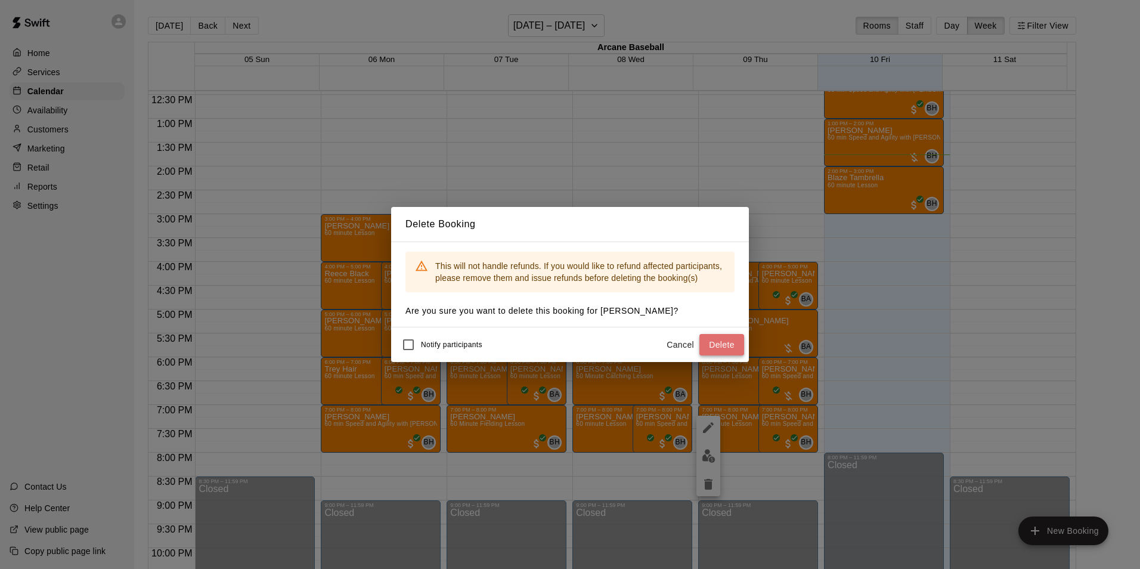
click at [717, 343] on button "Delete" at bounding box center [722, 345] width 45 height 22
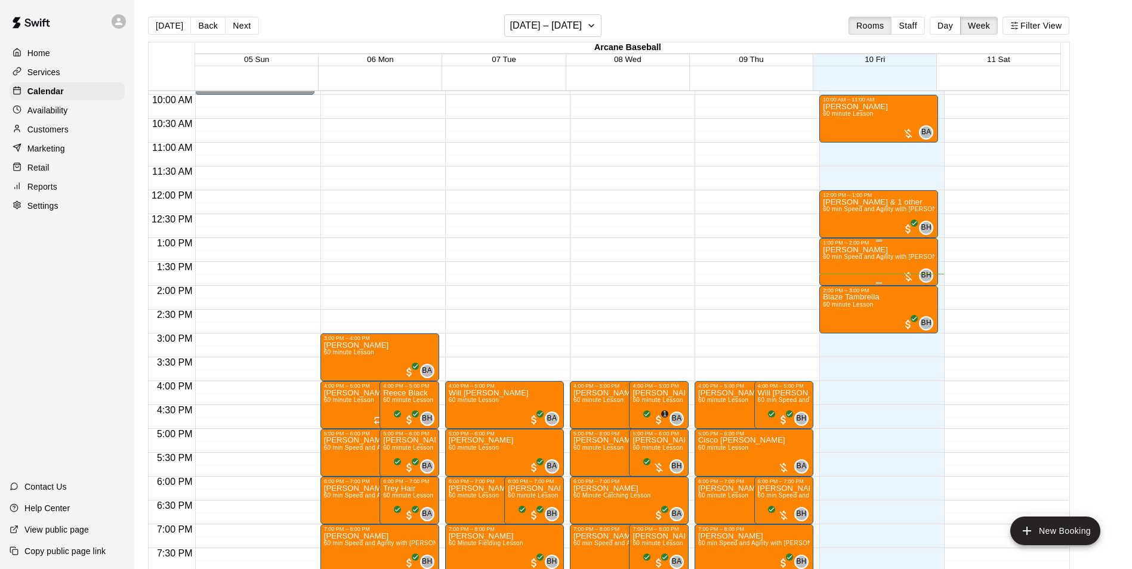
scroll to position [354, 0]
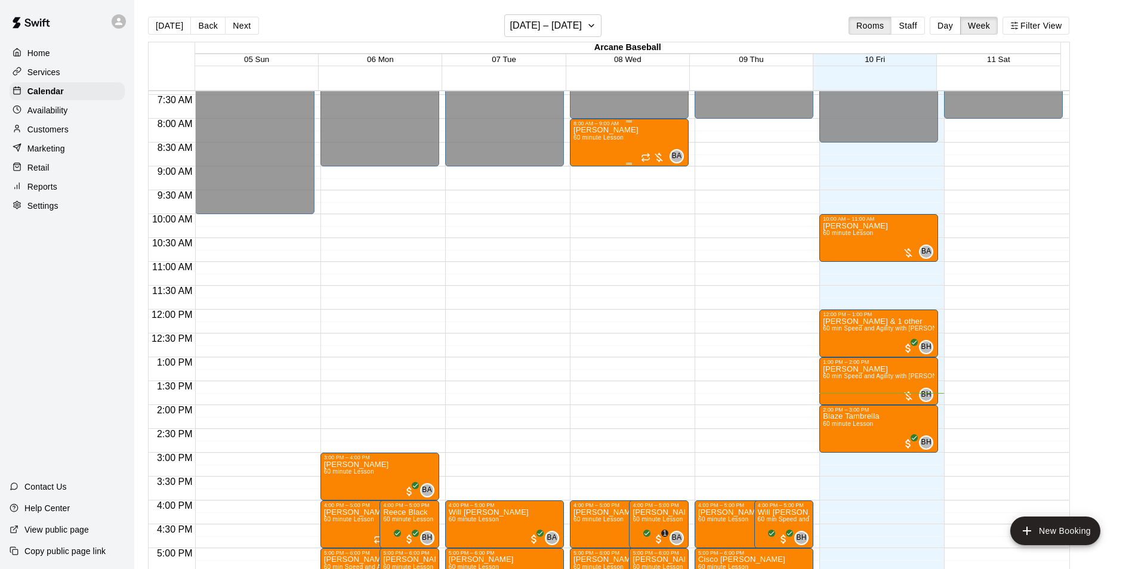
click at [614, 141] on span "60 minute Lesson" at bounding box center [598, 137] width 50 height 7
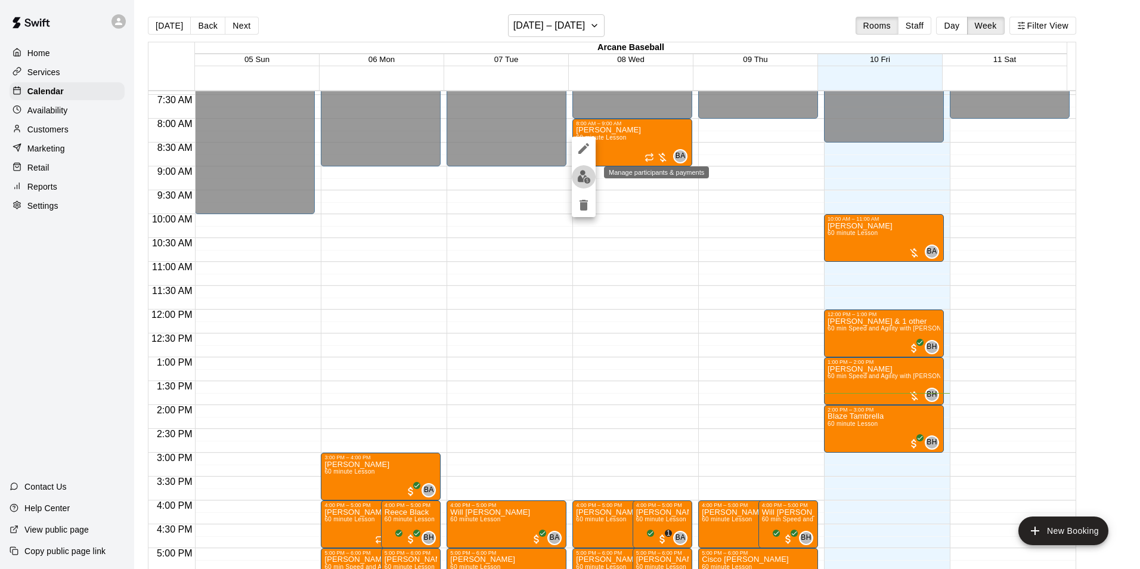
click at [585, 172] on img "edit" at bounding box center [584, 177] width 14 height 14
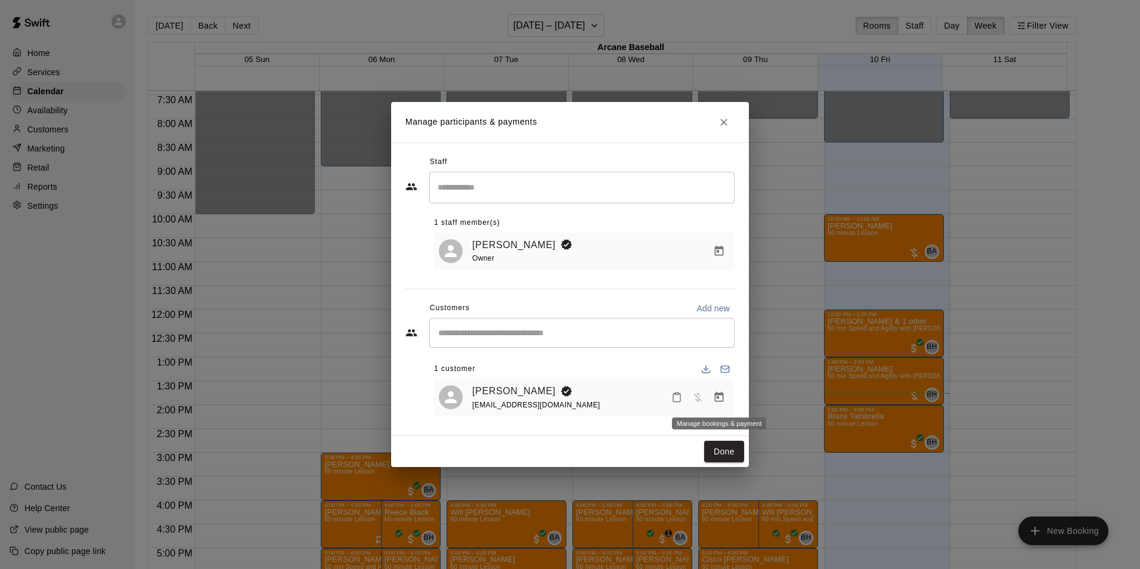
click at [721, 395] on icon "Manage bookings & payment" at bounding box center [719, 397] width 9 height 10
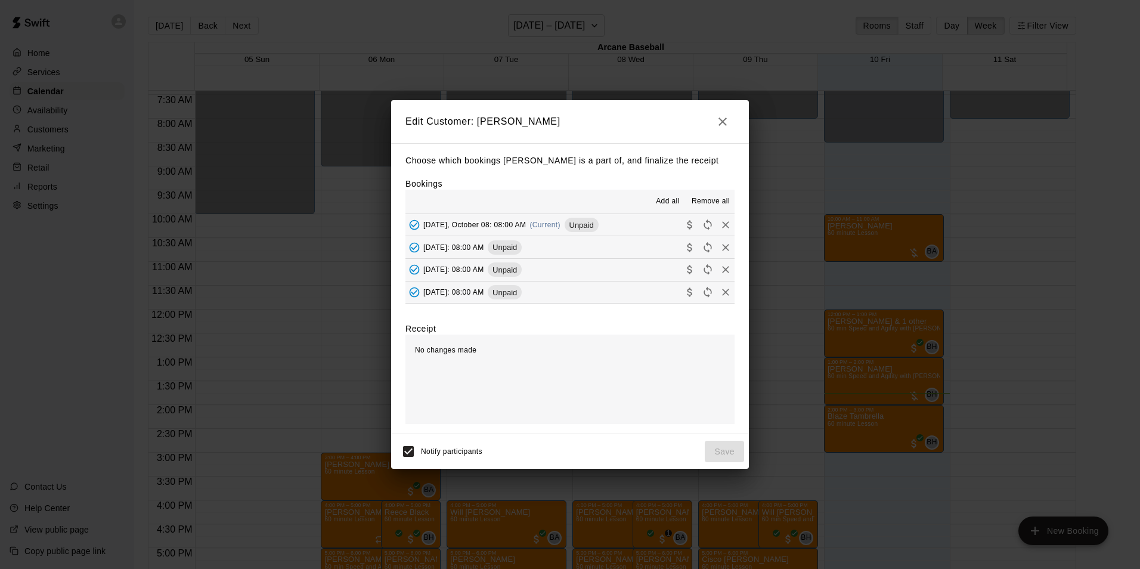
click at [450, 229] on span "[DATE], October 08: 08:00 AM" at bounding box center [475, 225] width 103 height 8
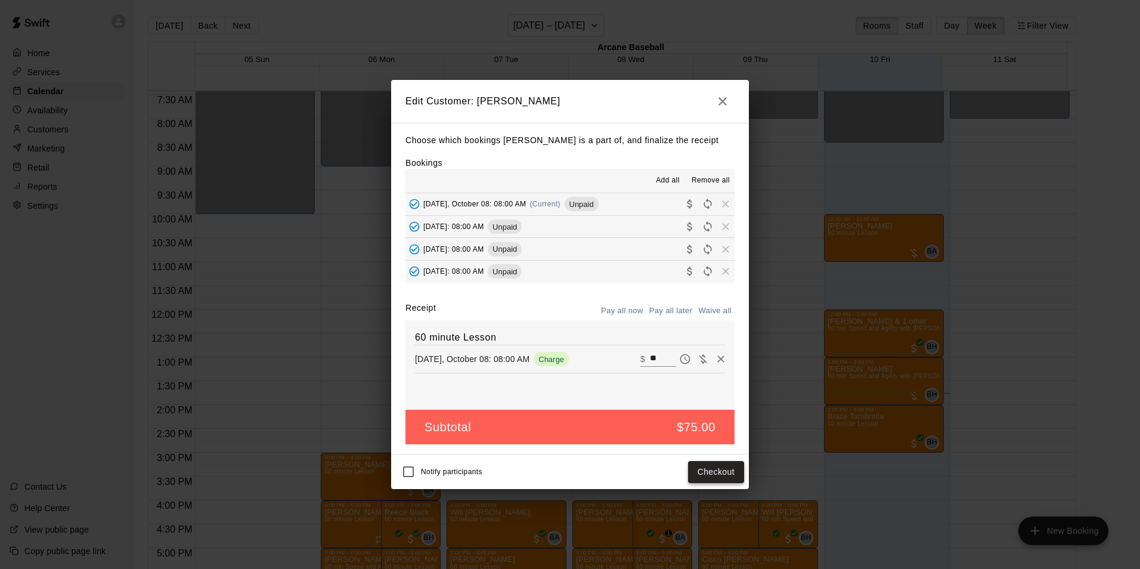
click at [711, 471] on button "Checkout" at bounding box center [716, 472] width 56 height 22
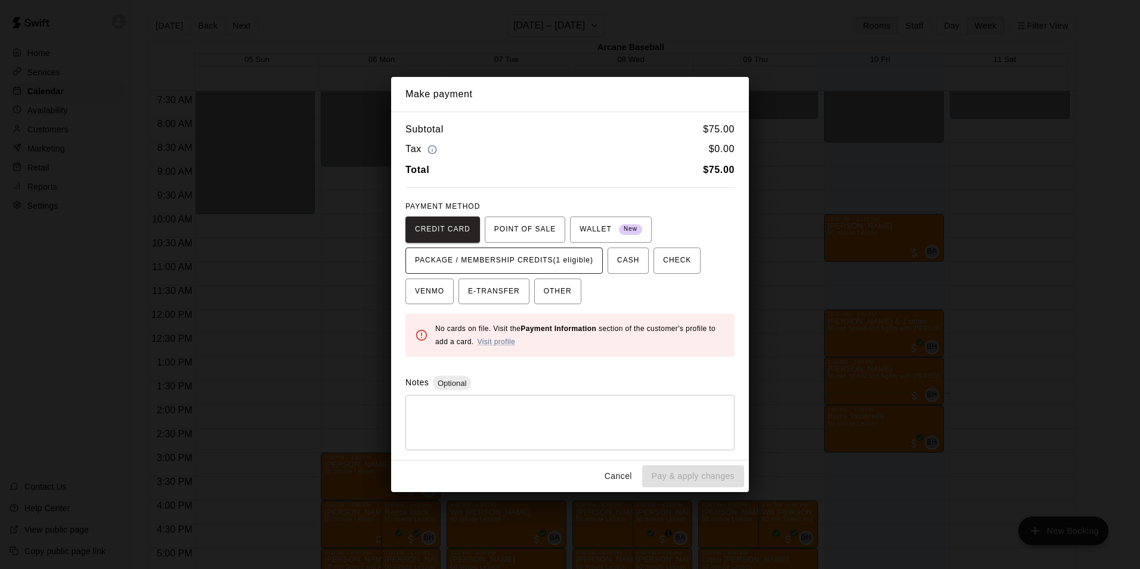
click at [518, 254] on span "PACKAGE / MEMBERSHIP CREDITS (1 eligible)" at bounding box center [504, 260] width 178 height 19
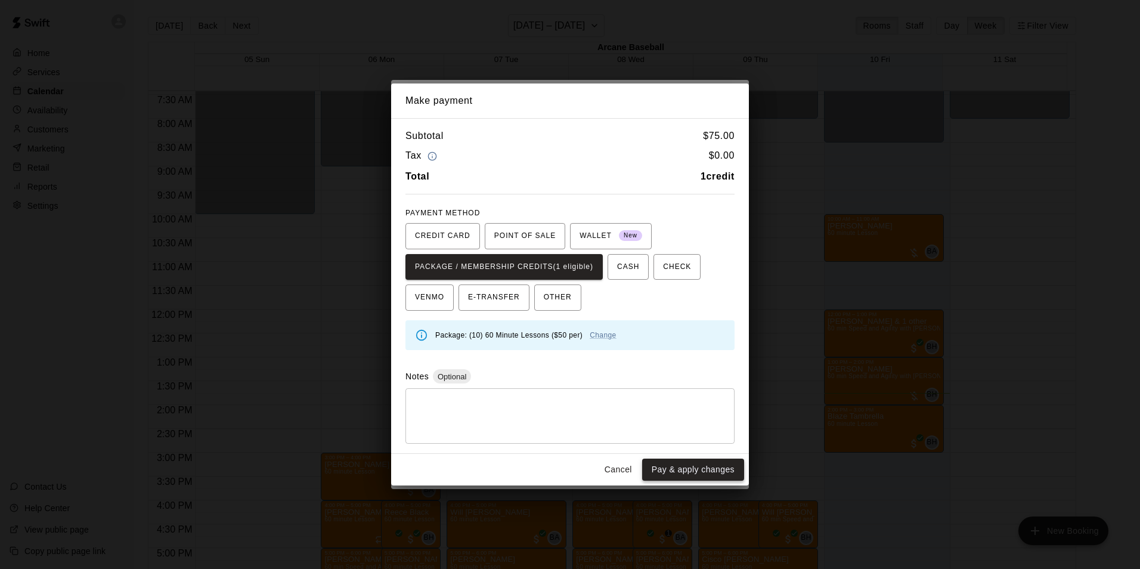
click at [665, 473] on button "Pay & apply changes" at bounding box center [693, 470] width 102 height 22
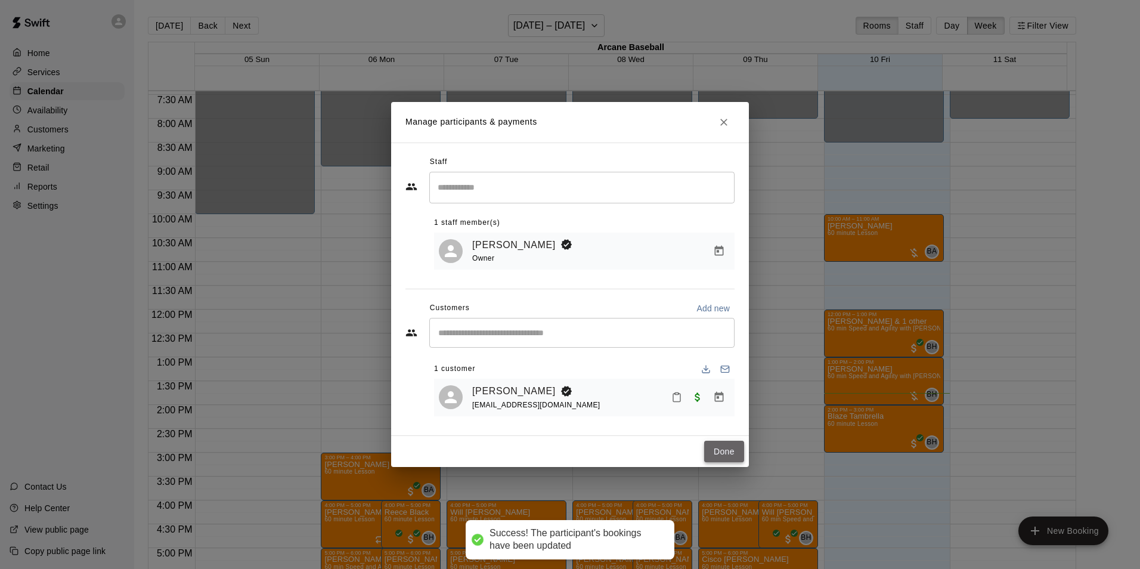
click at [707, 456] on button "Done" at bounding box center [724, 452] width 40 height 22
